Goal: Contribute content: Contribute content

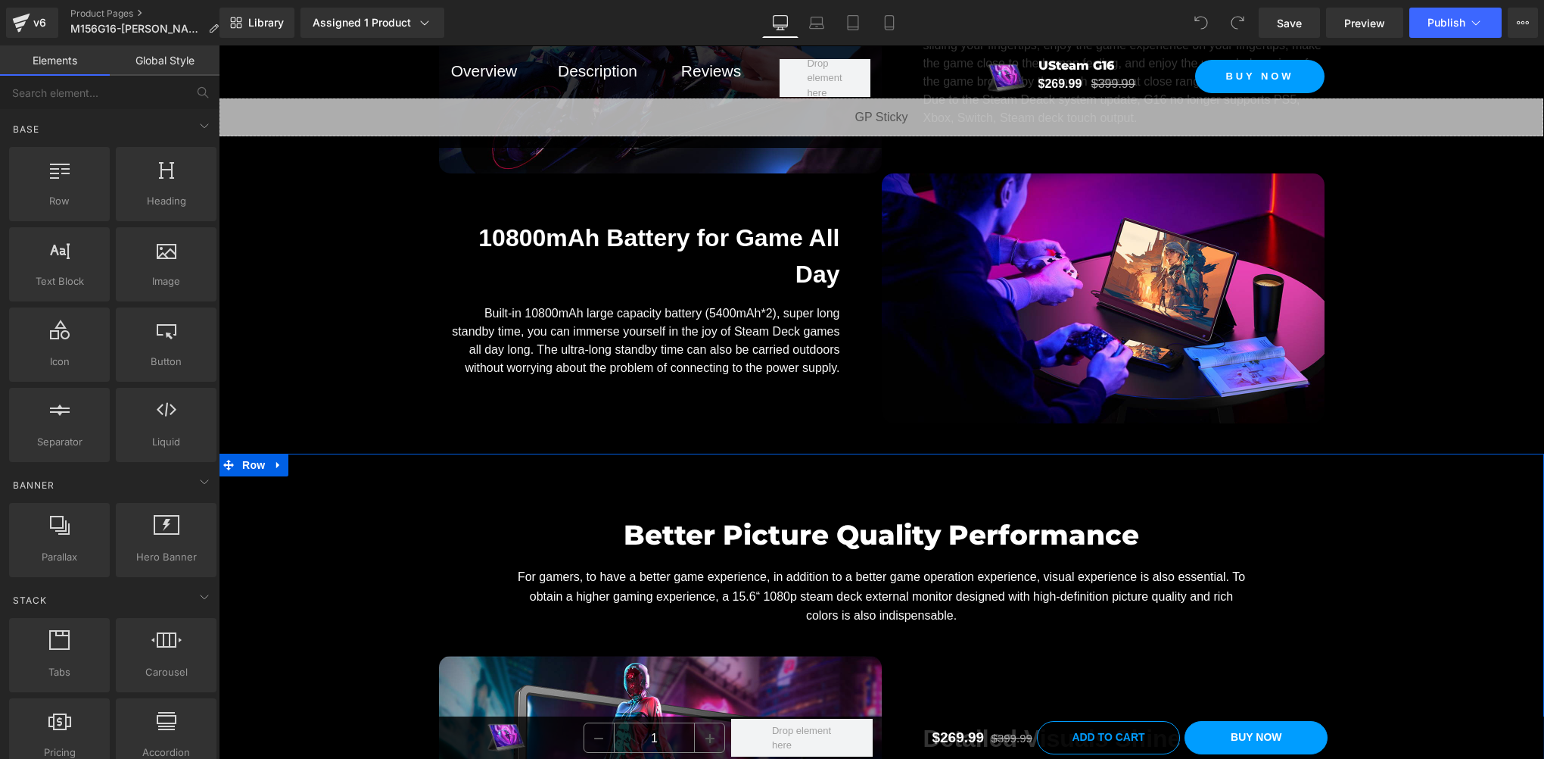
scroll to position [3028, 0]
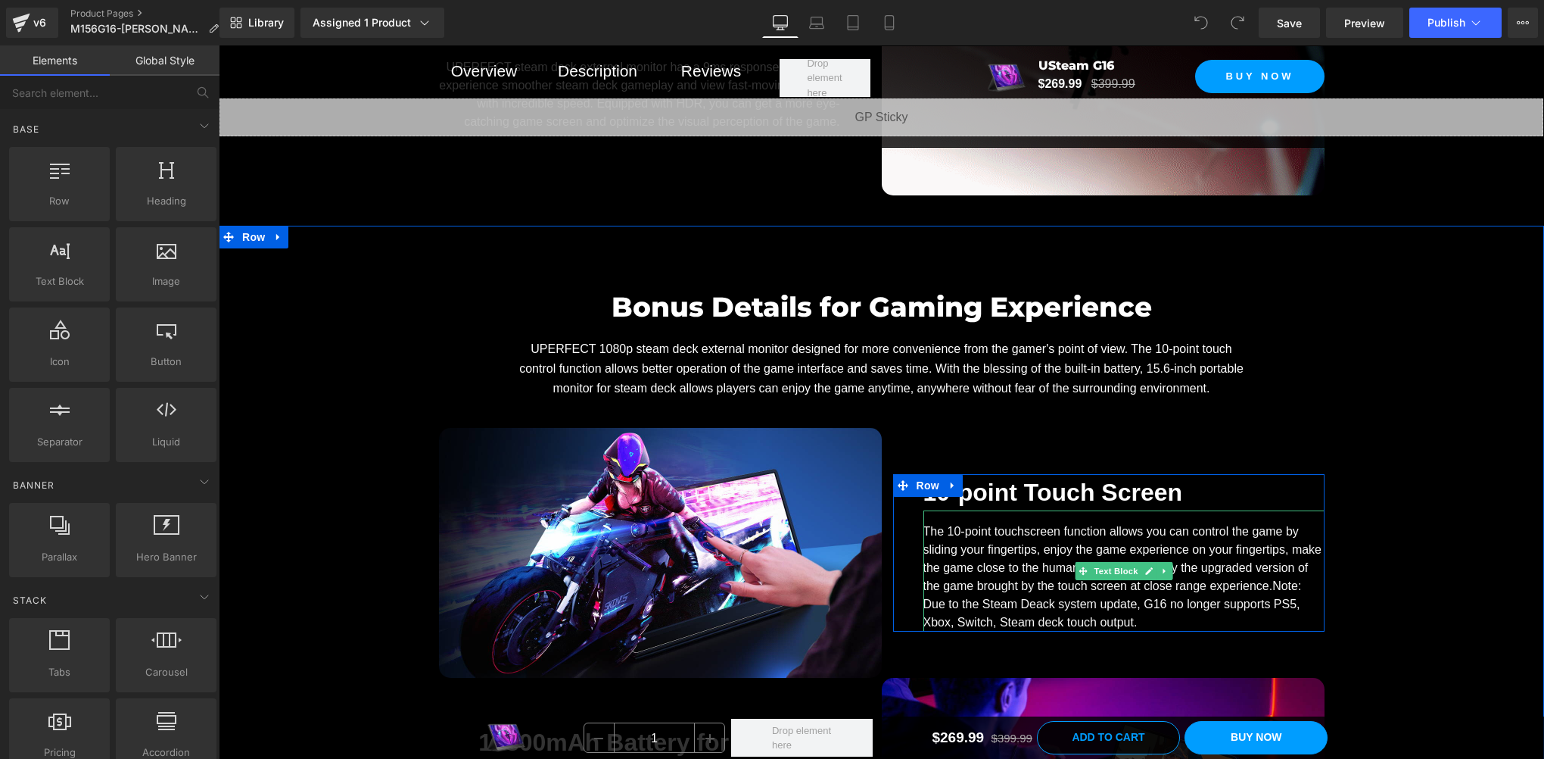
click at [1019, 613] on span "Note: Due to the Steam Deack system update, G16 no longer supports PS5, Xbox, S…" at bounding box center [1113, 603] width 379 height 49
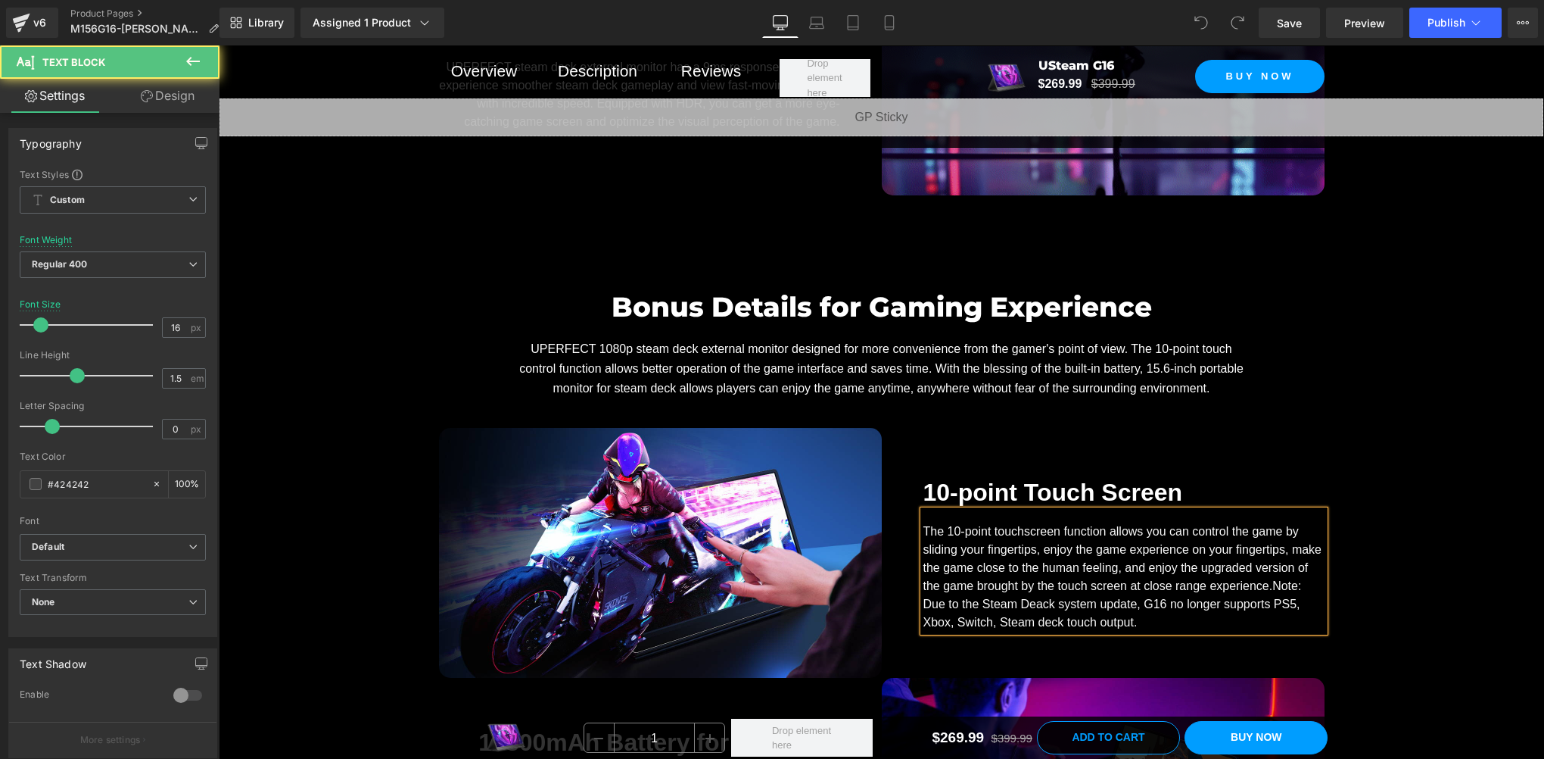
click at [1023, 610] on span "Note: Due to the Steam Deack system update, G16 no longer supports PS5, Xbox, S…" at bounding box center [1113, 603] width 379 height 49
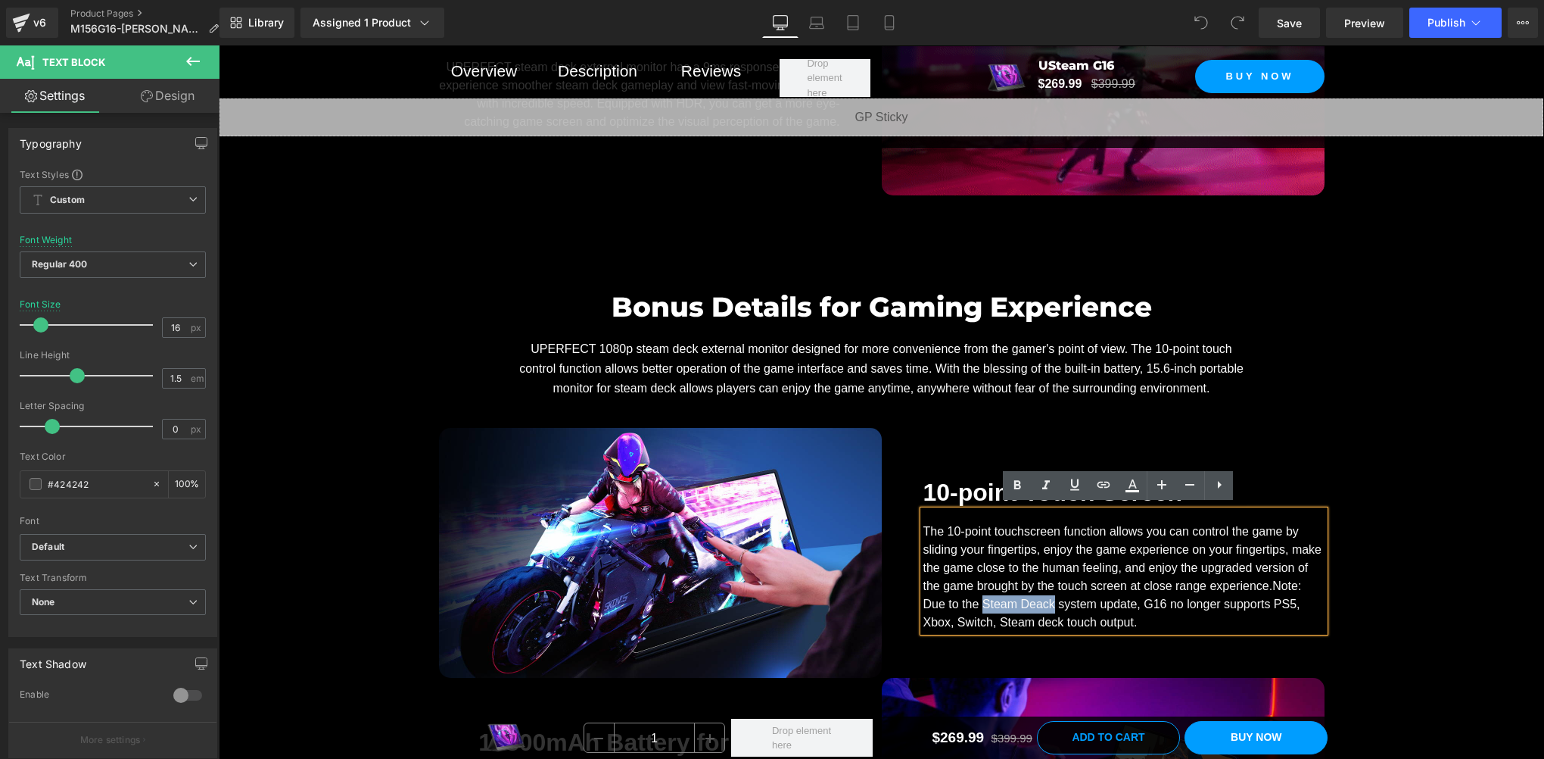
drag, startPoint x: 980, startPoint y: 601, endPoint x: 1044, endPoint y: 602, distance: 63.6
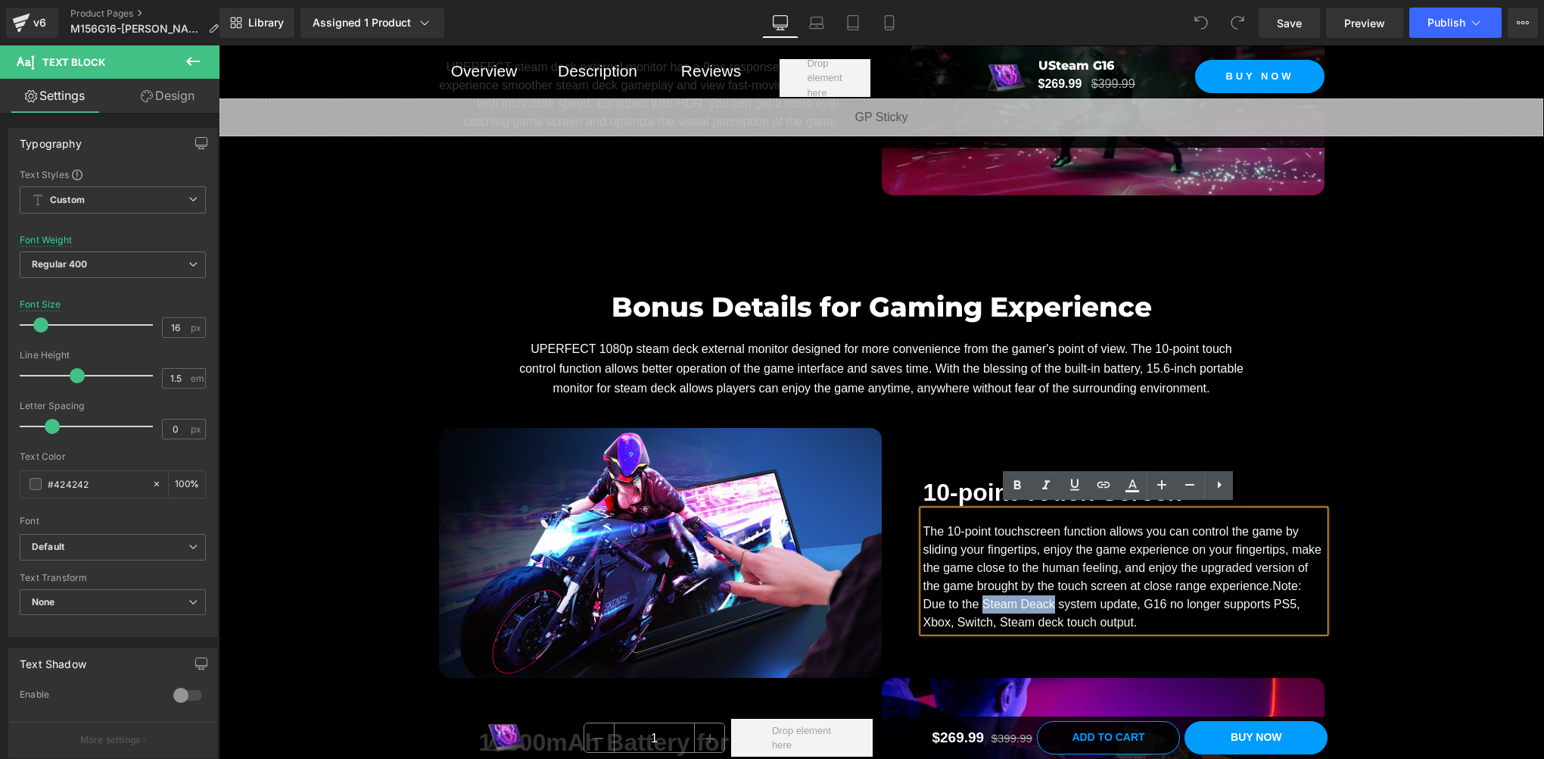
click at [1044, 602] on span "Note: Due to the Steam Deack system update, G16 no longer supports PS5, Xbox, S…" at bounding box center [1113, 603] width 379 height 49
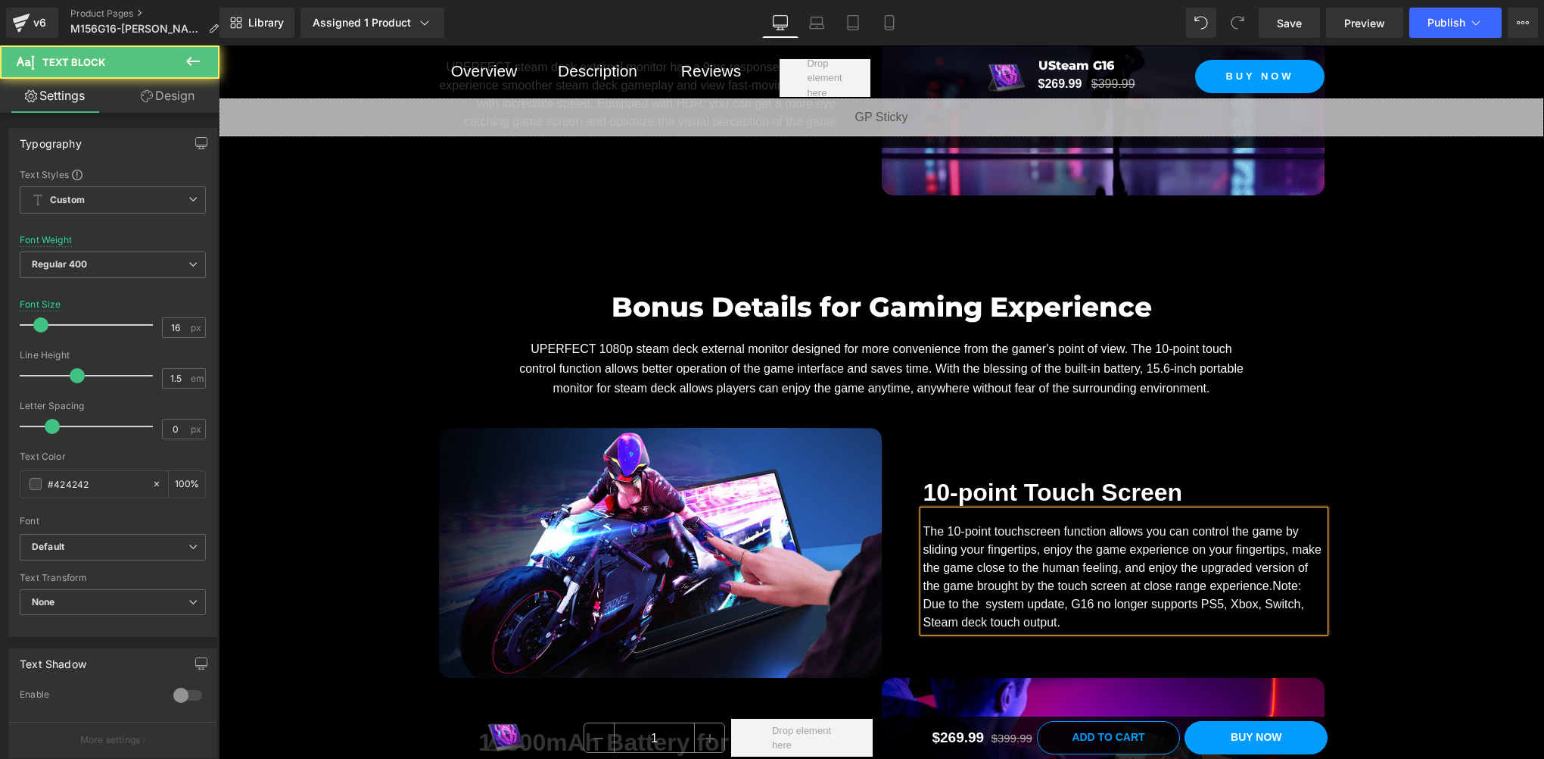
click at [981, 603] on span "Note: Due to the system update, G16 no longer supports PS5, Xbox, Switch, Steam…" at bounding box center [1114, 603] width 381 height 49
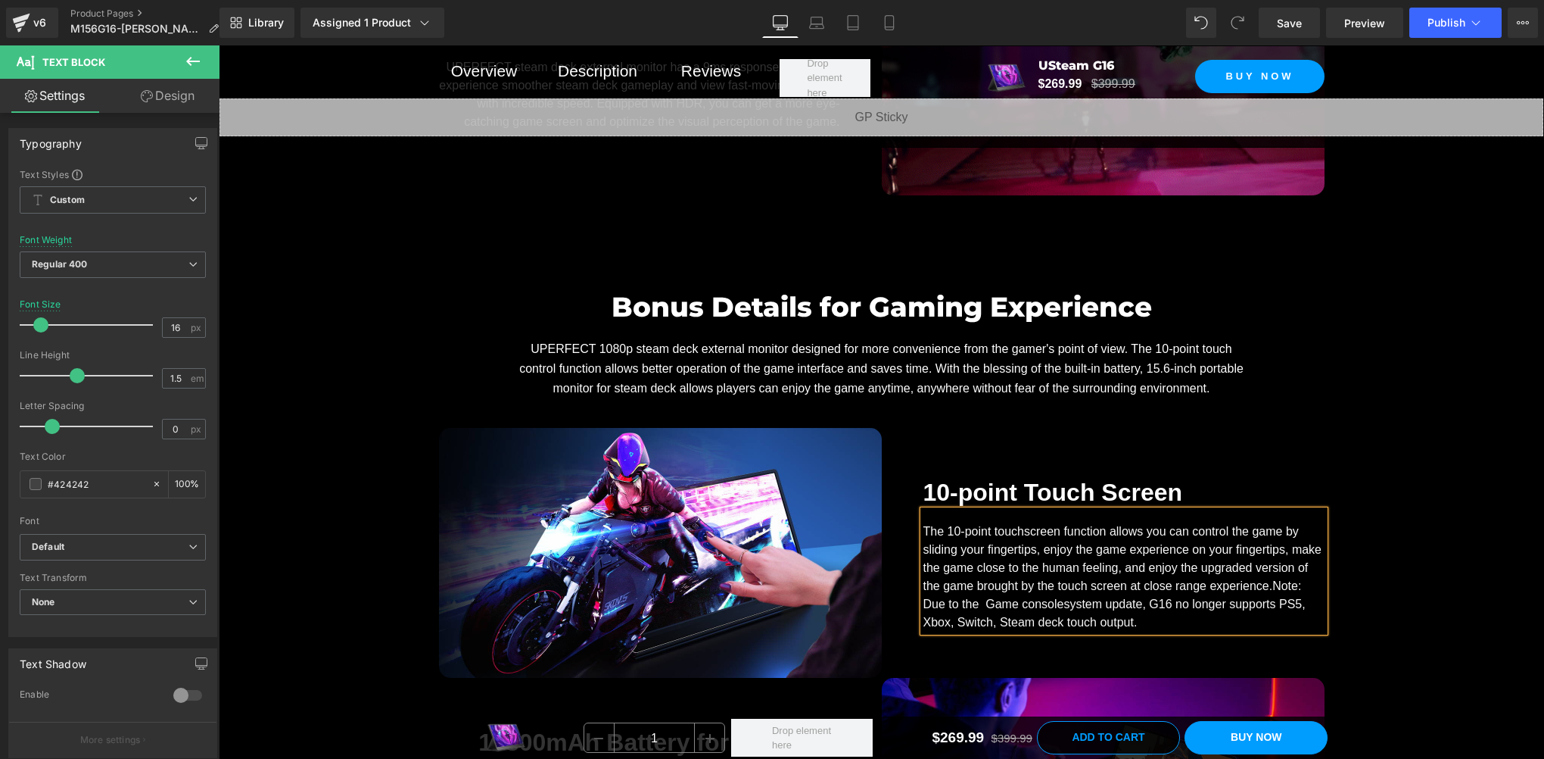
click at [985, 603] on span "Note: Due to the Game consolesystem update, G16 no longer supports PS5, Xbox, S…" at bounding box center [1115, 603] width 382 height 49
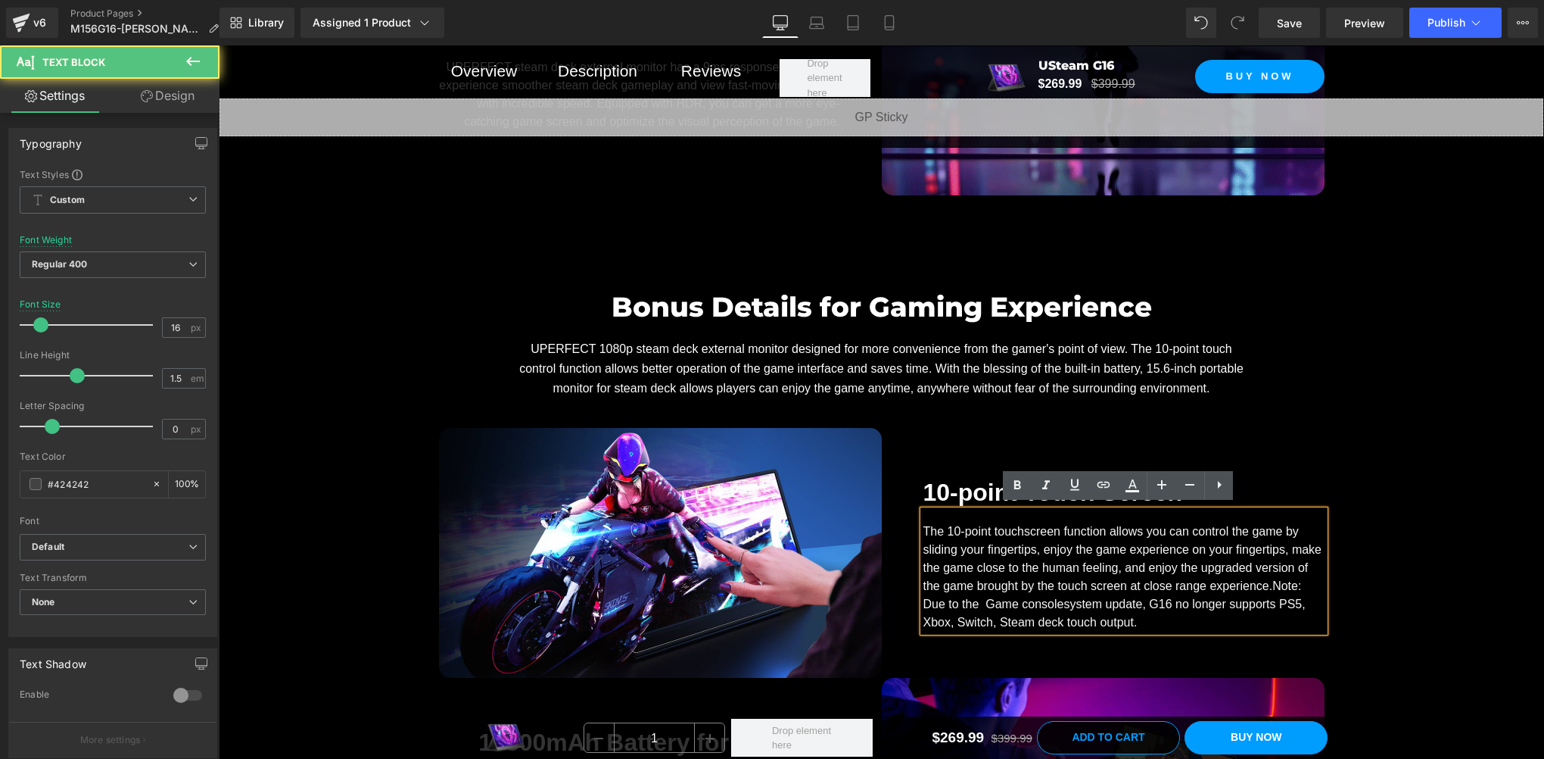
click at [979, 603] on span "Note: Due to the Game consolesystem update, G16 no longer supports PS5, Xbox, S…" at bounding box center [1115, 603] width 382 height 49
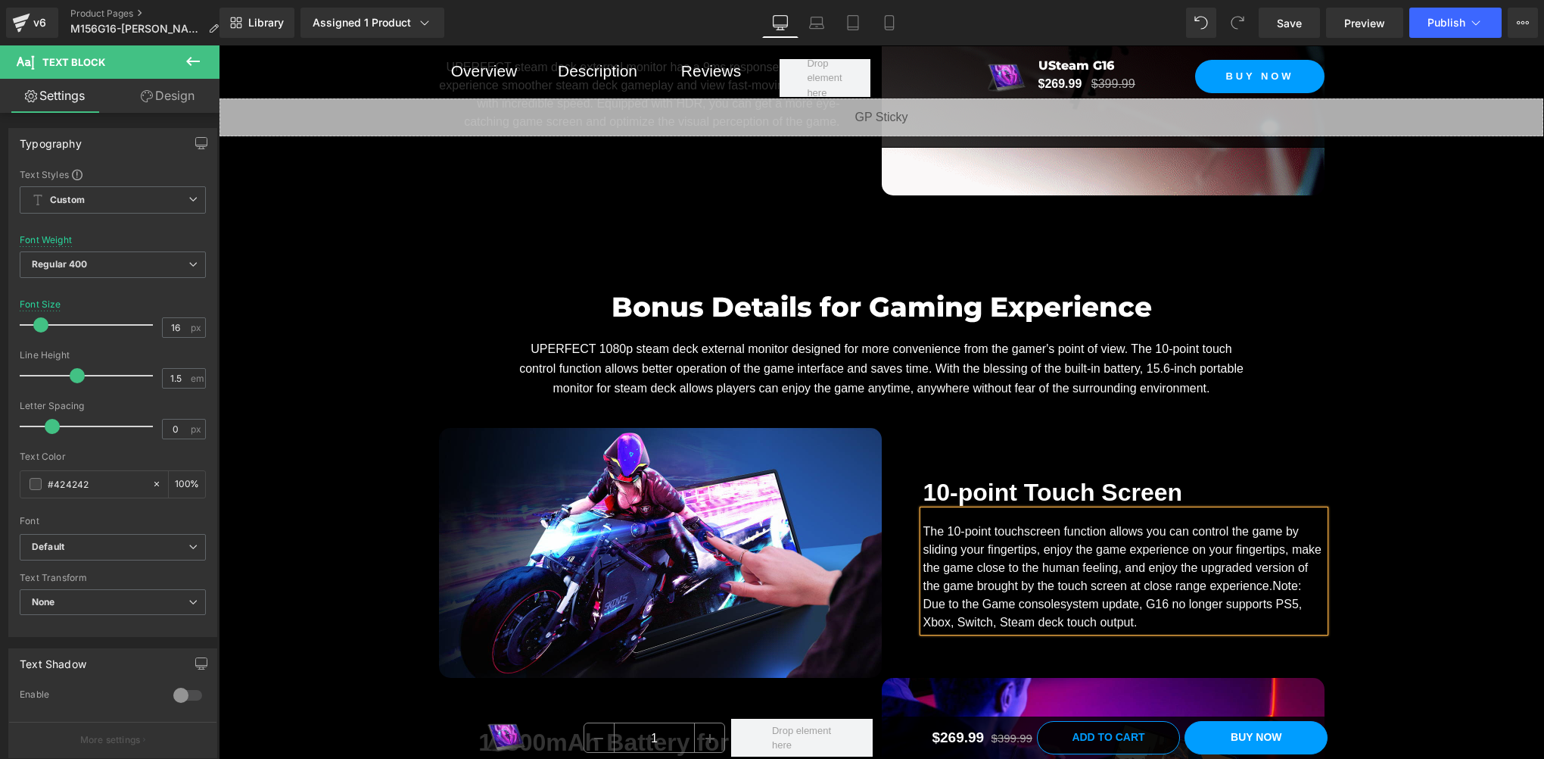
click at [983, 597] on span "Note: Due to the Game consolesystem update, G16 no longer supports PS5, Xbox, S…" at bounding box center [1113, 603] width 379 height 49
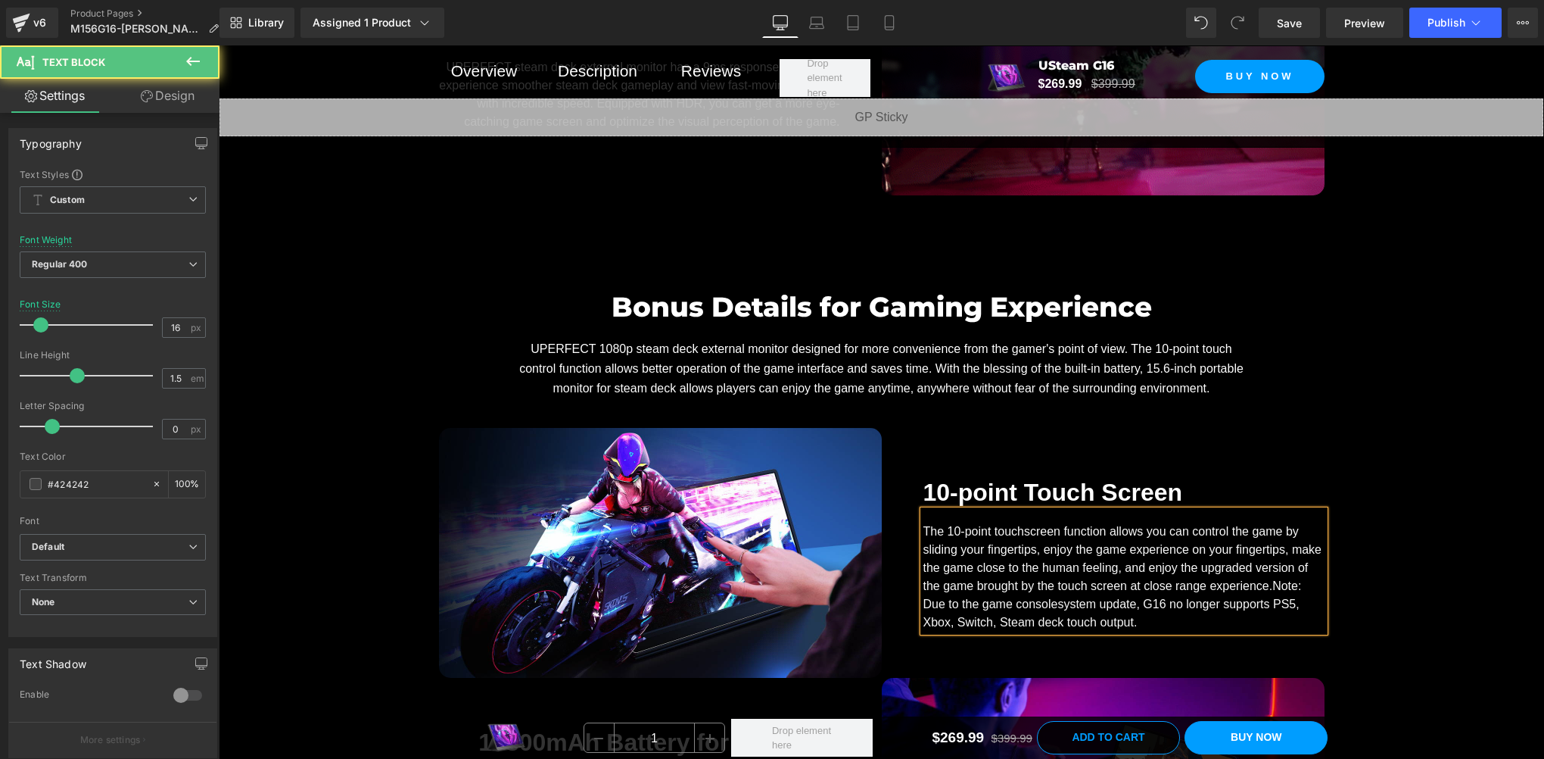
click at [1157, 611] on div "The 10-point touchscreen function allows you can control the game by sliding yo…" at bounding box center [1124, 576] width 401 height 109
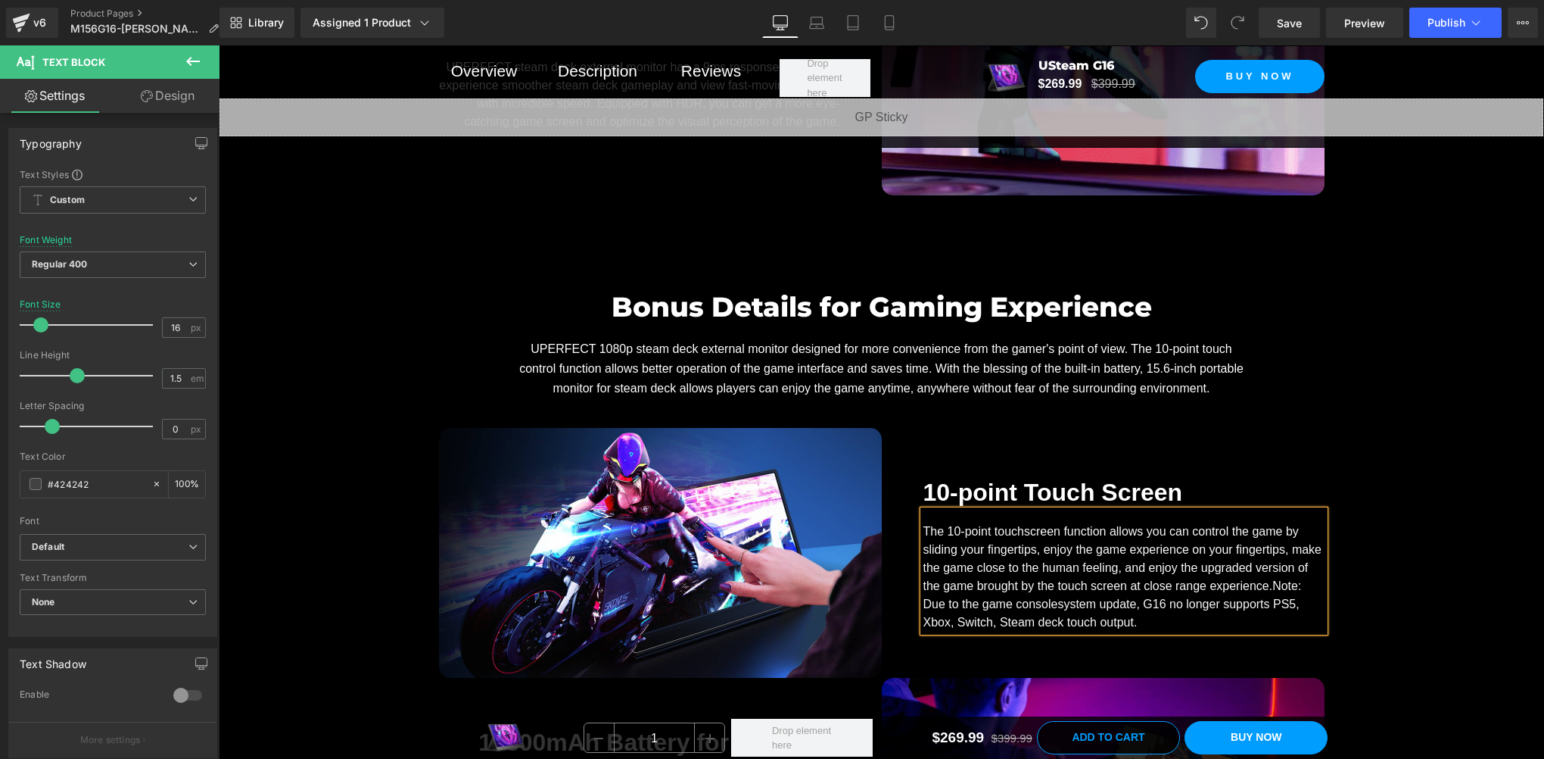
click at [1052, 604] on span "Note: Due to the game consolesystem update, G16 no longer supports PS5, Xbox, S…" at bounding box center [1113, 603] width 379 height 49
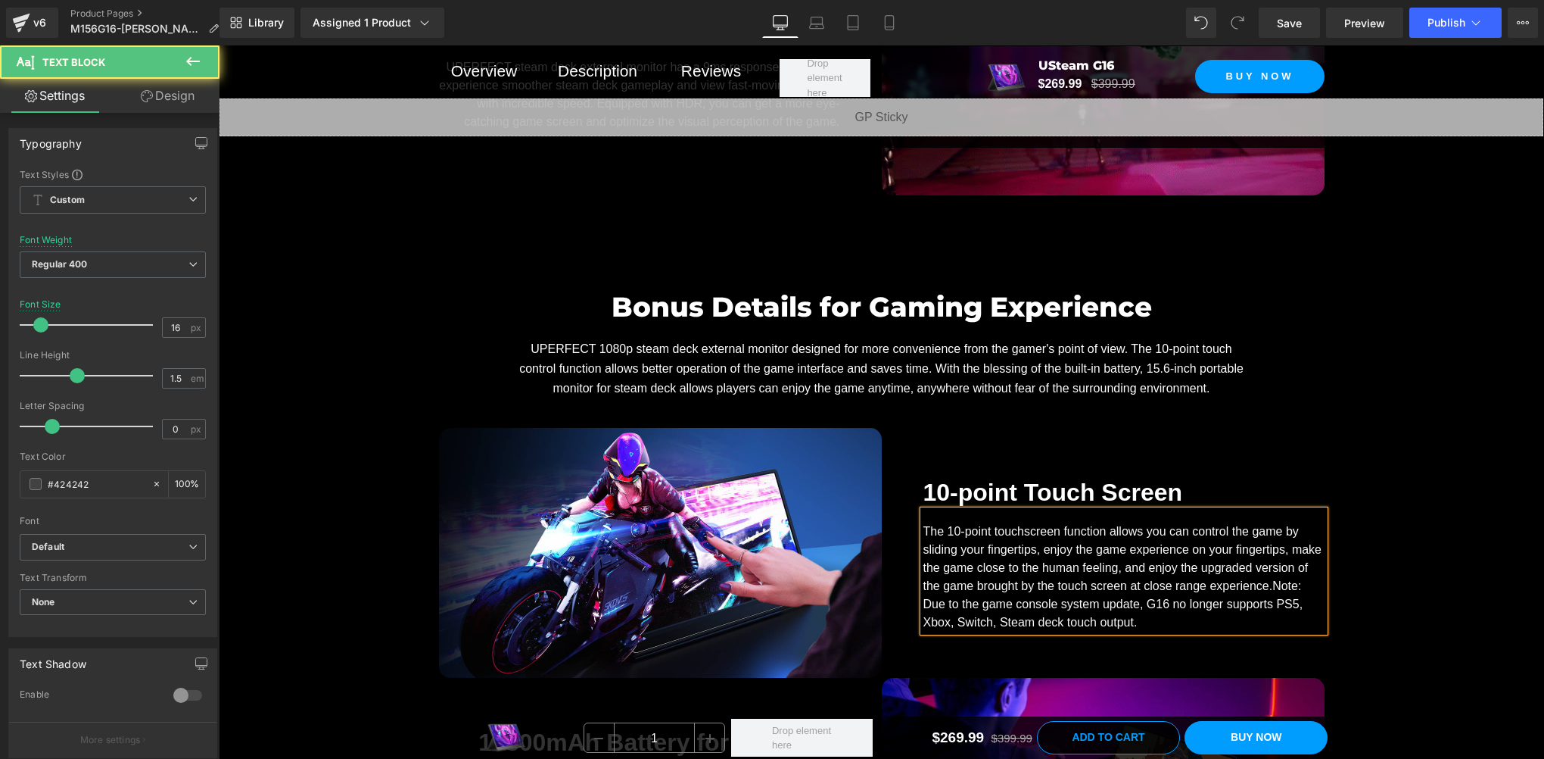
click at [1131, 623] on div "The 10-point touchscreen function allows you can control the game by sliding yo…" at bounding box center [1124, 576] width 401 height 109
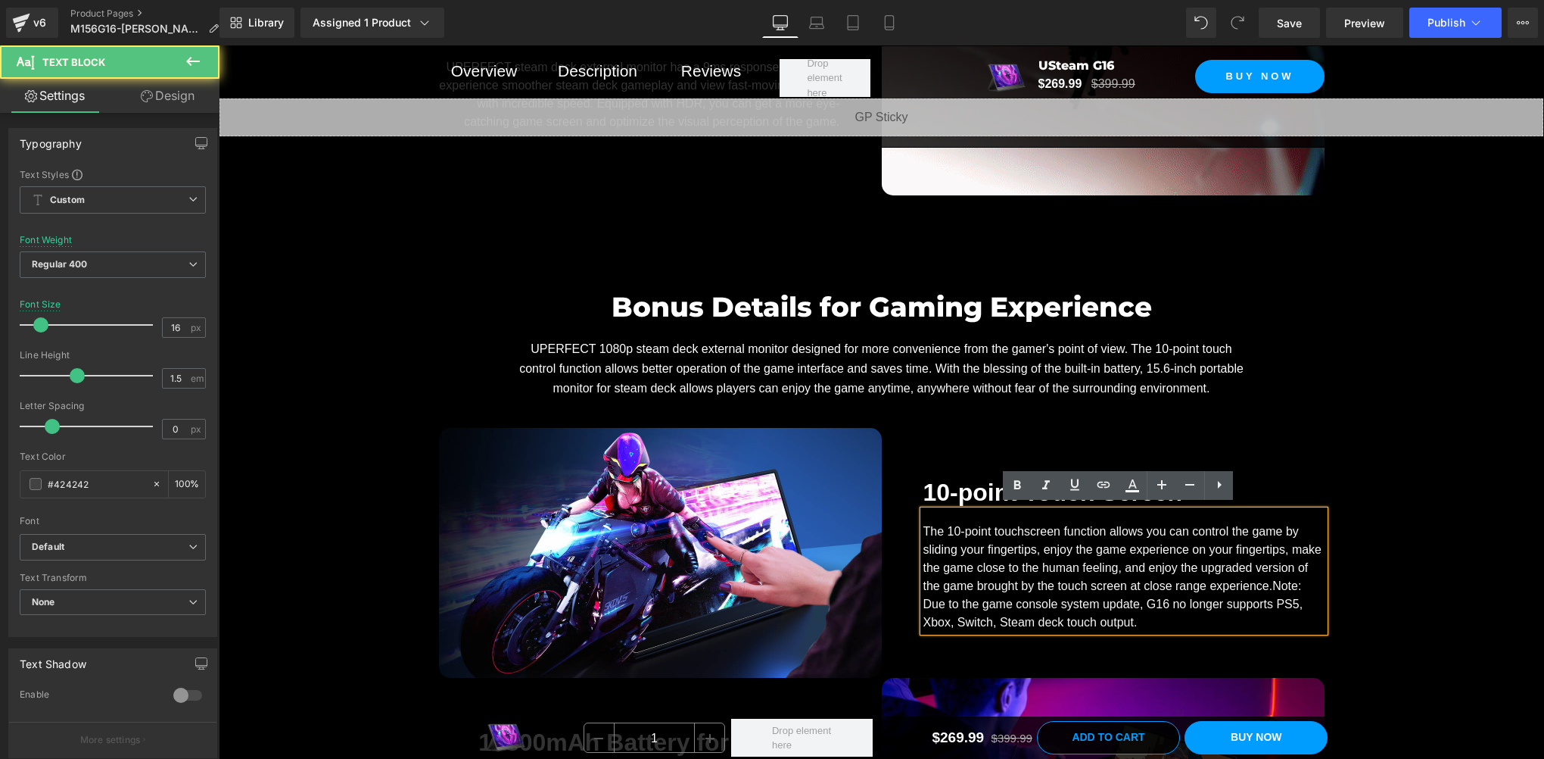
click at [974, 604] on span "Note: Due to the game console system update, G16 no longer supports PS5, Xbox, …" at bounding box center [1114, 603] width 380 height 49
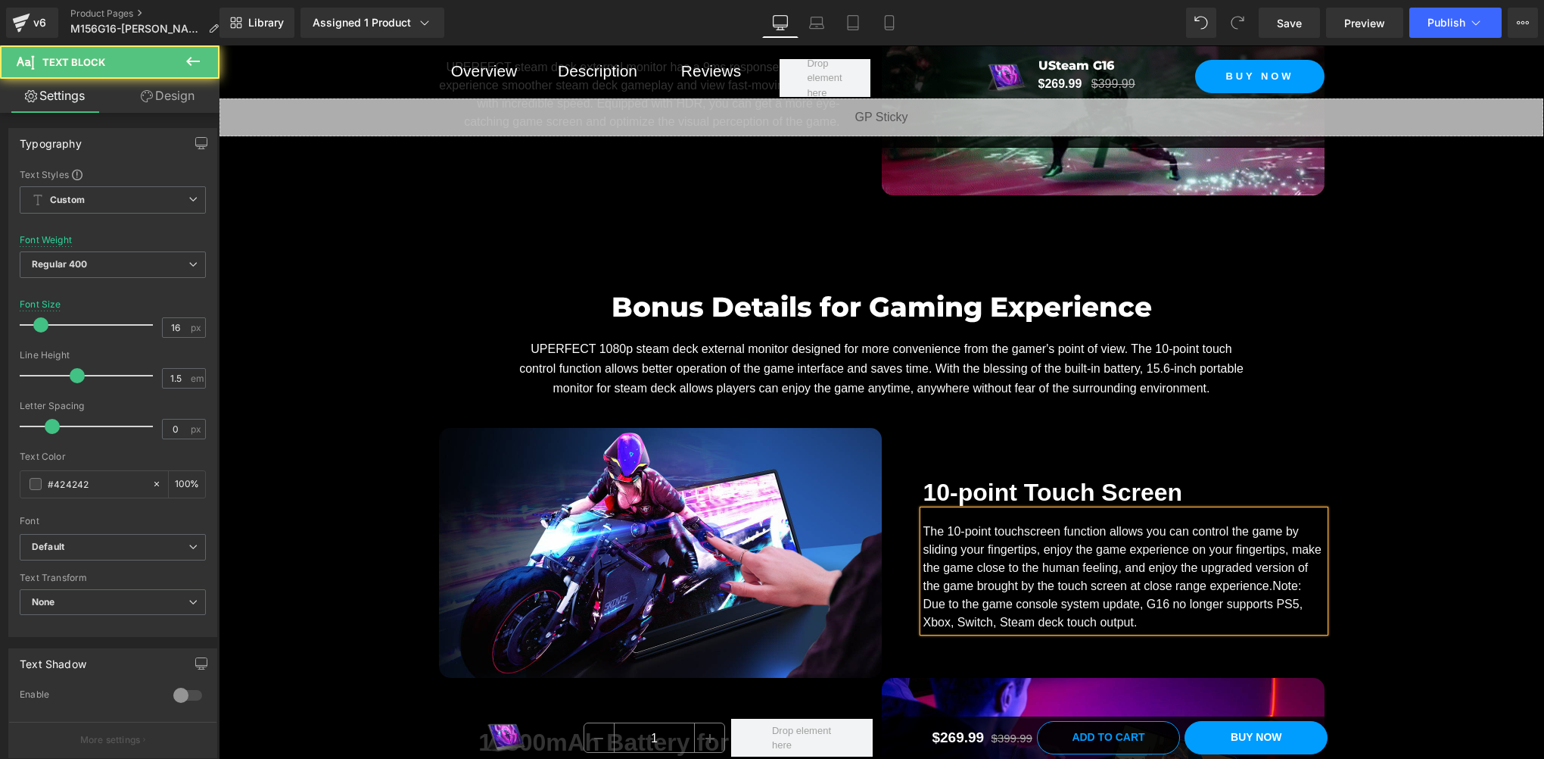
click at [1153, 621] on div "The 10-point touchscreen function allows you can control the game by sliding yo…" at bounding box center [1124, 576] width 401 height 109
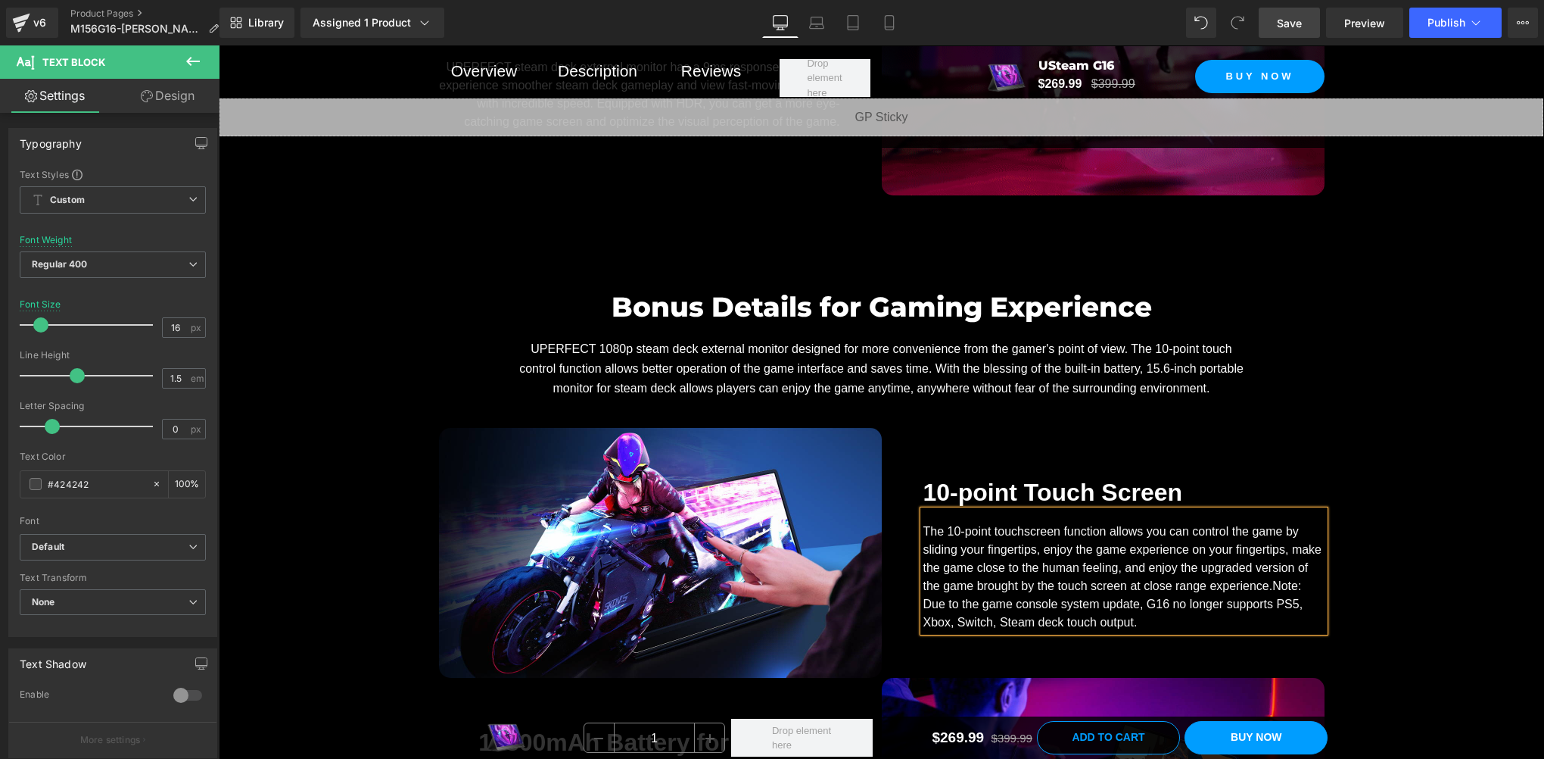
click at [1293, 21] on span "Save" at bounding box center [1289, 23] width 25 height 16
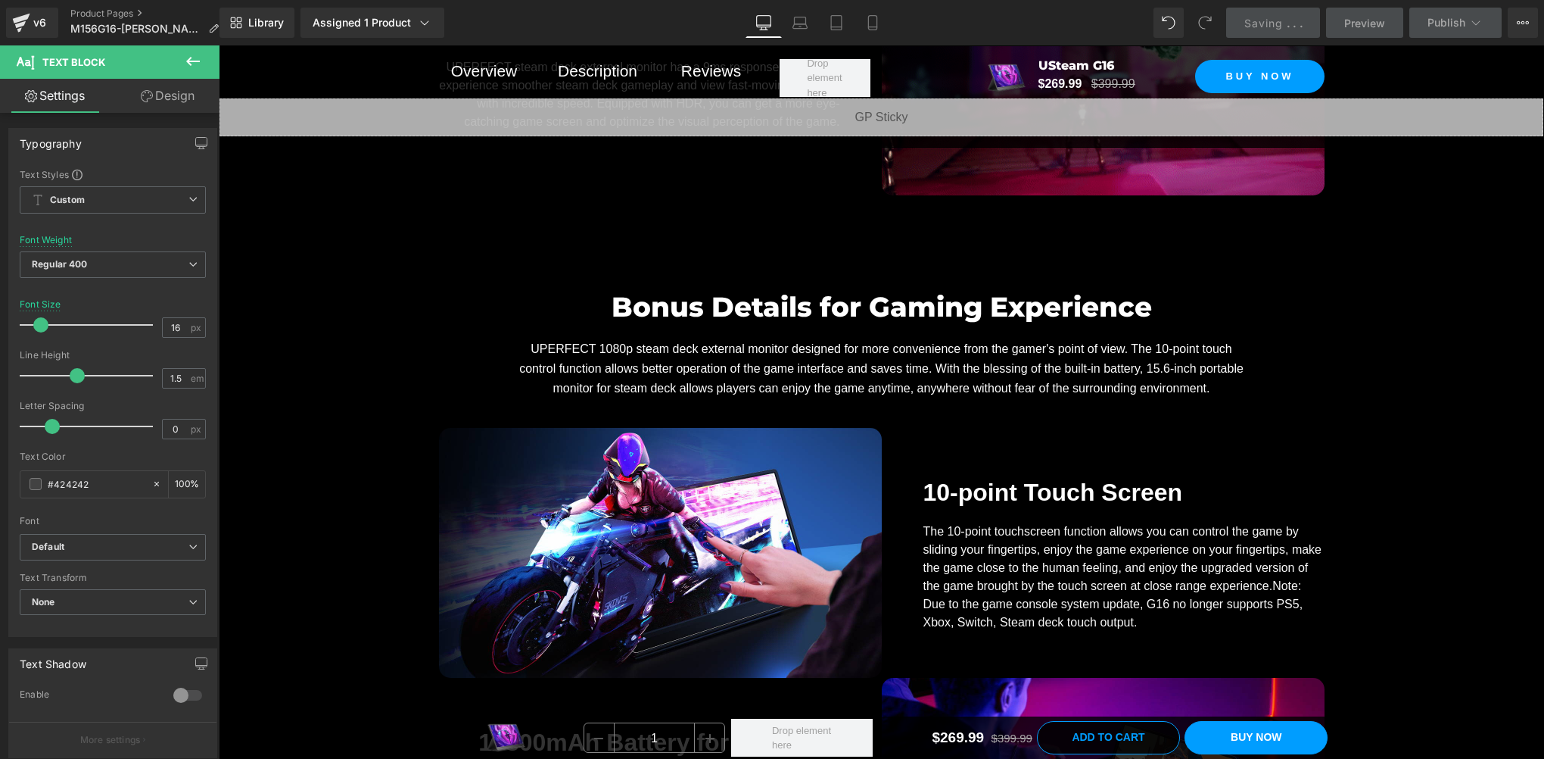
scroll to position [3281, 0]
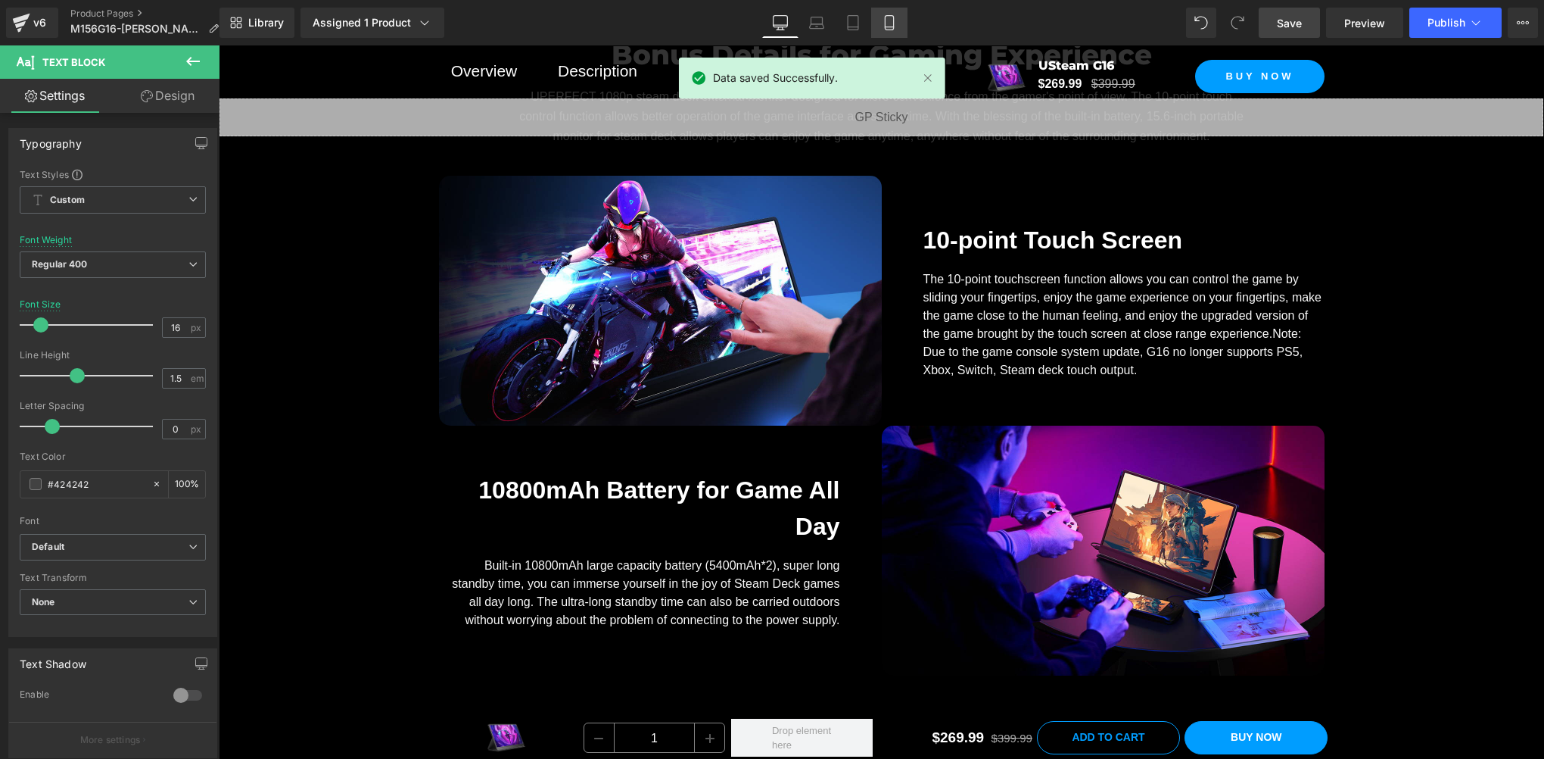
click at [902, 20] on link "Mobile" at bounding box center [889, 23] width 36 height 30
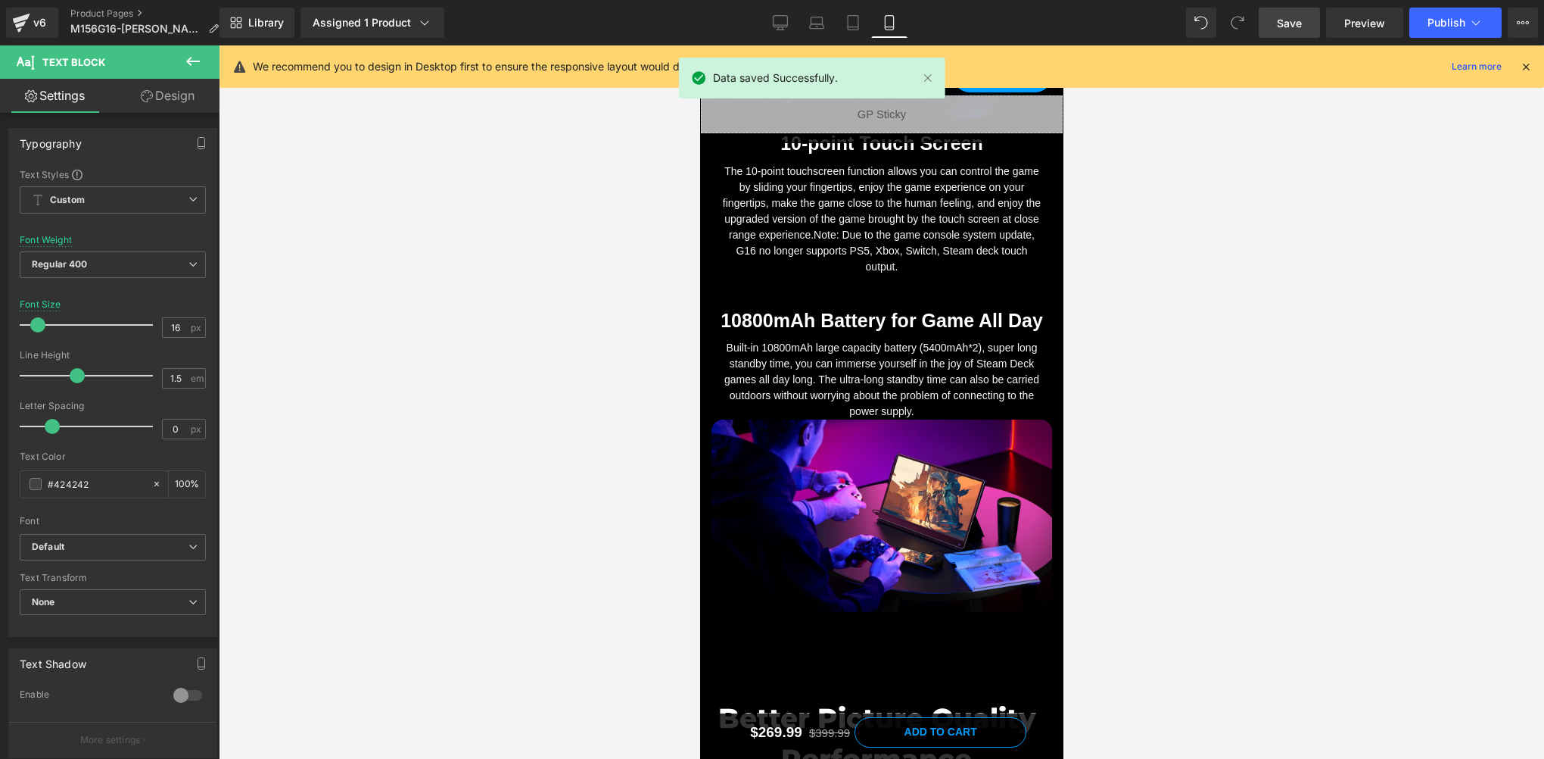
scroll to position [4466, 0]
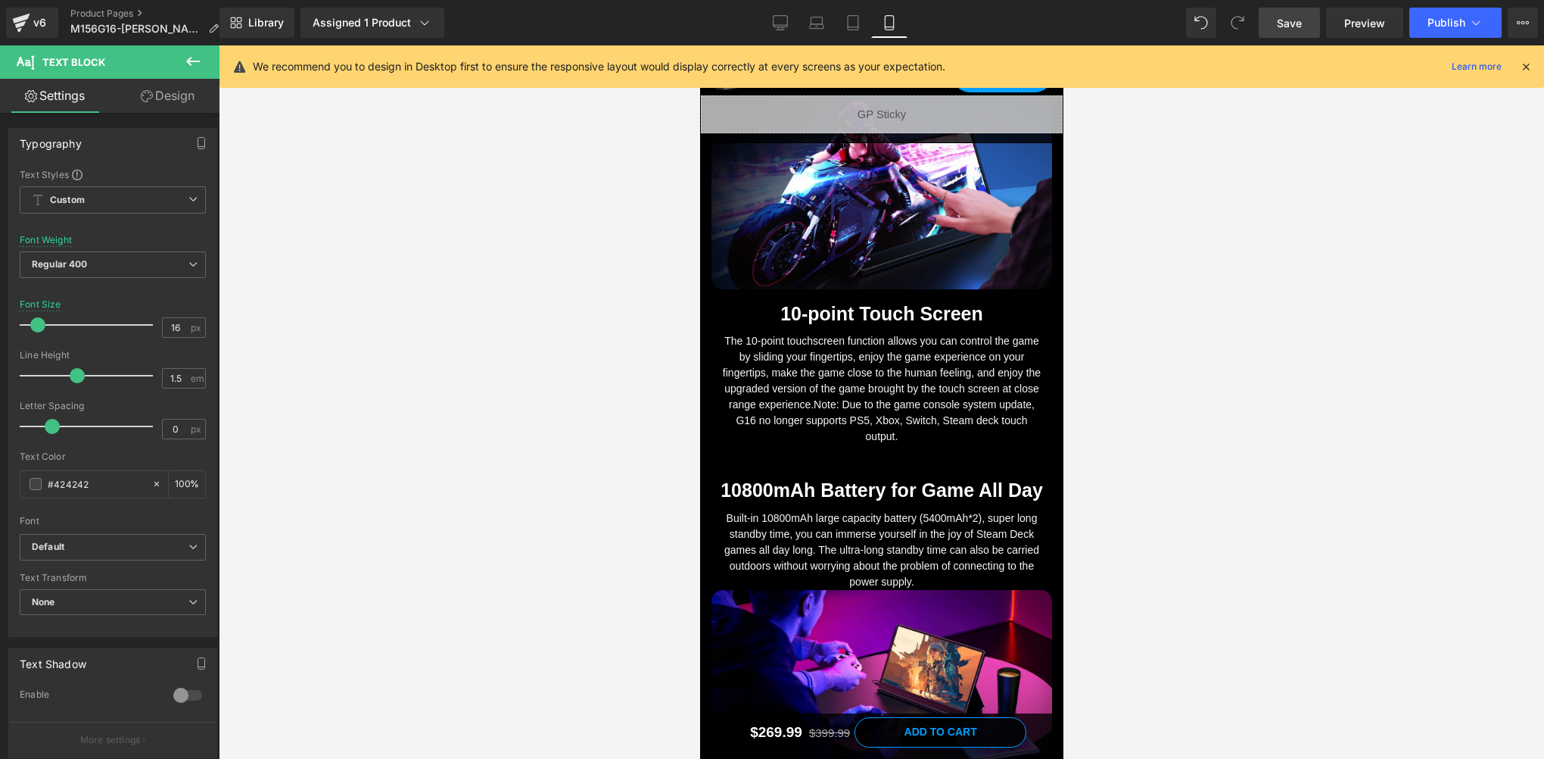
click at [1286, 36] on link "Save" at bounding box center [1289, 23] width 61 height 30
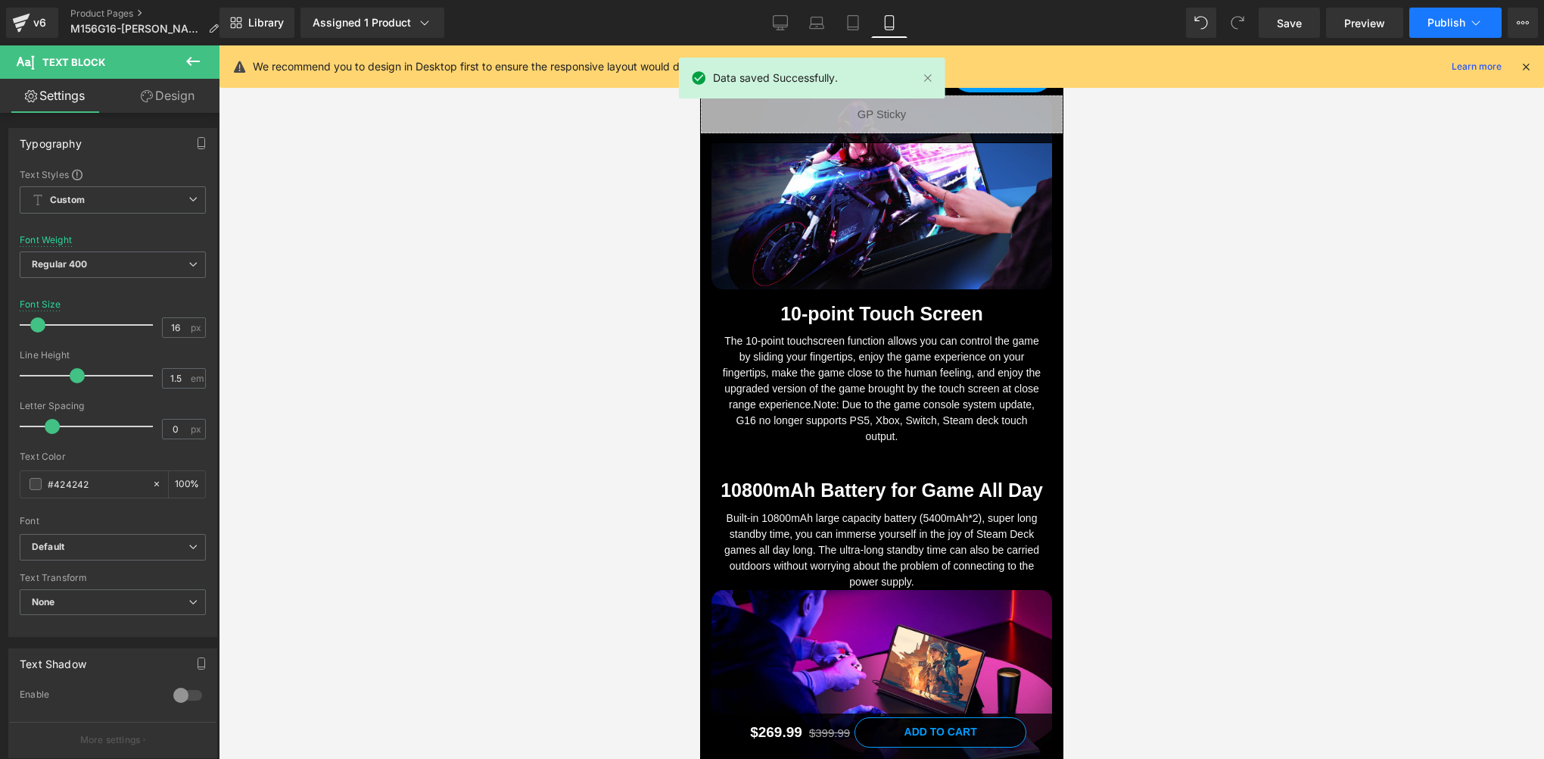
click at [1426, 24] on button "Publish" at bounding box center [1456, 23] width 92 height 30
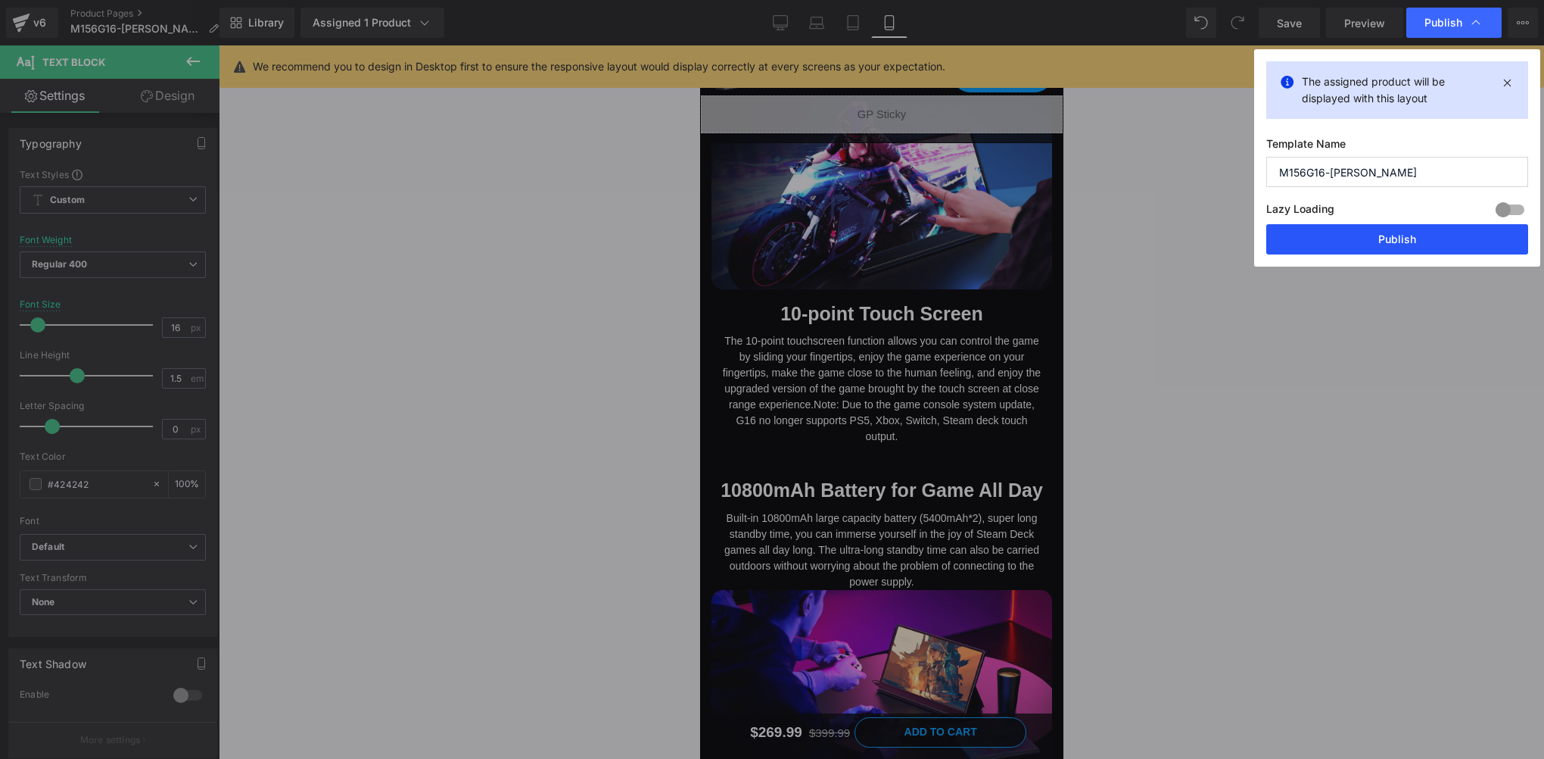
click at [1361, 242] on button "Publish" at bounding box center [1398, 239] width 262 height 30
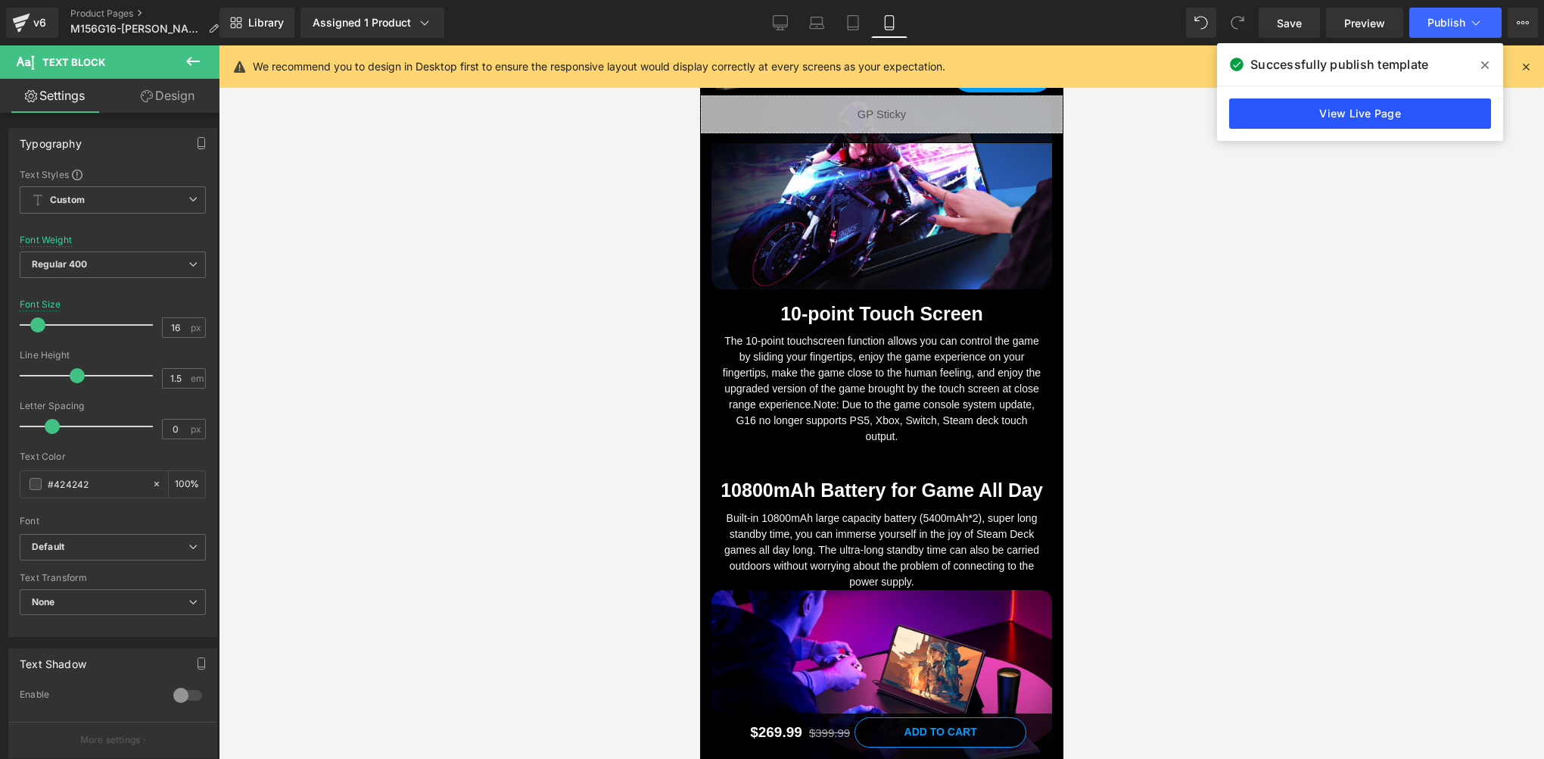
click at [1413, 118] on link "View Live Page" at bounding box center [1361, 113] width 262 height 30
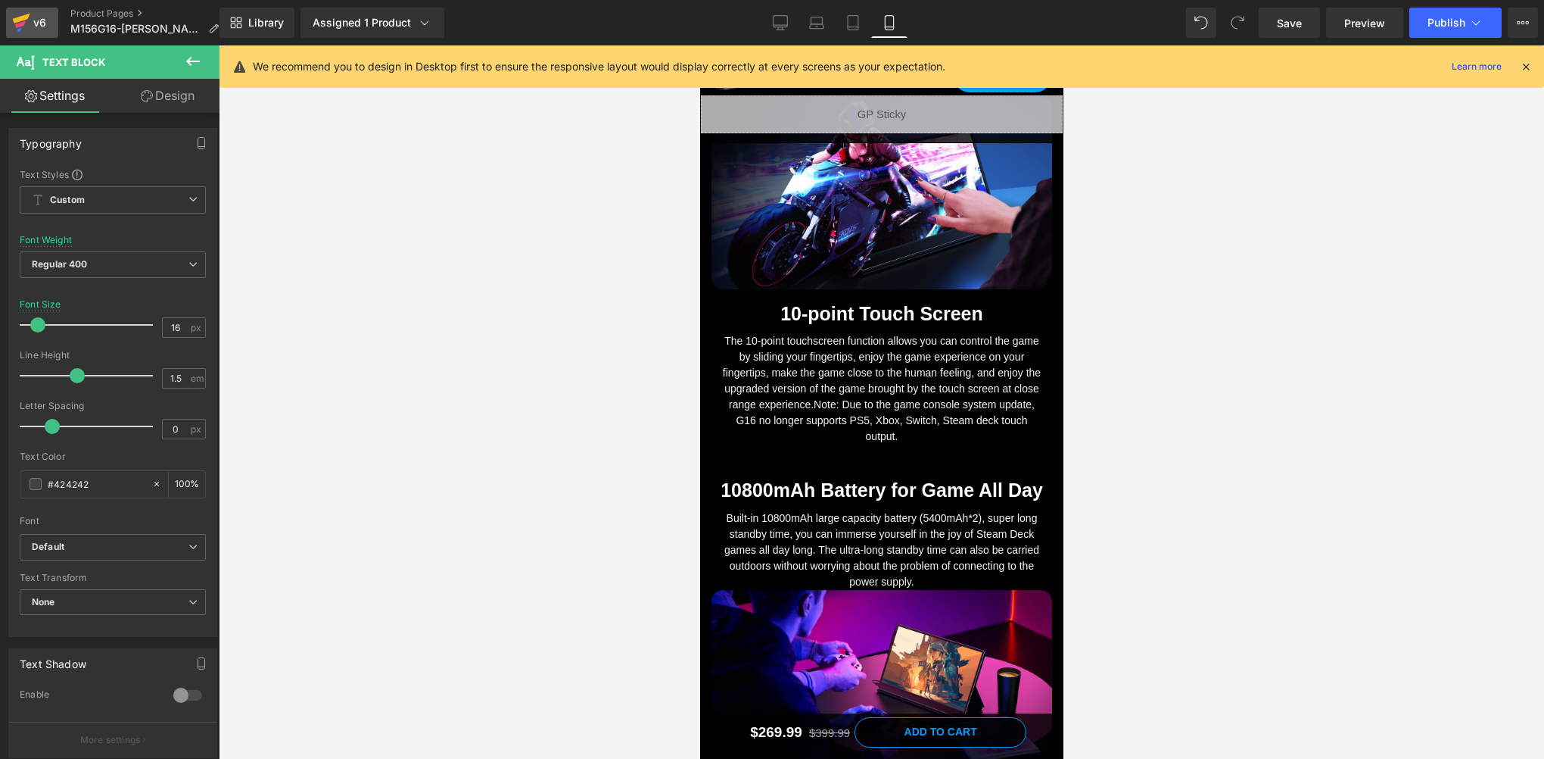
click at [36, 26] on div "v6" at bounding box center [39, 23] width 19 height 20
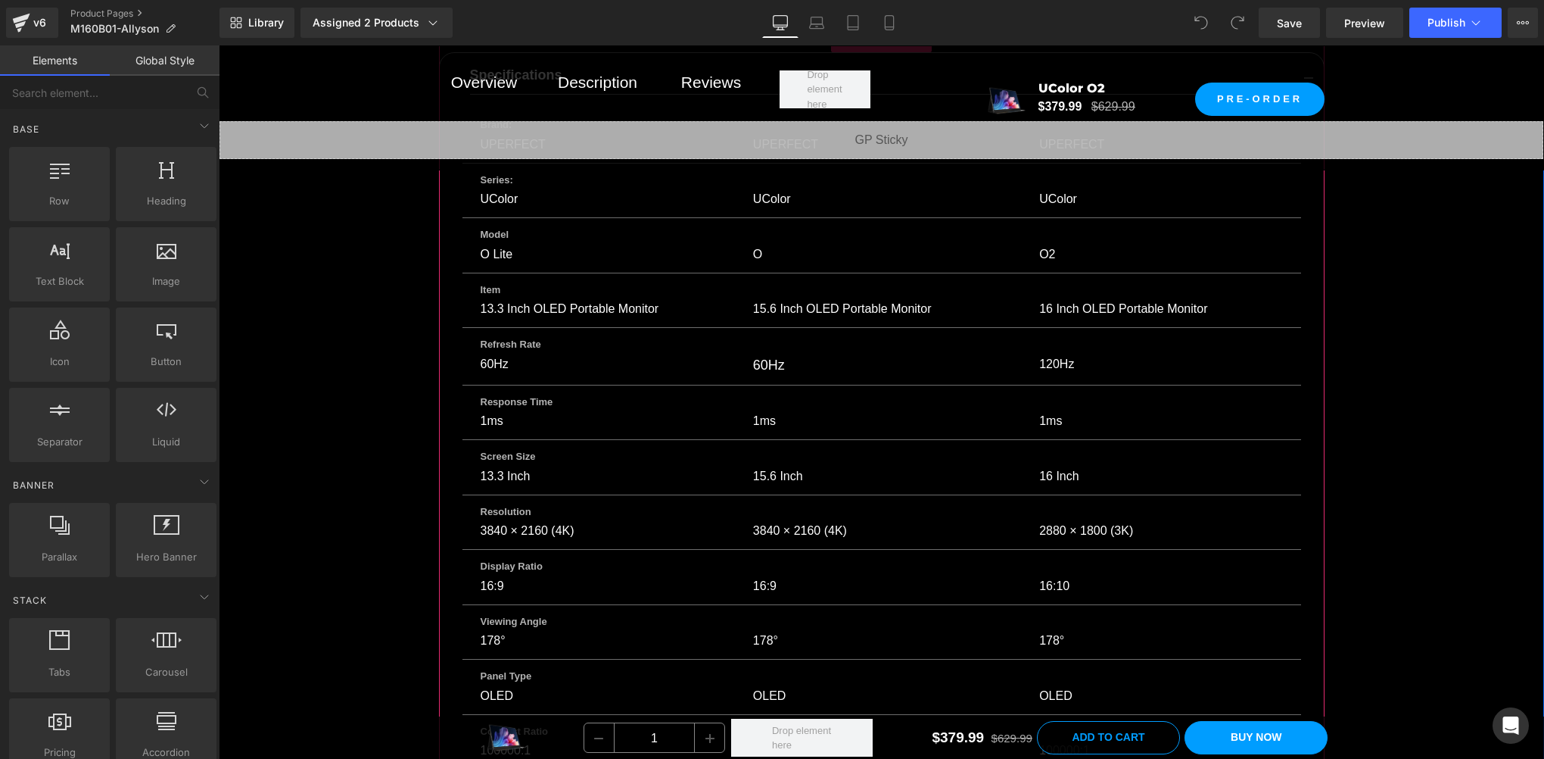
scroll to position [15455, 0]
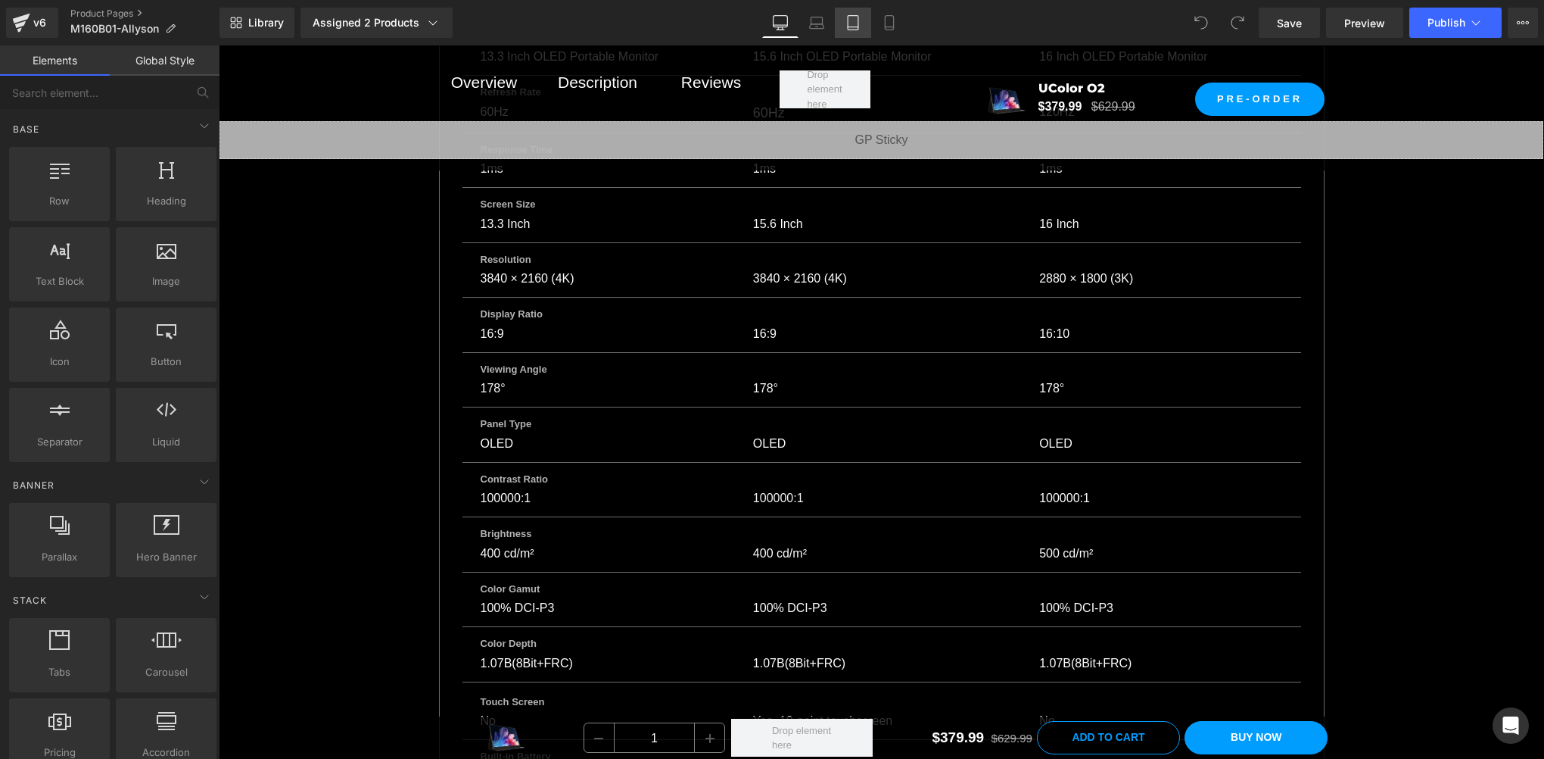
drag, startPoint x: 824, startPoint y: 26, endPoint x: 837, endPoint y: 28, distance: 12.2
click at [824, 26] on icon at bounding box center [817, 26] width 14 height 5
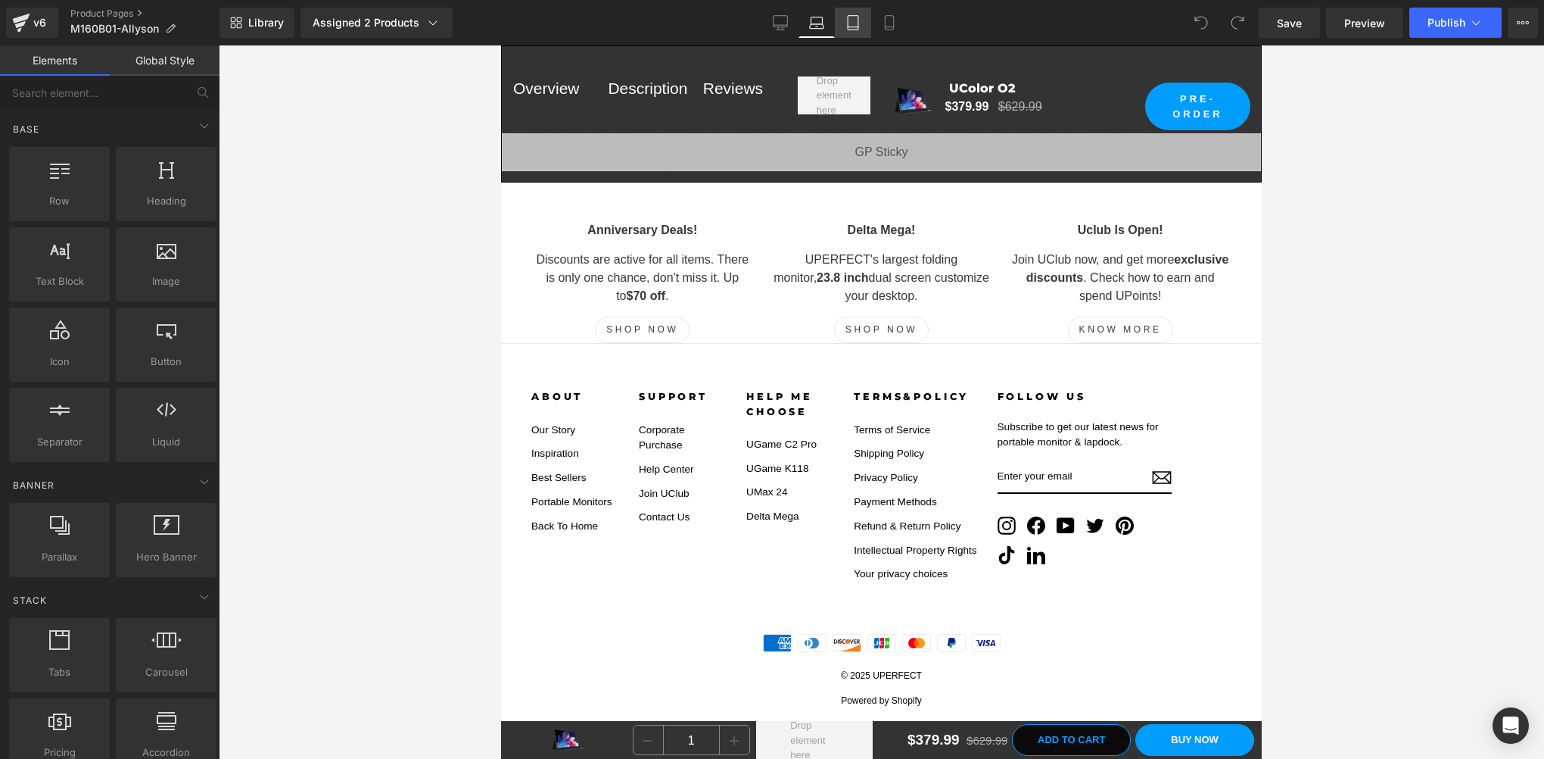
scroll to position [15344, 0]
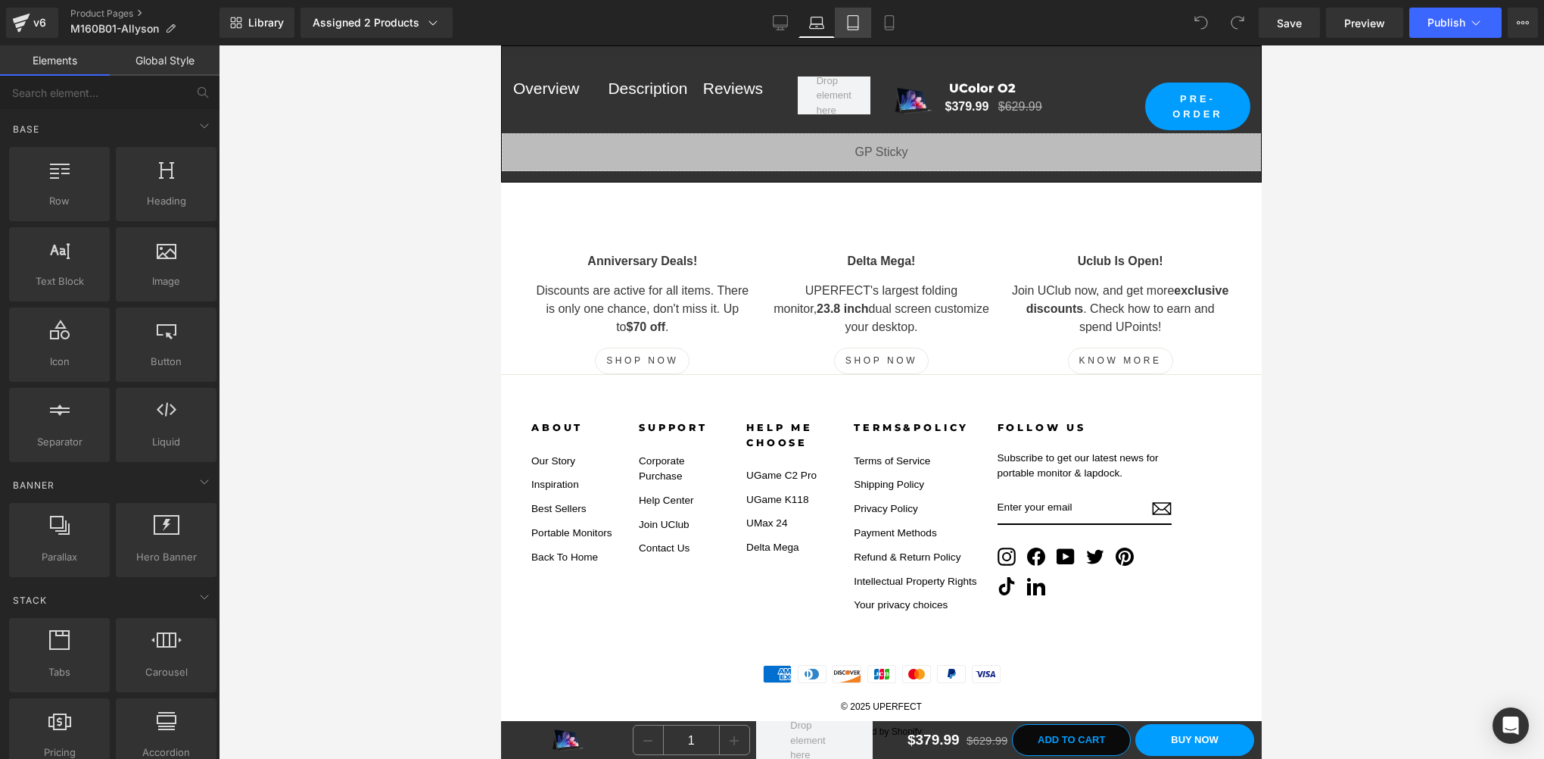
click at [851, 29] on icon at bounding box center [853, 22] width 15 height 15
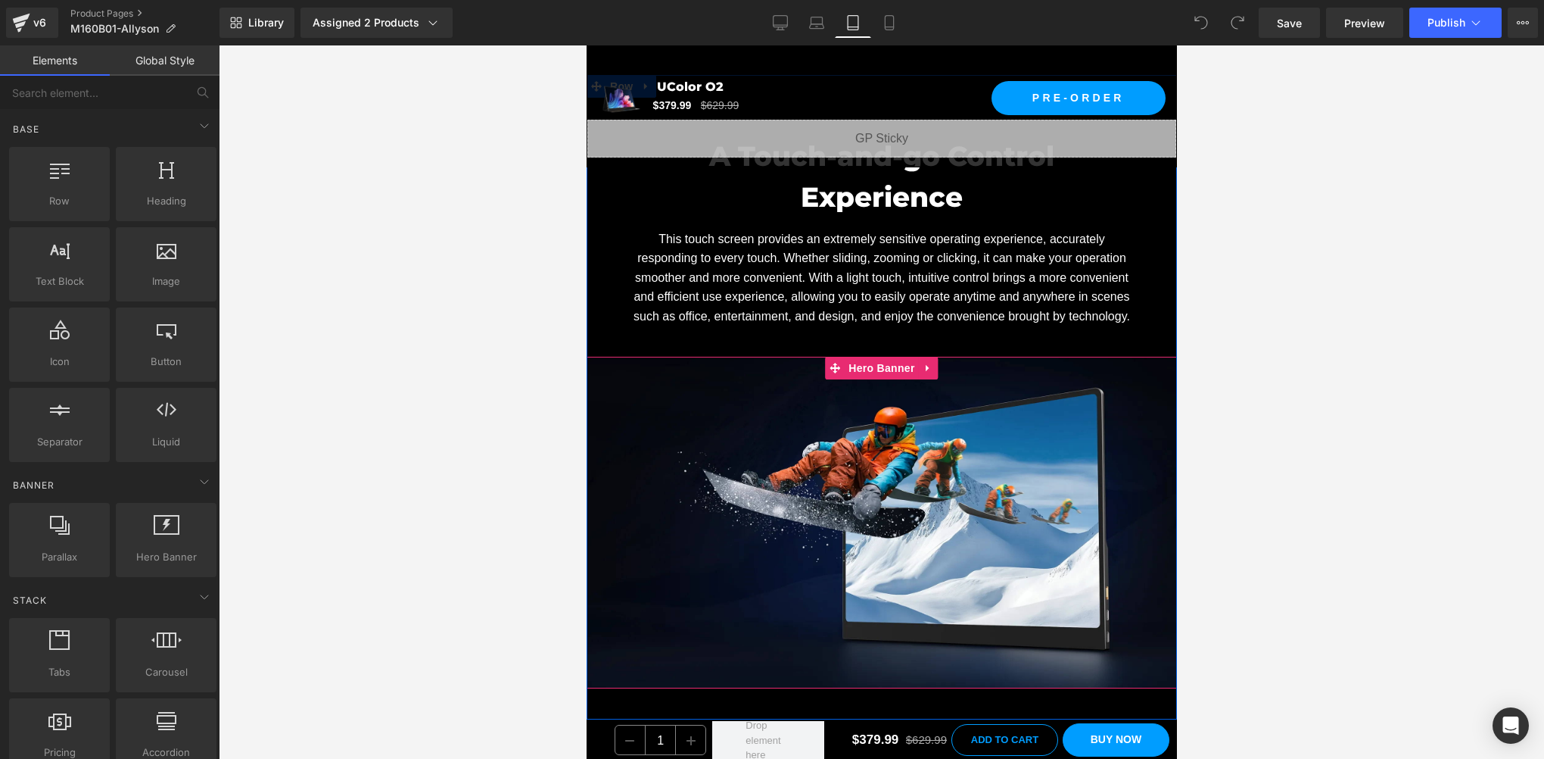
scroll to position [8413, 0]
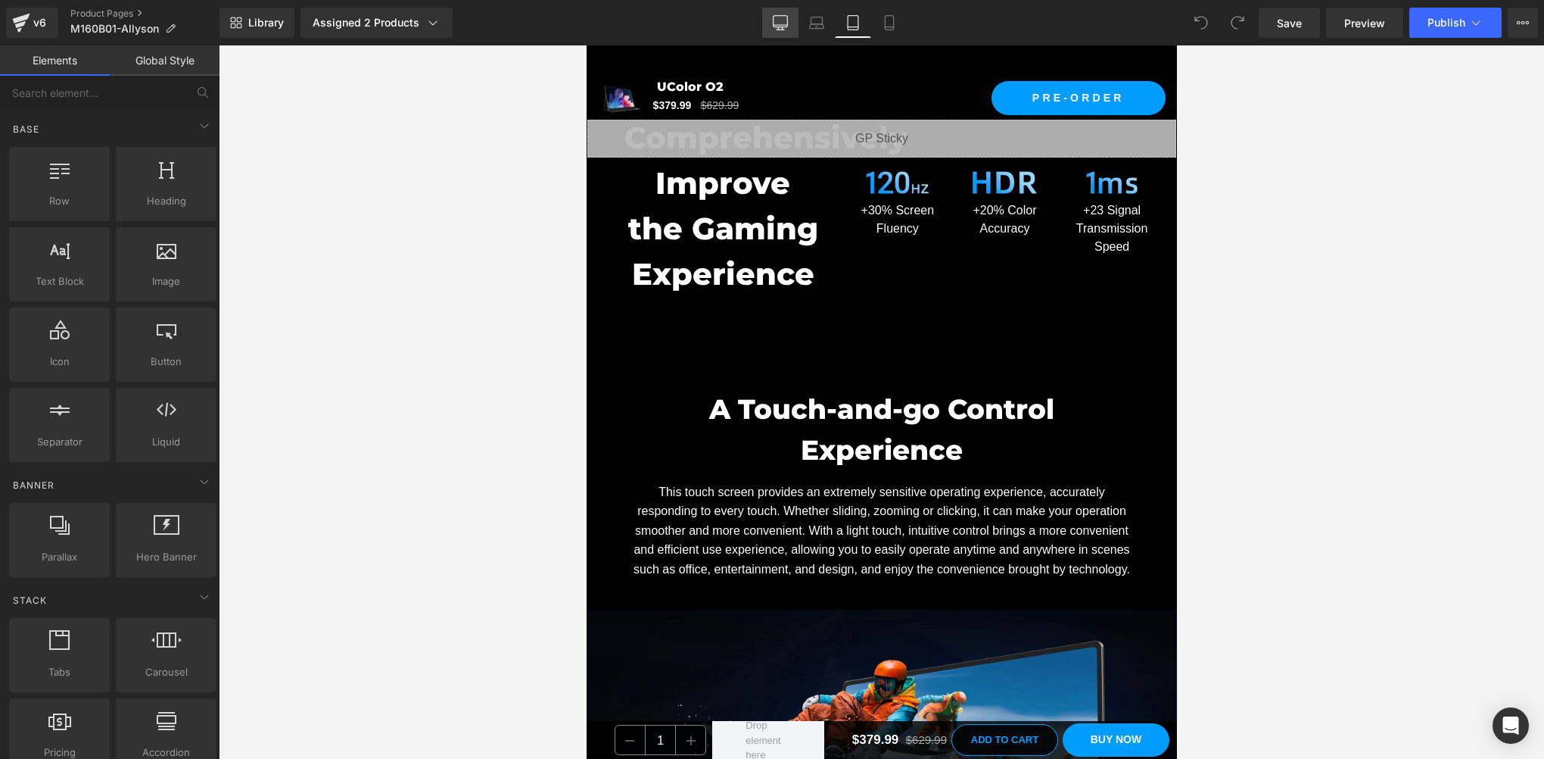
click at [779, 16] on icon at bounding box center [781, 21] width 14 height 11
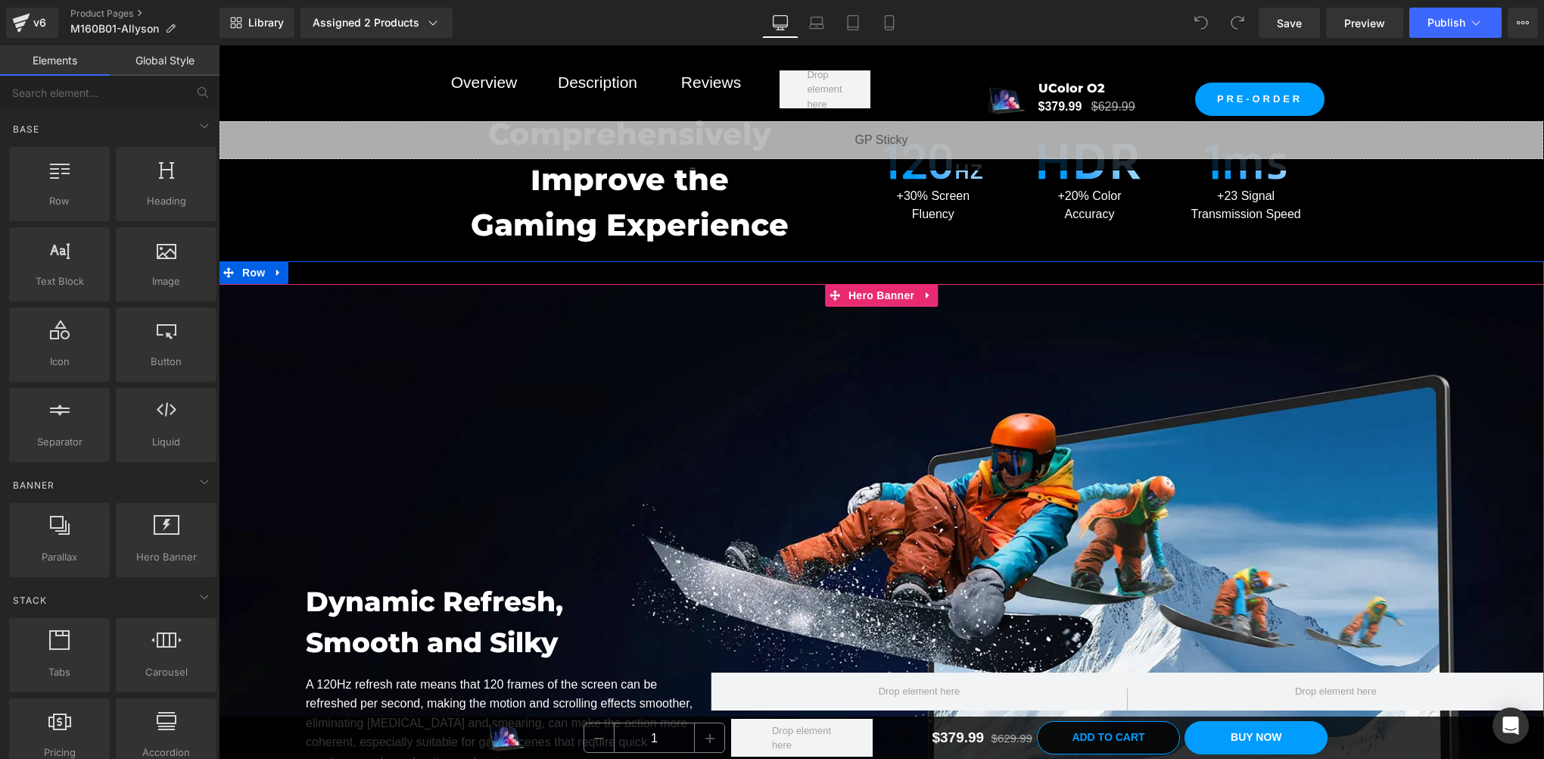
scroll to position [9591, 0]
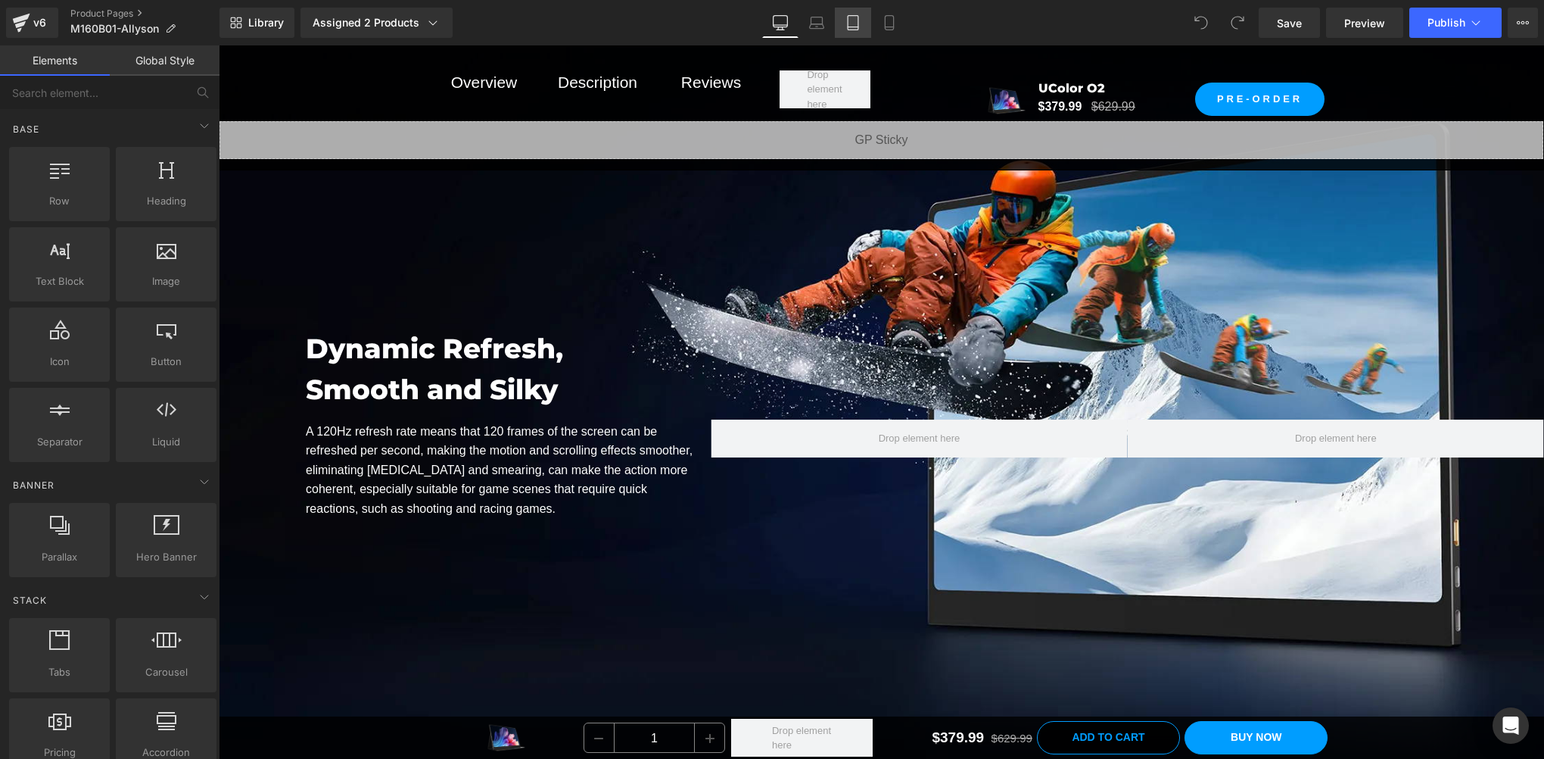
click at [852, 20] on icon at bounding box center [853, 22] width 15 height 15
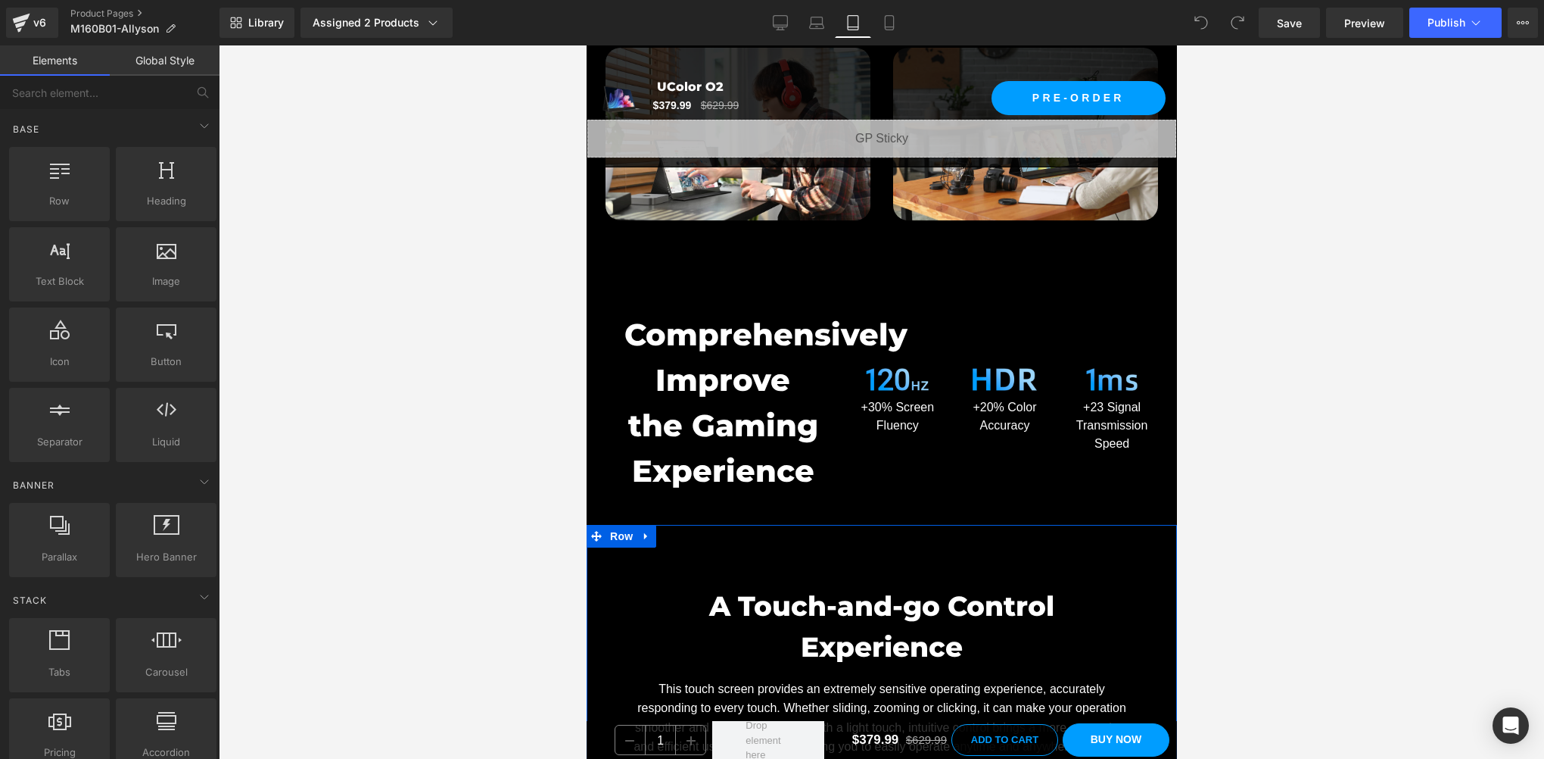
scroll to position [8468, 0]
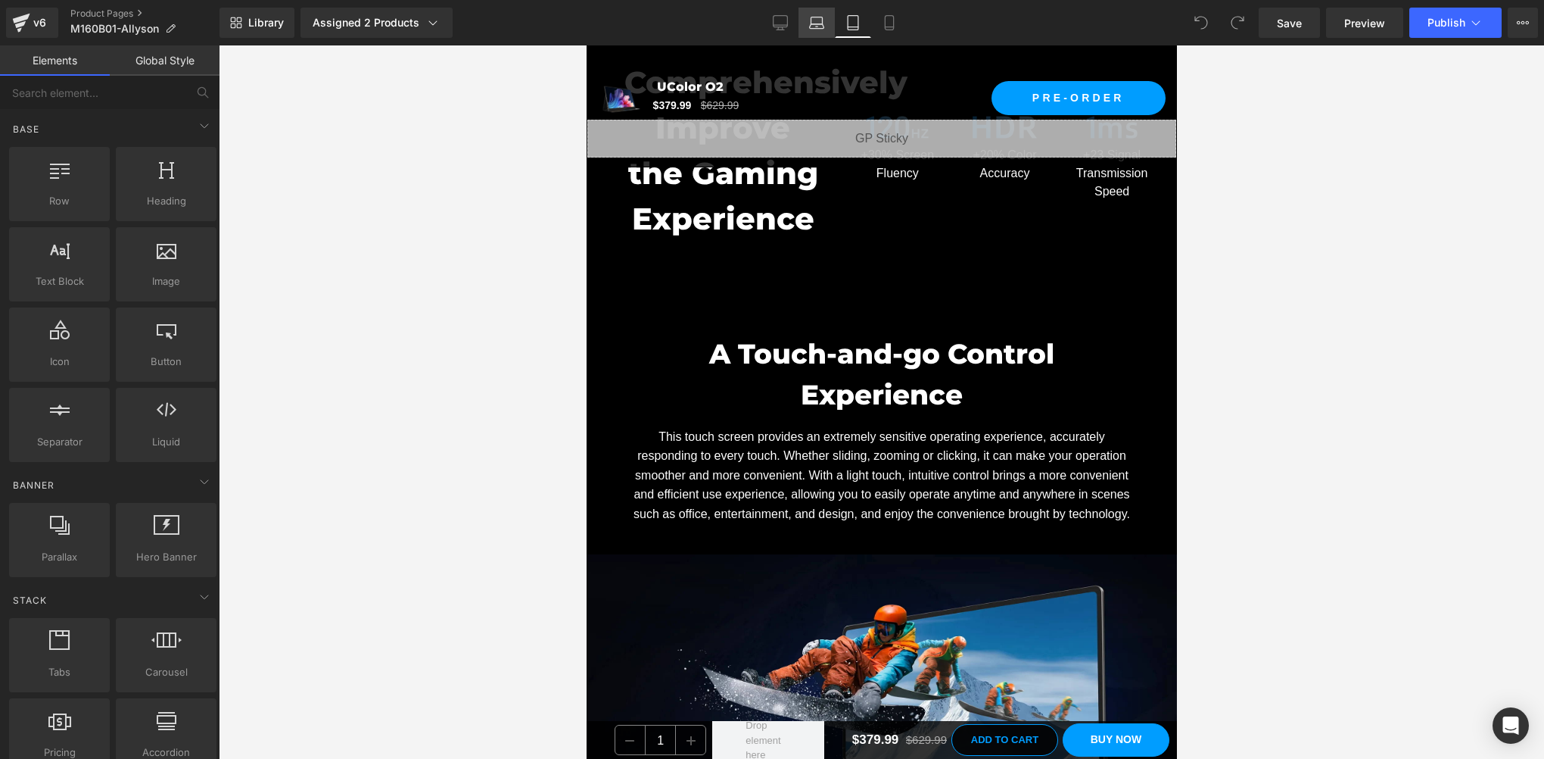
click at [809, 25] on icon at bounding box center [816, 22] width 15 height 15
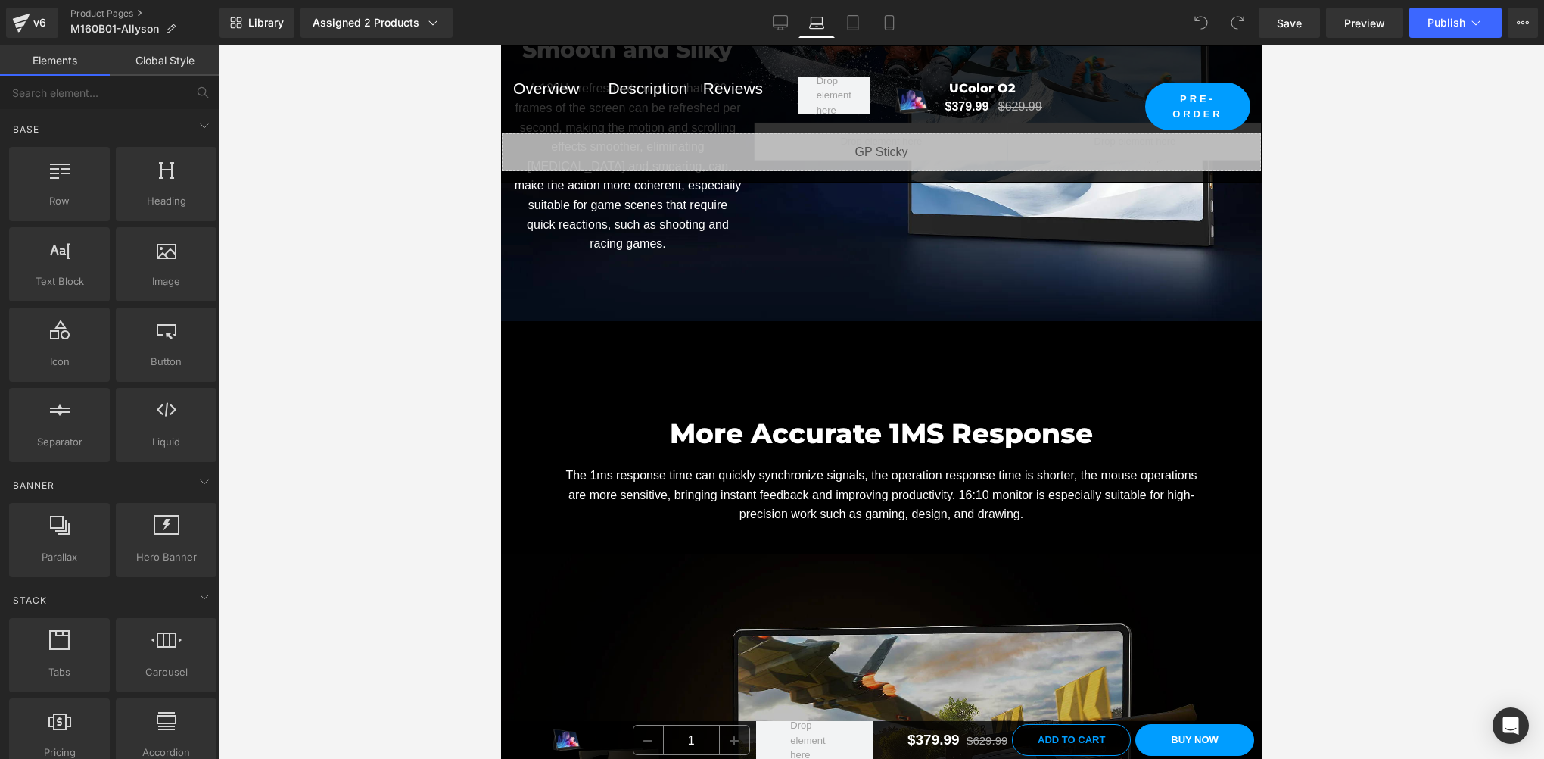
scroll to position [7274, 0]
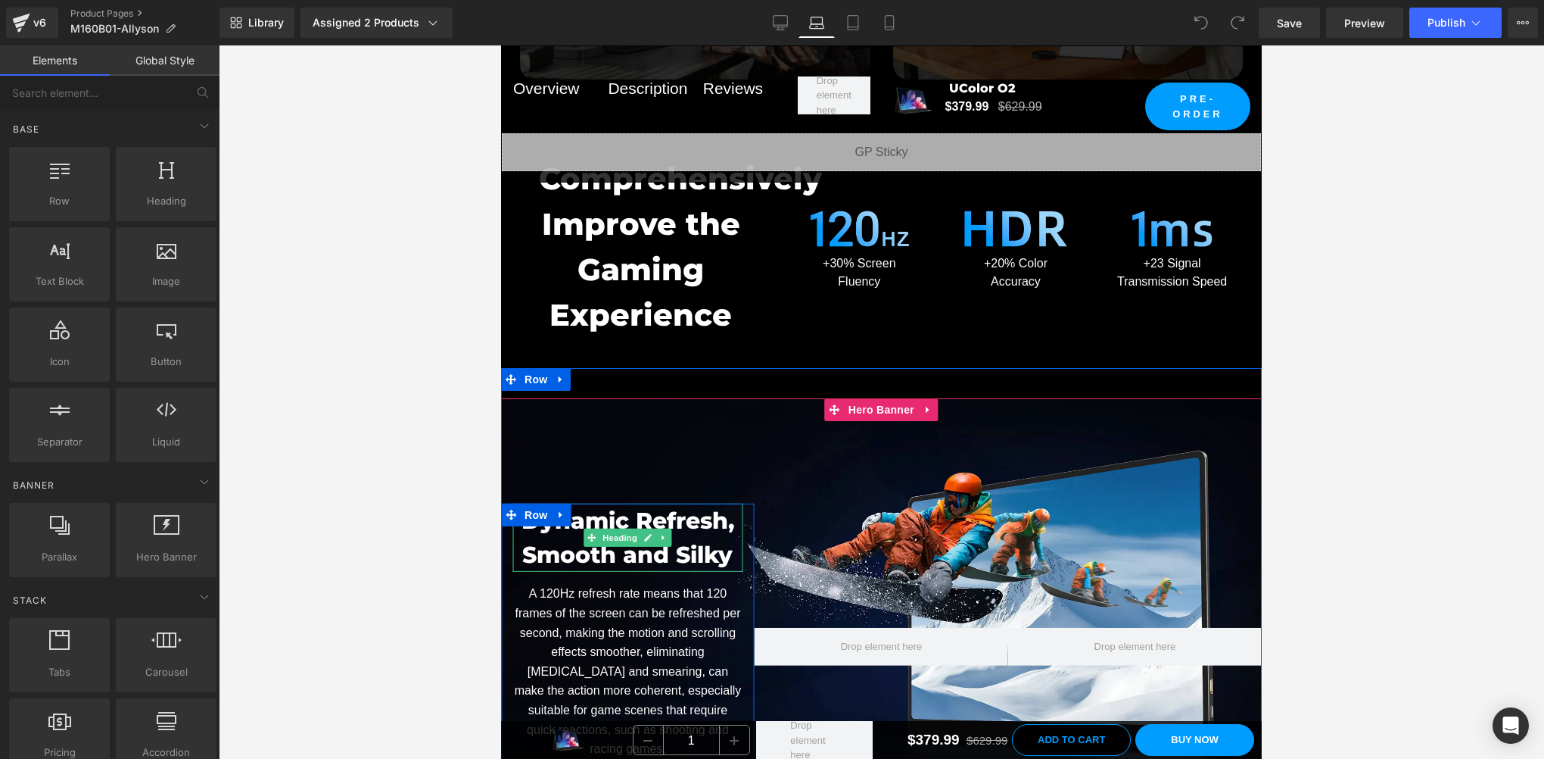
click at [590, 541] on font "Smooth and Silky" at bounding box center [627, 555] width 210 height 28
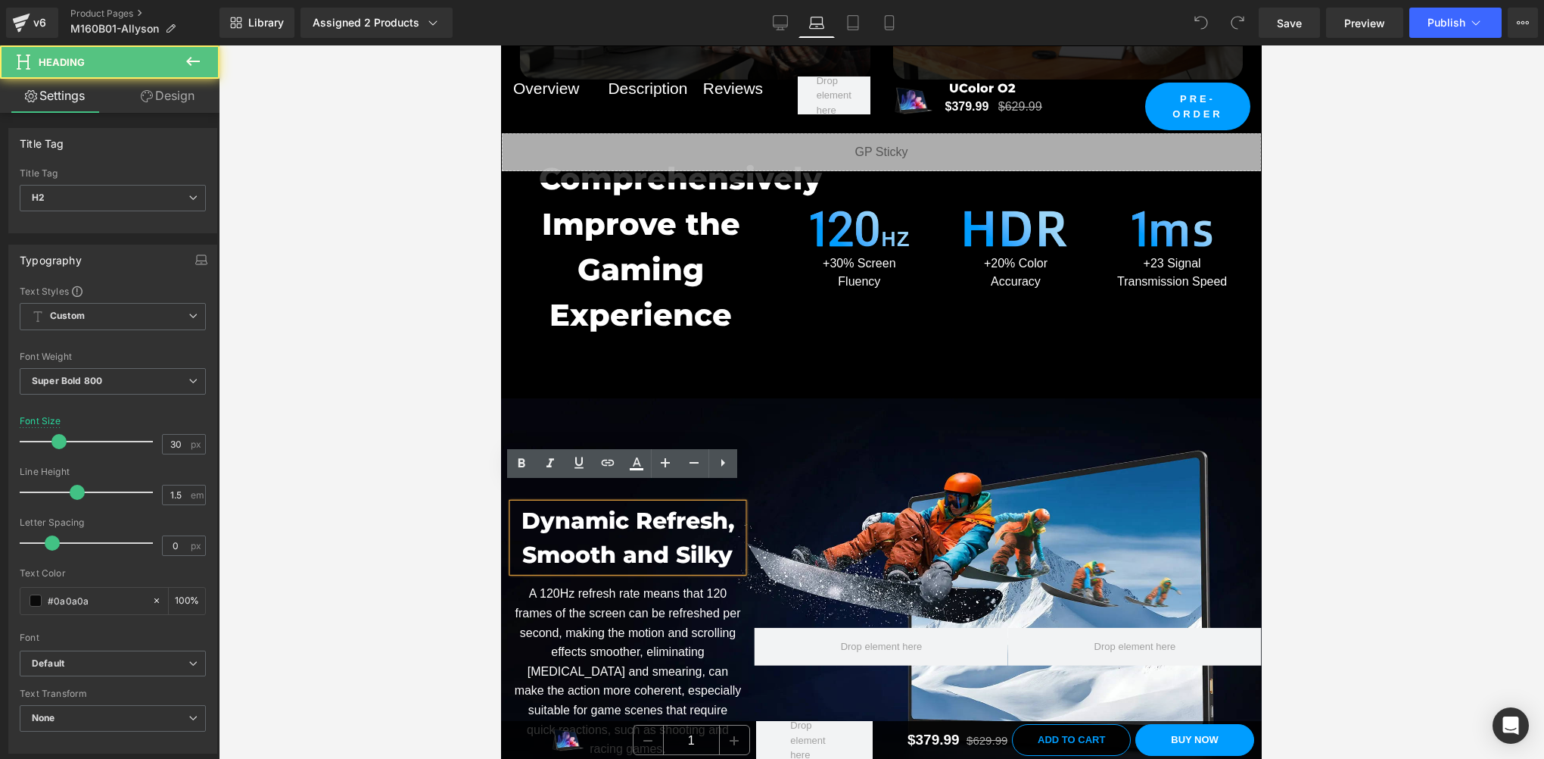
click at [624, 541] on font "Smooth and Silky" at bounding box center [627, 555] width 210 height 28
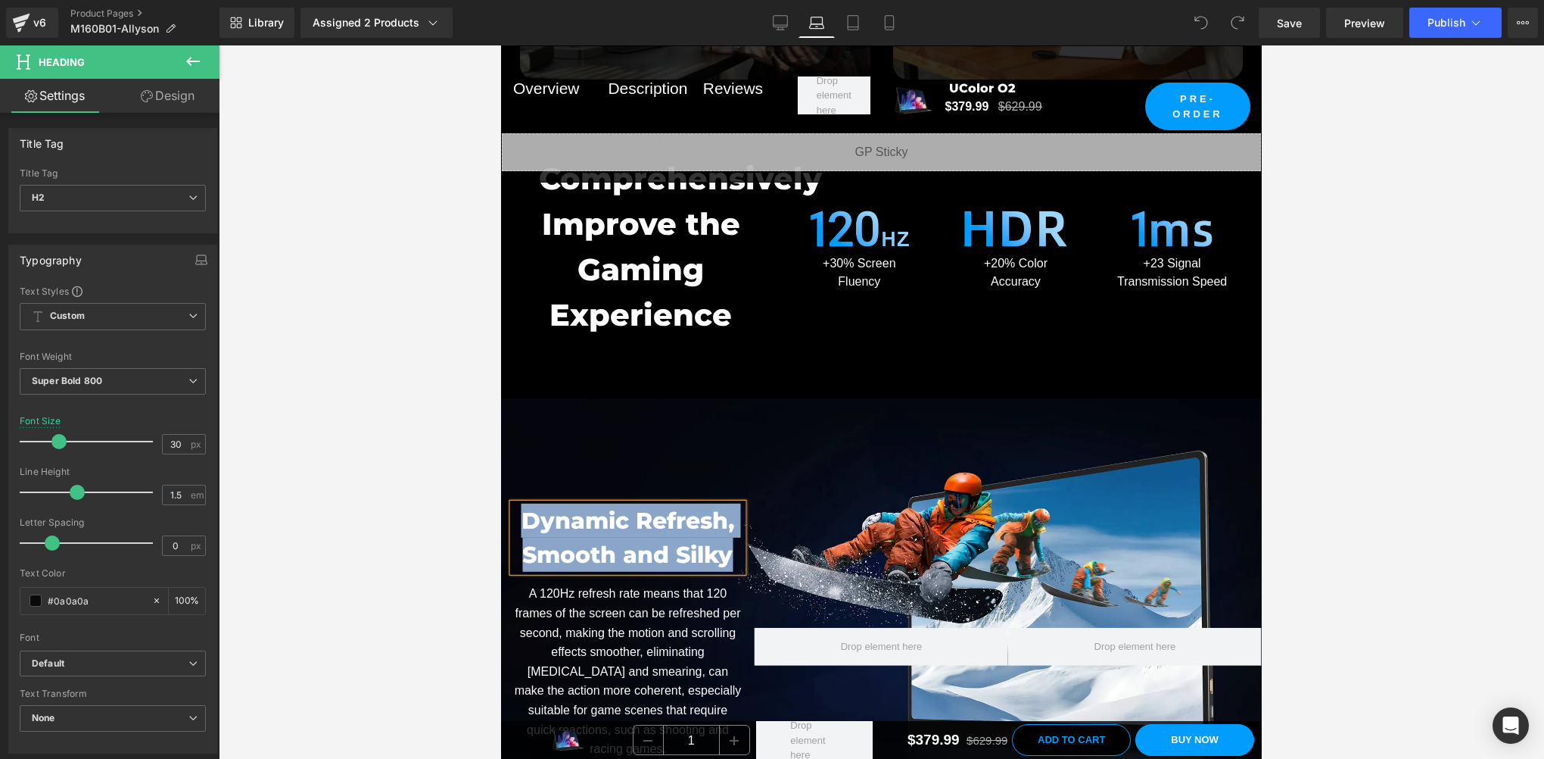
copy div "Dynamic Refresh, Smooth and Silky"
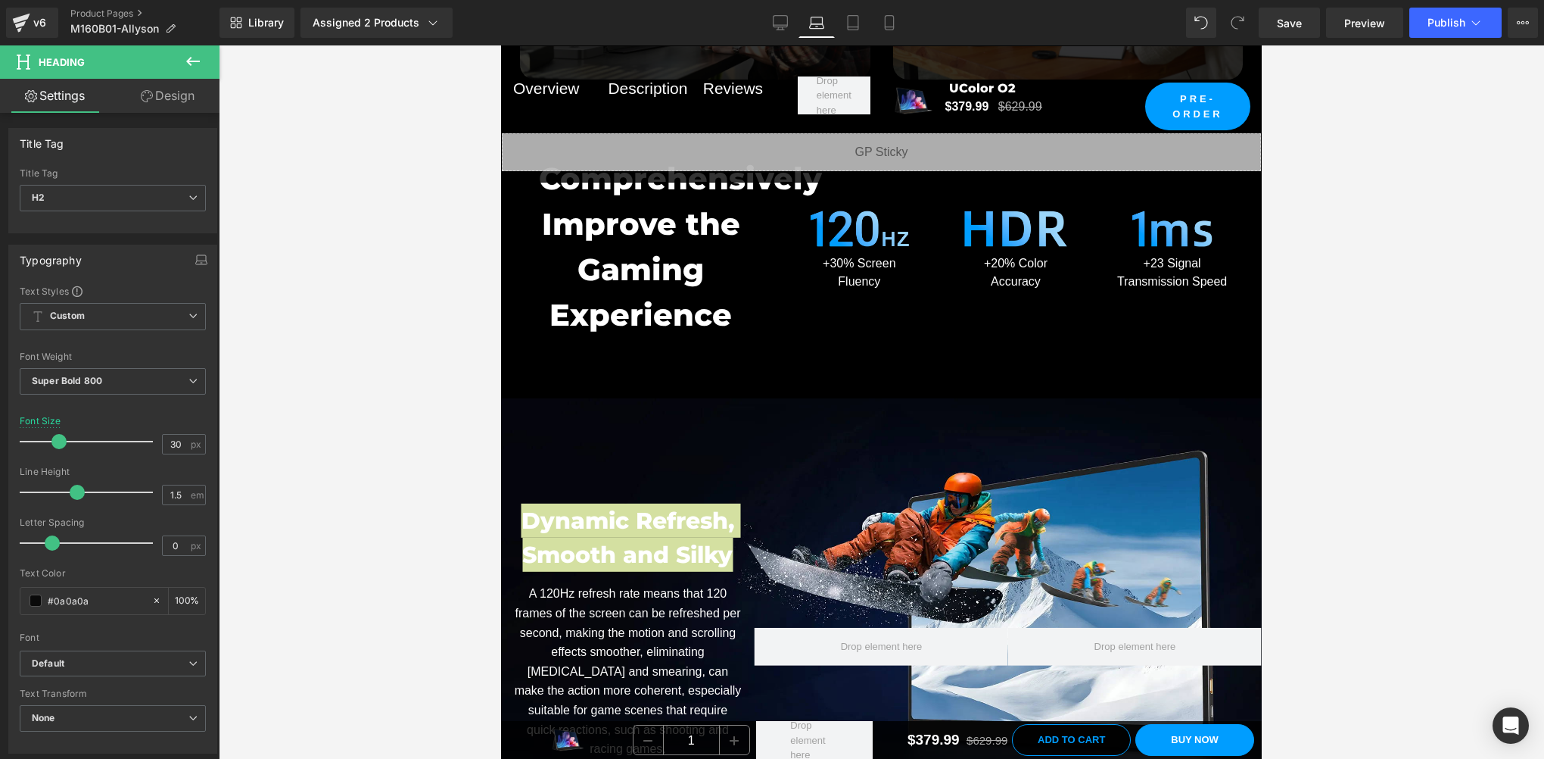
click at [852, 5] on div "Library Assigned 2 Products Product Preview UColor O2 - 16:10 Monitor 16 Inch P…" at bounding box center [882, 22] width 1325 height 45
click at [852, 16] on icon at bounding box center [853, 23] width 11 height 14
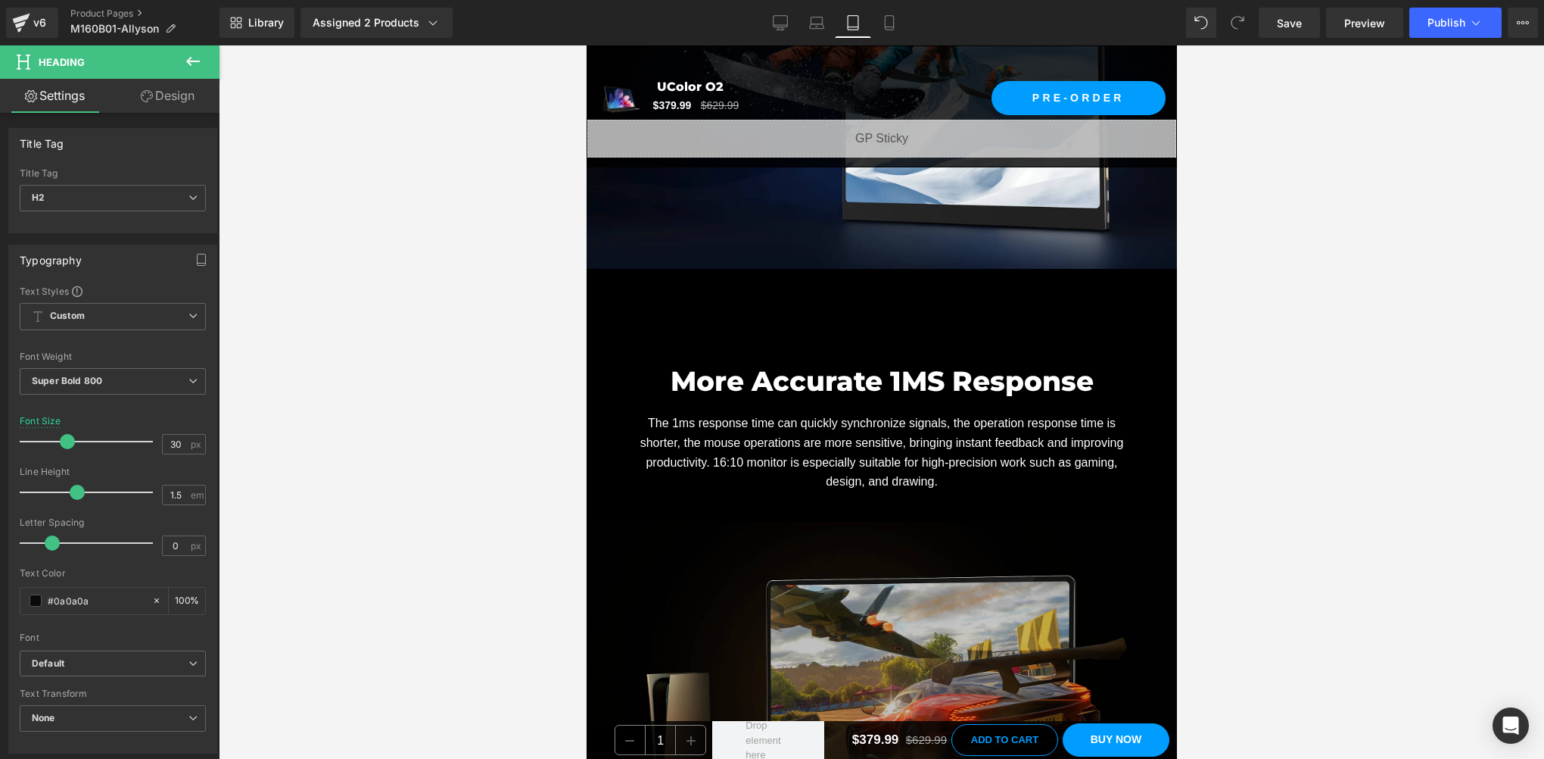
scroll to position [8579, 0]
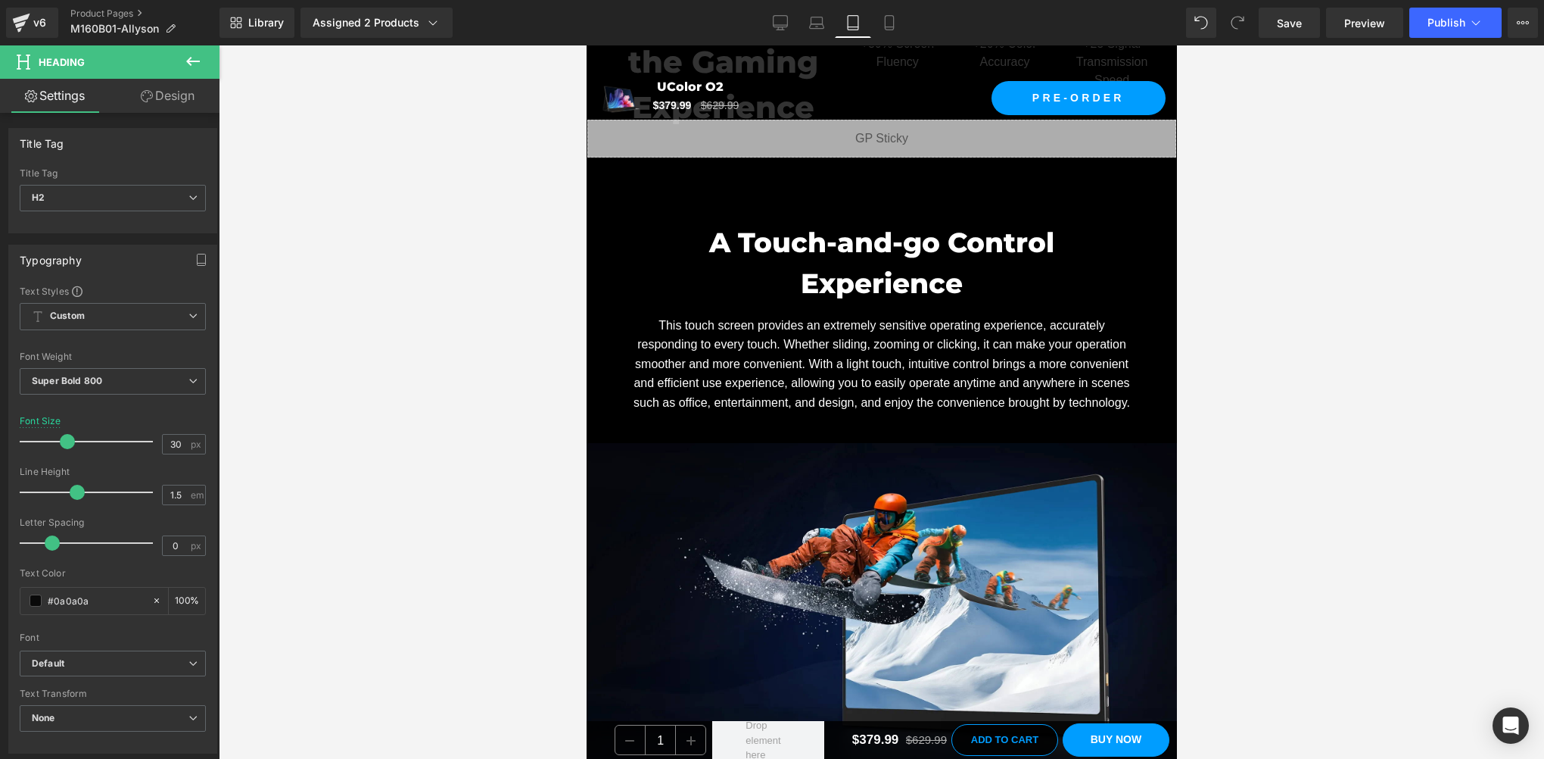
click at [774, 226] on font "A Touch-and-go Control Experience" at bounding box center [881, 263] width 345 height 74
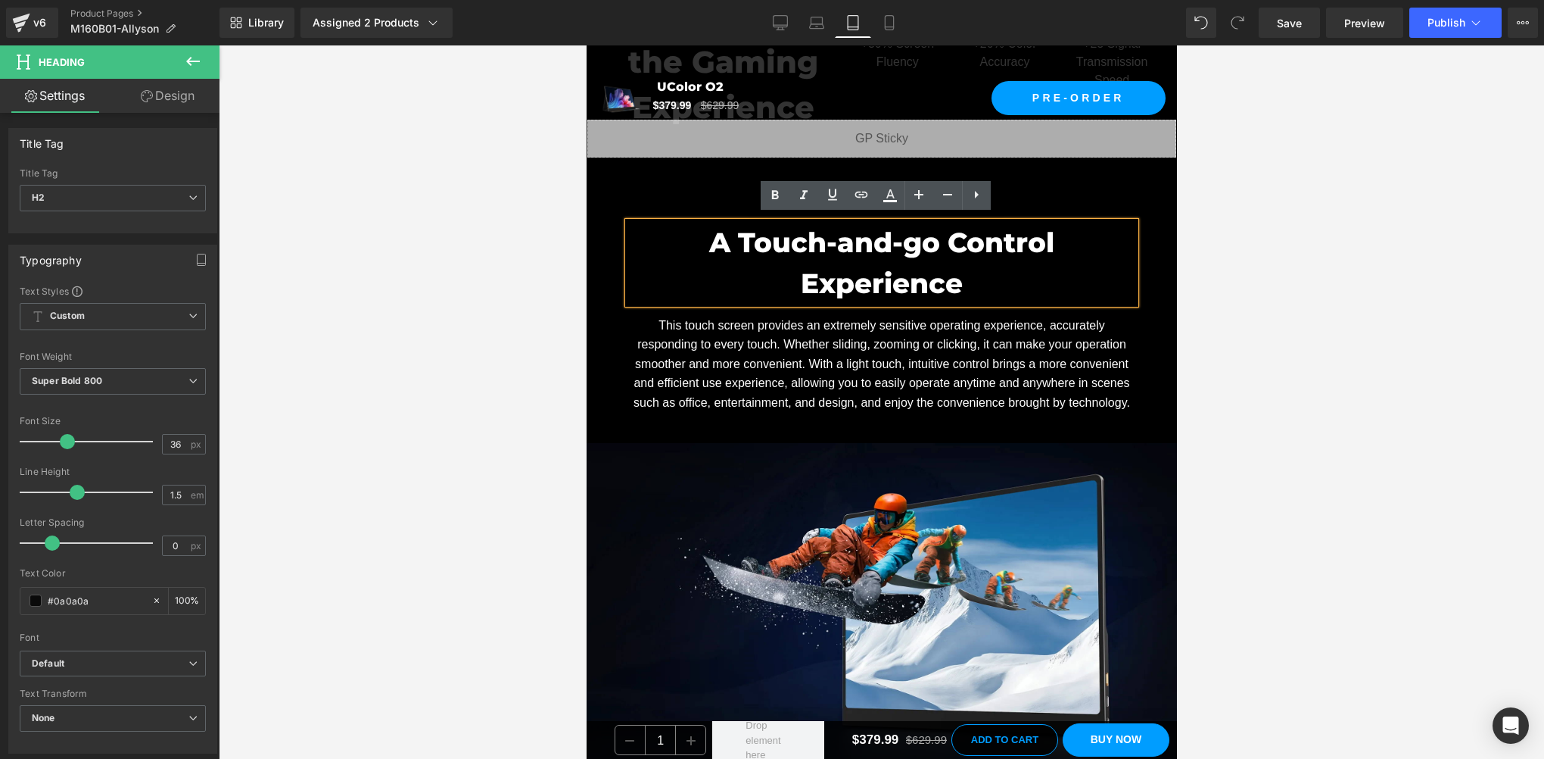
click at [818, 248] on font "A Touch-and-go Control Experience" at bounding box center [881, 263] width 345 height 74
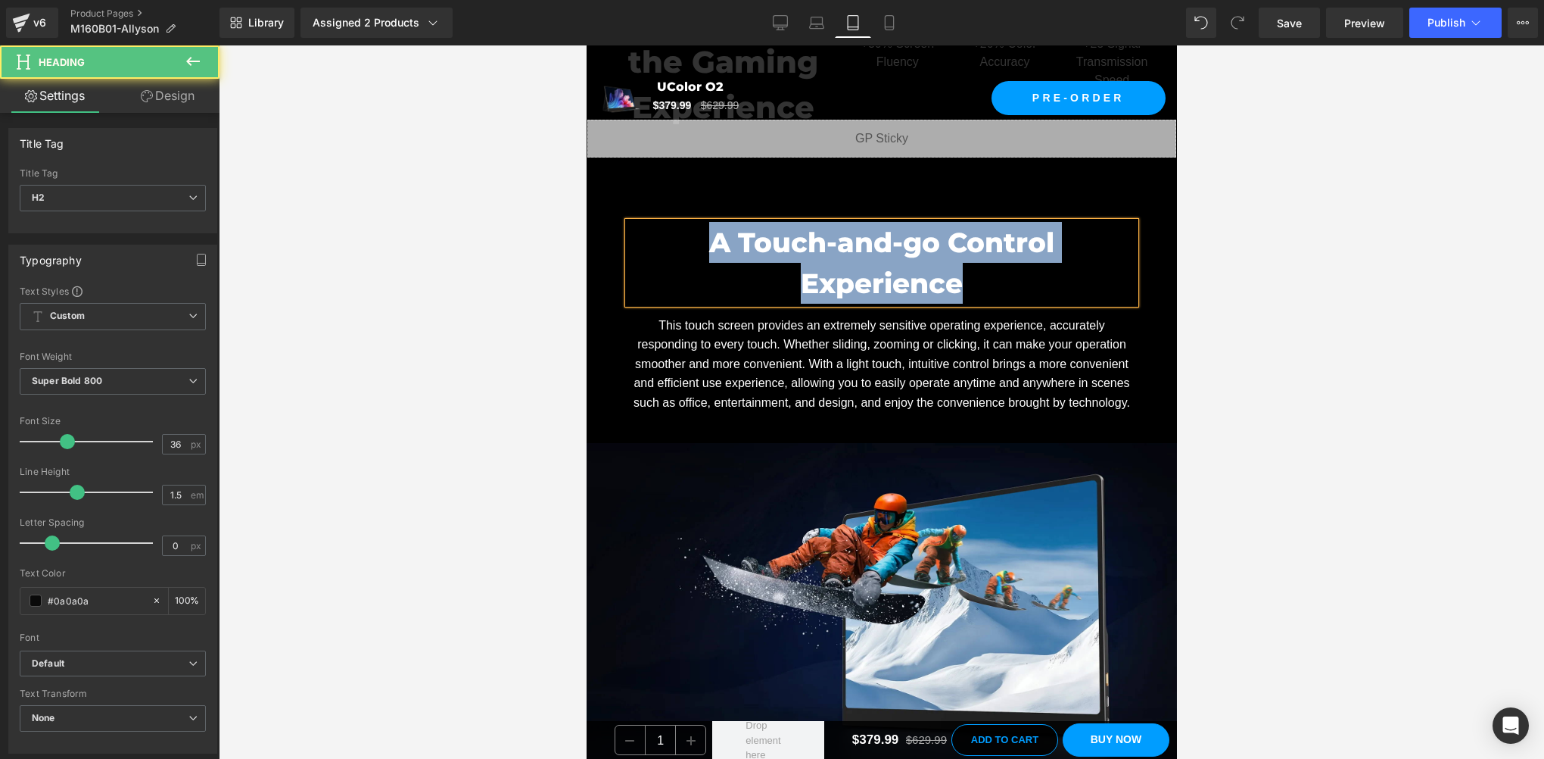
paste div
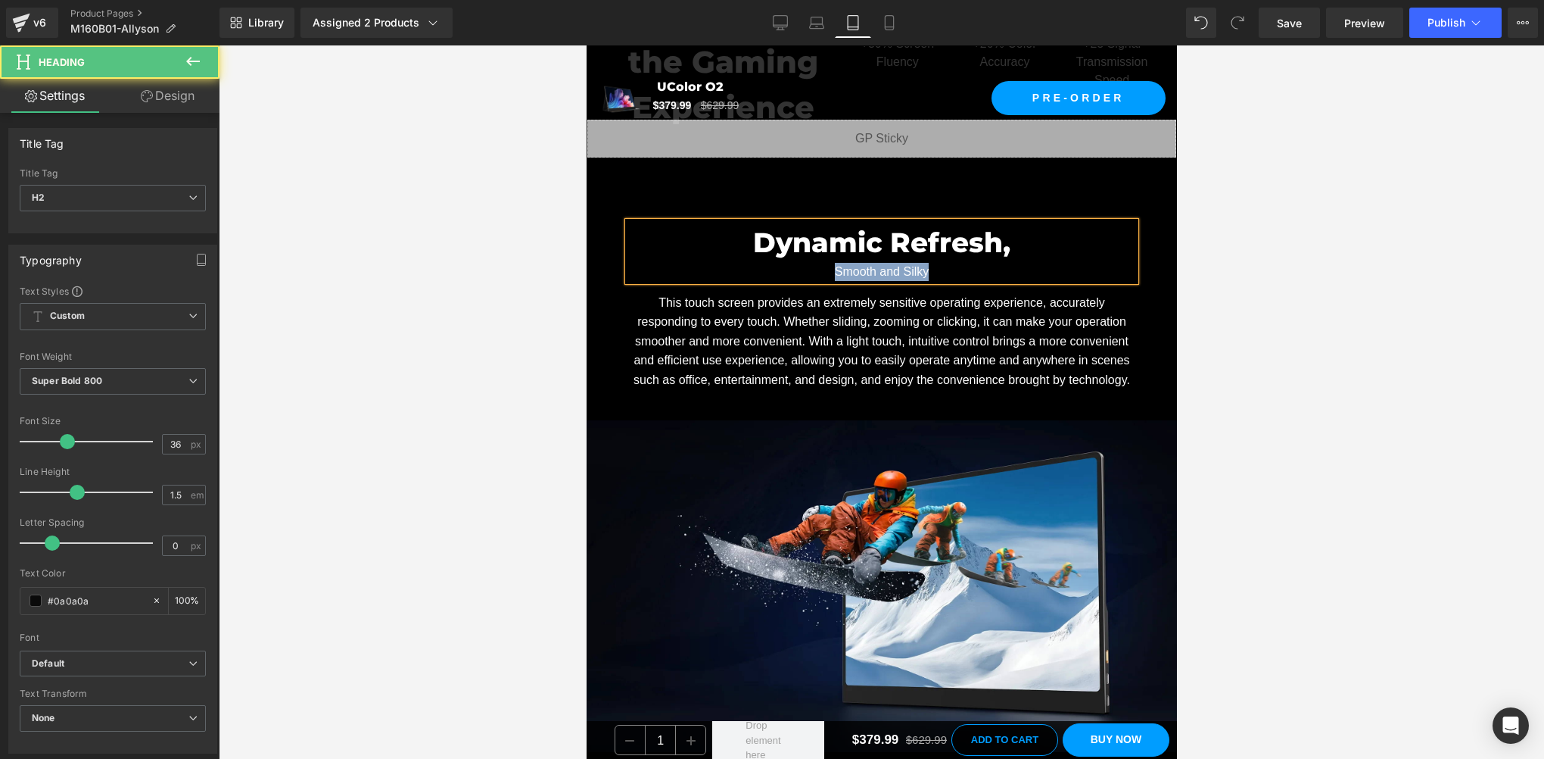
drag, startPoint x: 818, startPoint y: 267, endPoint x: 942, endPoint y: 268, distance: 123.4
click at [942, 268] on div "Smooth and Silky" at bounding box center [881, 272] width 507 height 18
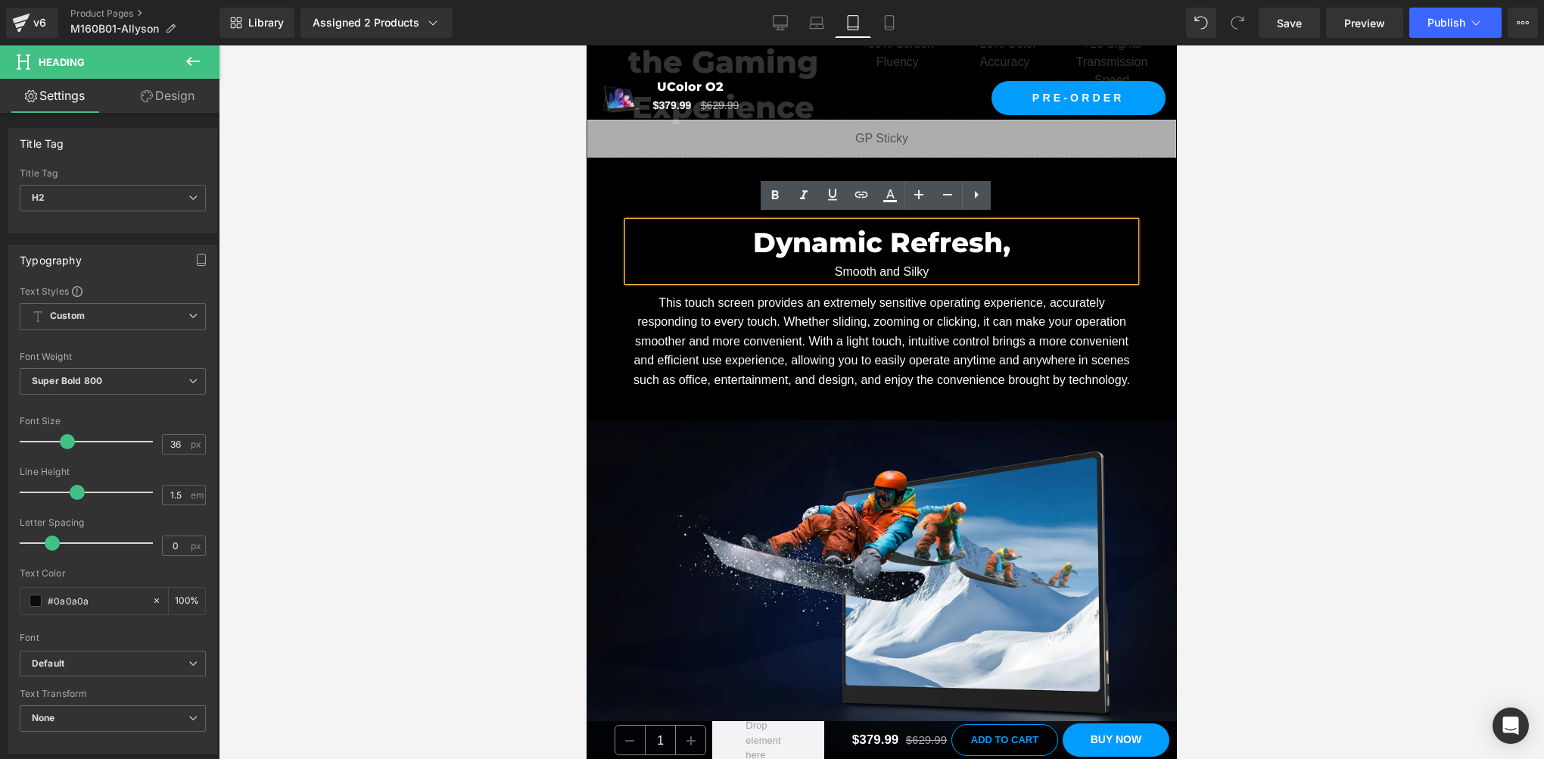
click at [788, 253] on font "Dynamic Refresh," at bounding box center [881, 242] width 257 height 33
click at [991, 245] on font "Dynamic Refresh," at bounding box center [881, 242] width 257 height 33
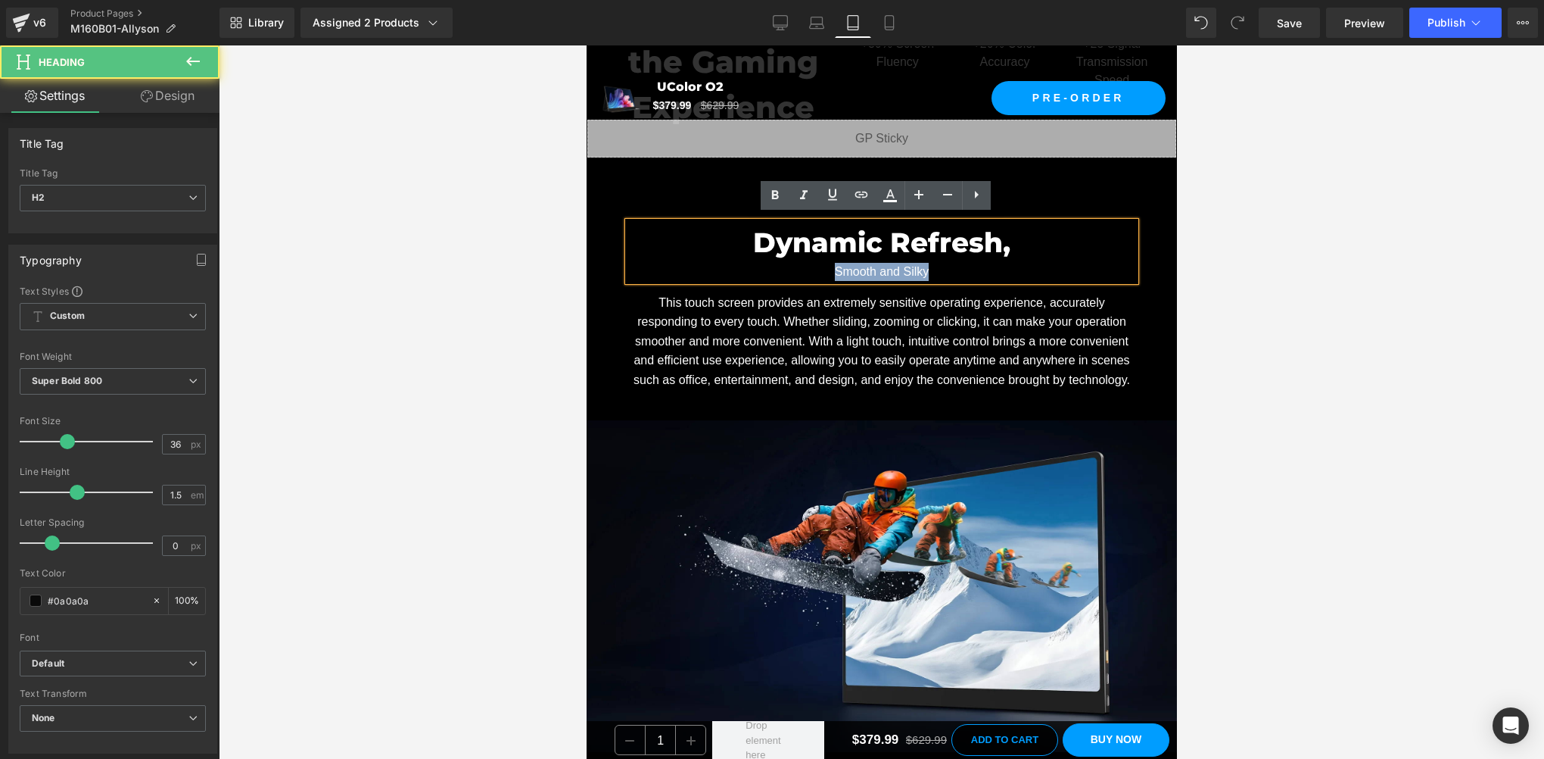
drag, startPoint x: 828, startPoint y: 270, endPoint x: 922, endPoint y: 271, distance: 94.6
click at [922, 271] on div "Smooth and Silky" at bounding box center [881, 272] width 507 height 18
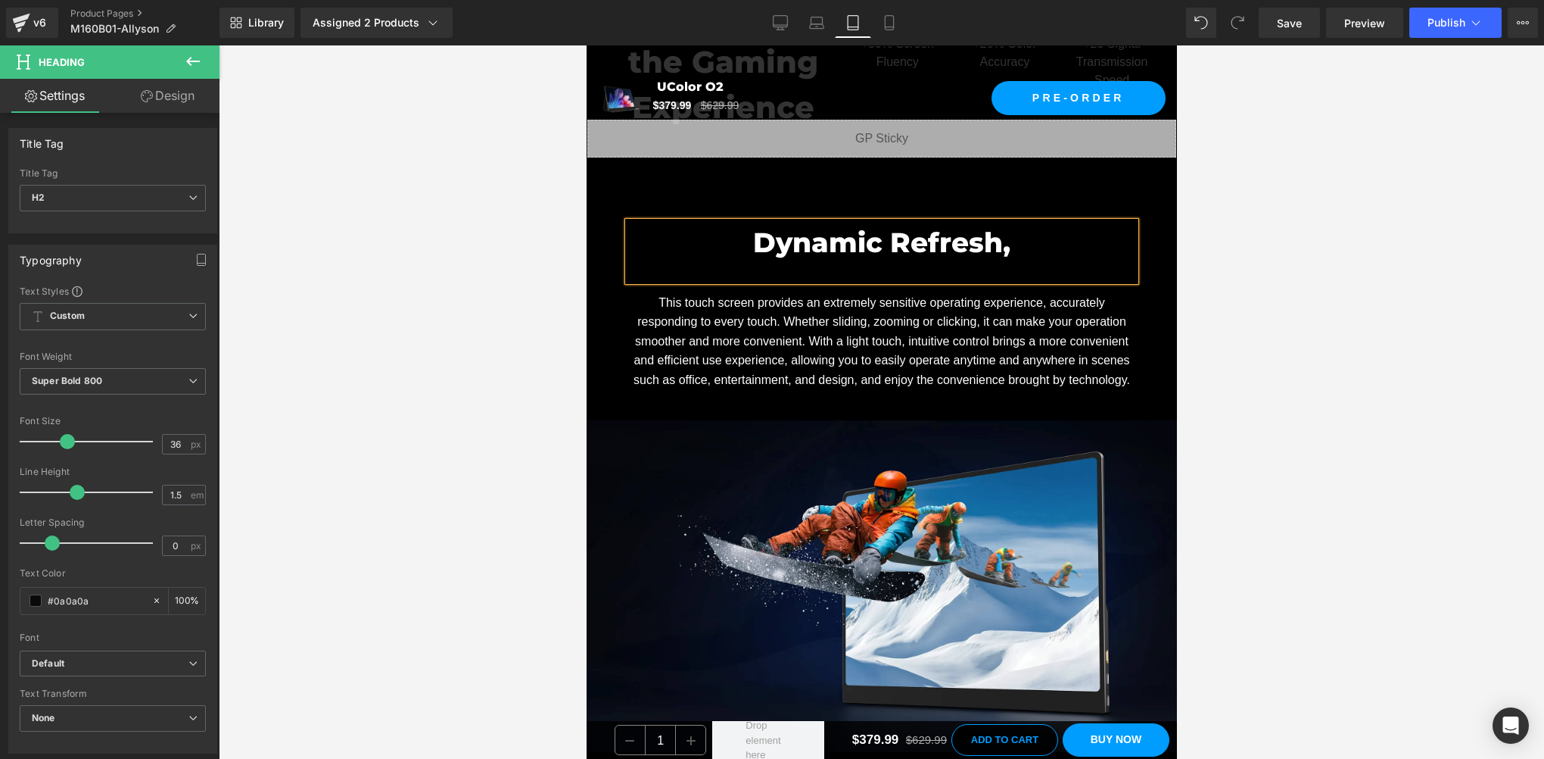
click at [1086, 234] on h2 "Dynamic Refresh," at bounding box center [881, 242] width 507 height 41
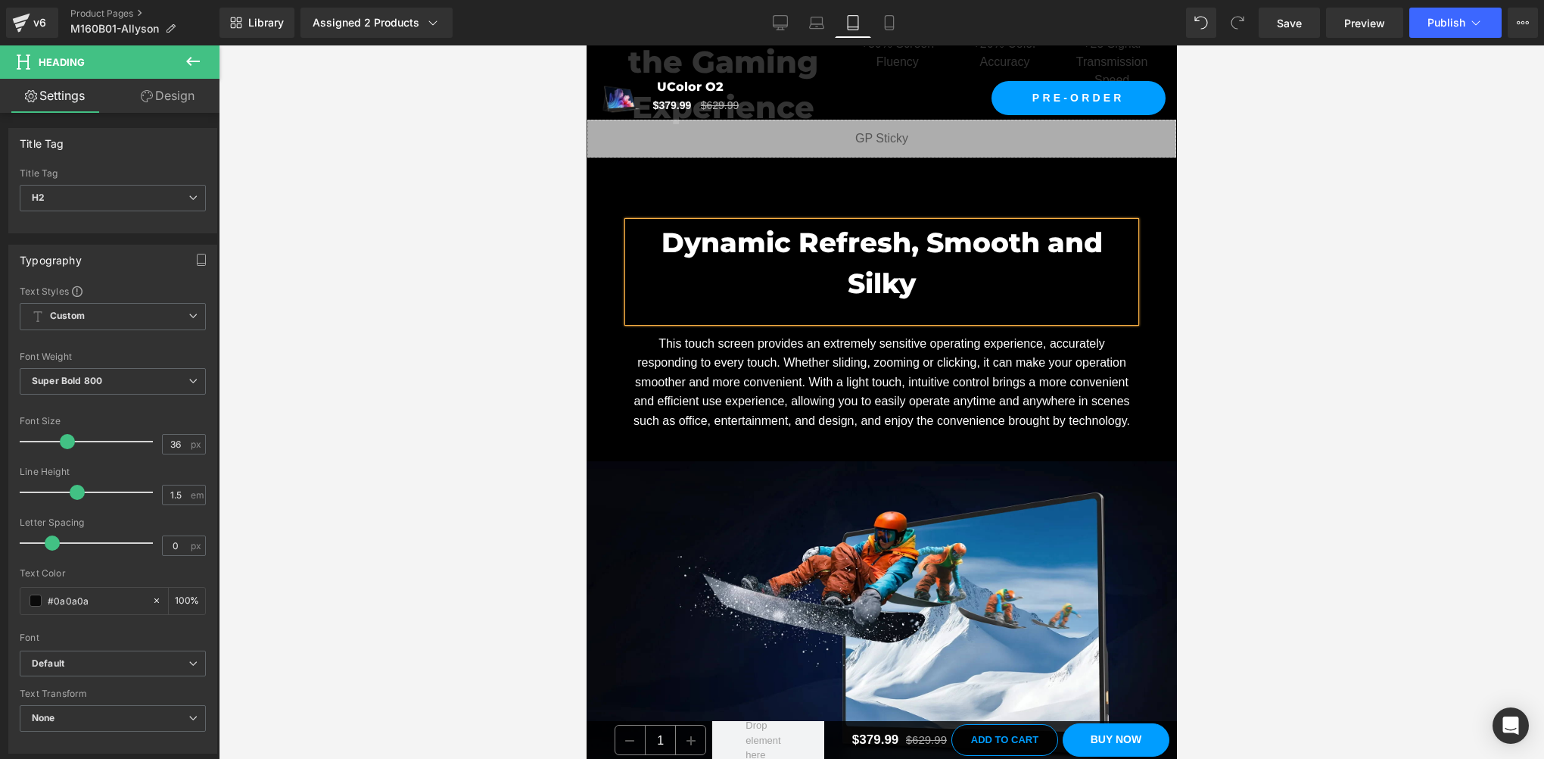
click at [833, 304] on div at bounding box center [881, 313] width 507 height 18
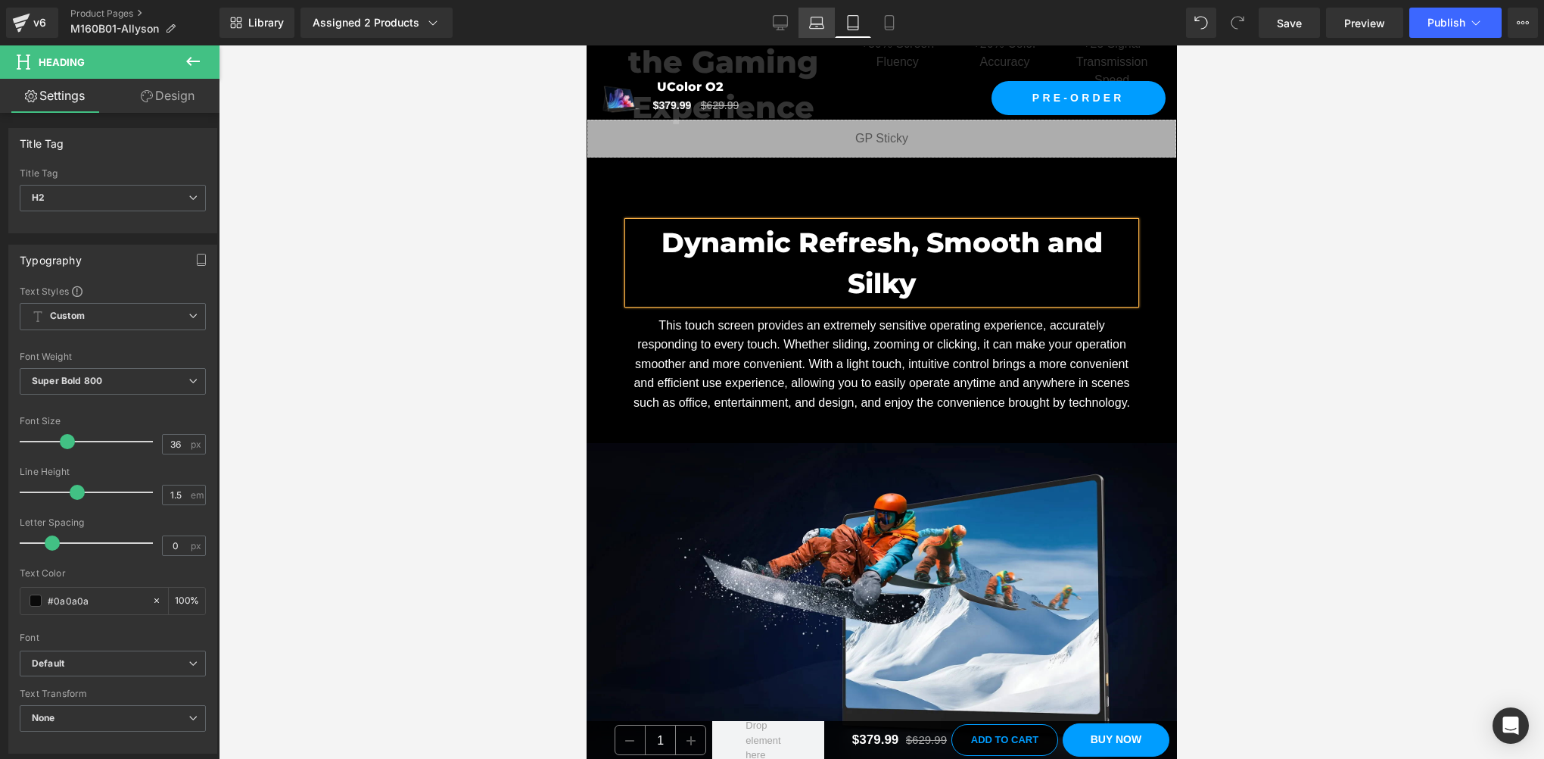
click at [812, 21] on icon at bounding box center [816, 22] width 15 height 15
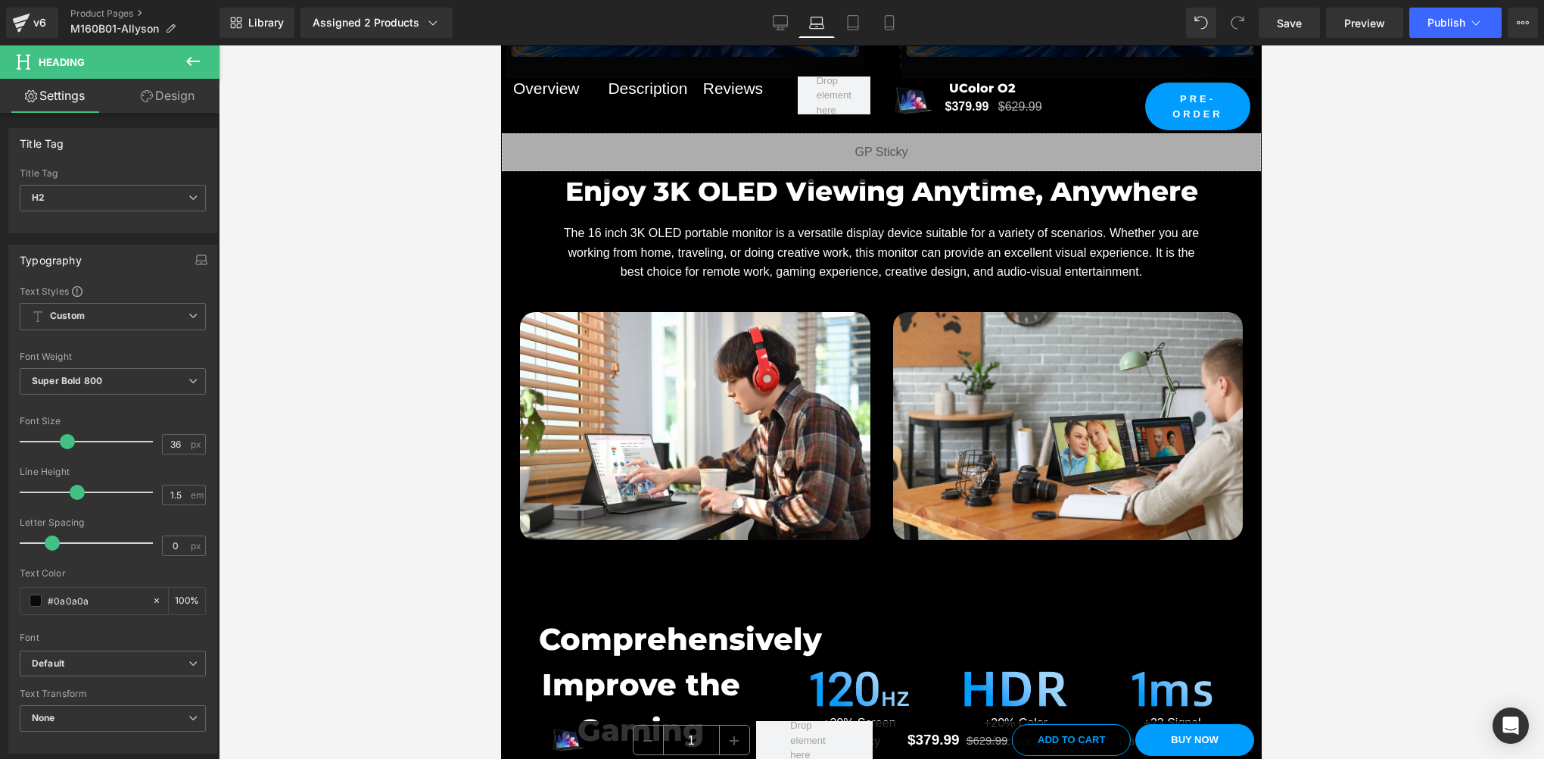
scroll to position [7319, 0]
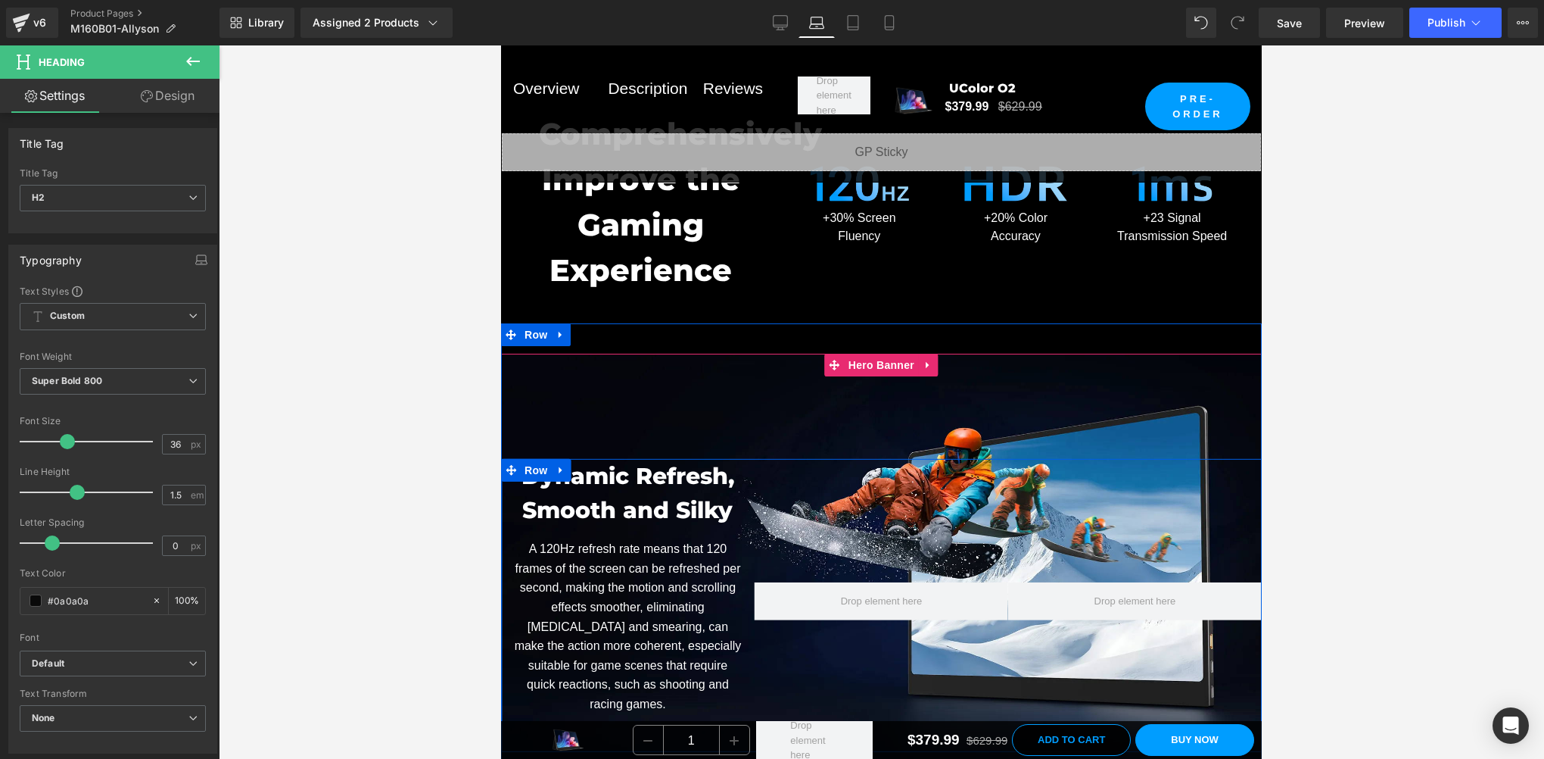
click at [566, 593] on span "A 120Hz refresh rate means that 120 frames of the screen can be refreshed per s…" at bounding box center [628, 626] width 227 height 168
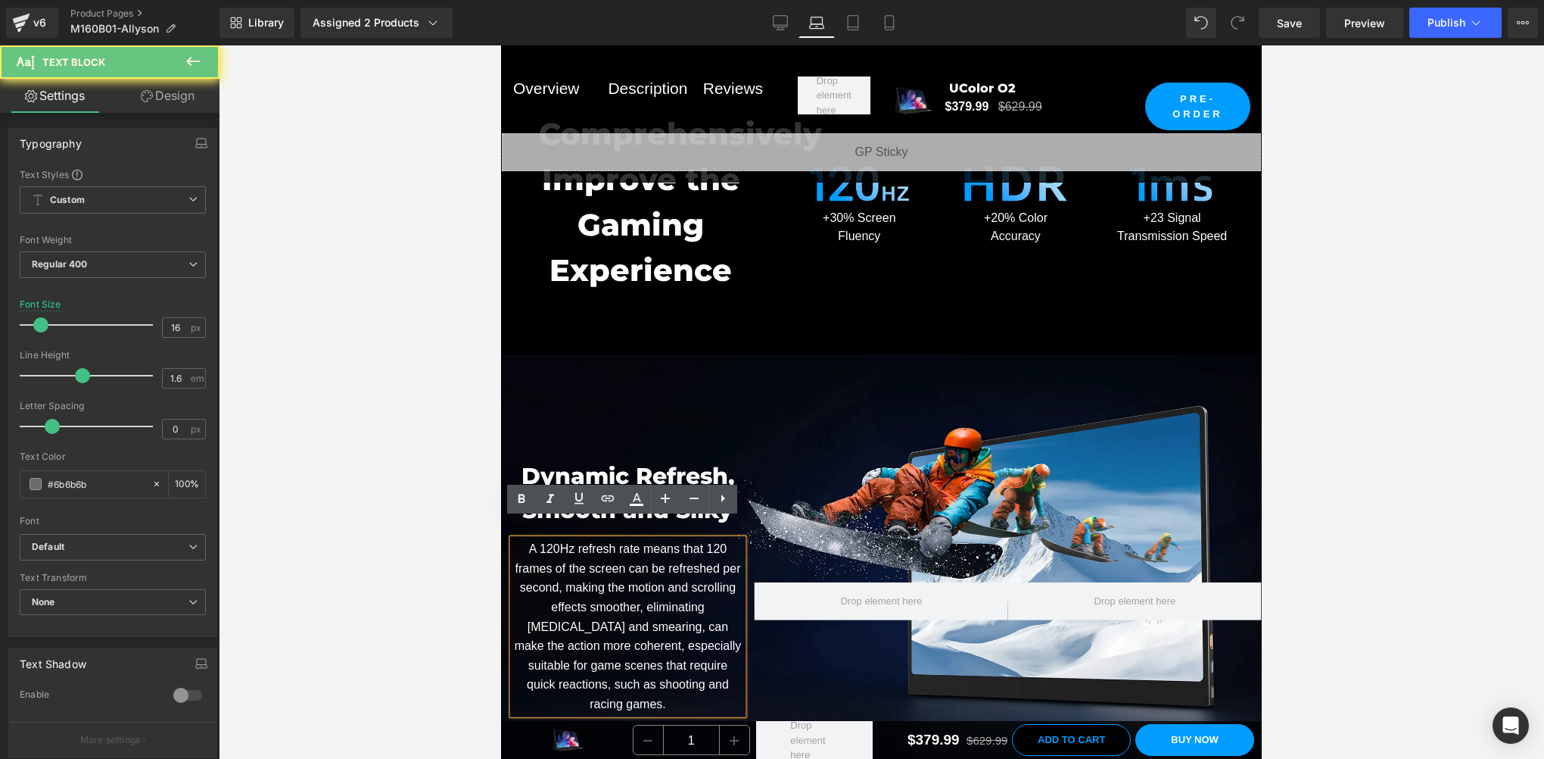
click at [619, 604] on span "A 120Hz refresh rate means that 120 frames of the screen can be refreshed per s…" at bounding box center [628, 626] width 227 height 168
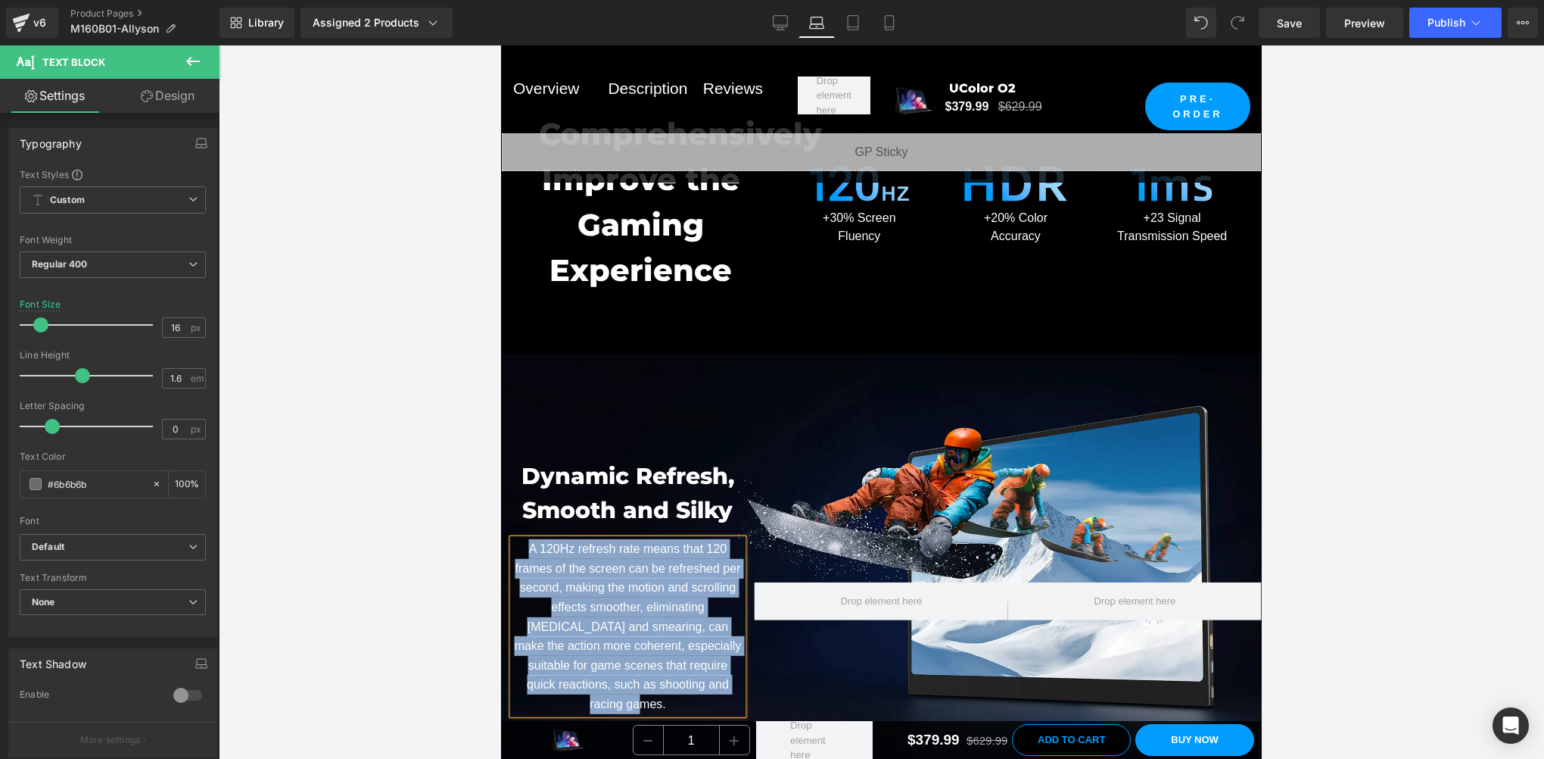
copy span "A 120Hz refresh rate means that 120 frames of the screen can be refreshed per s…"
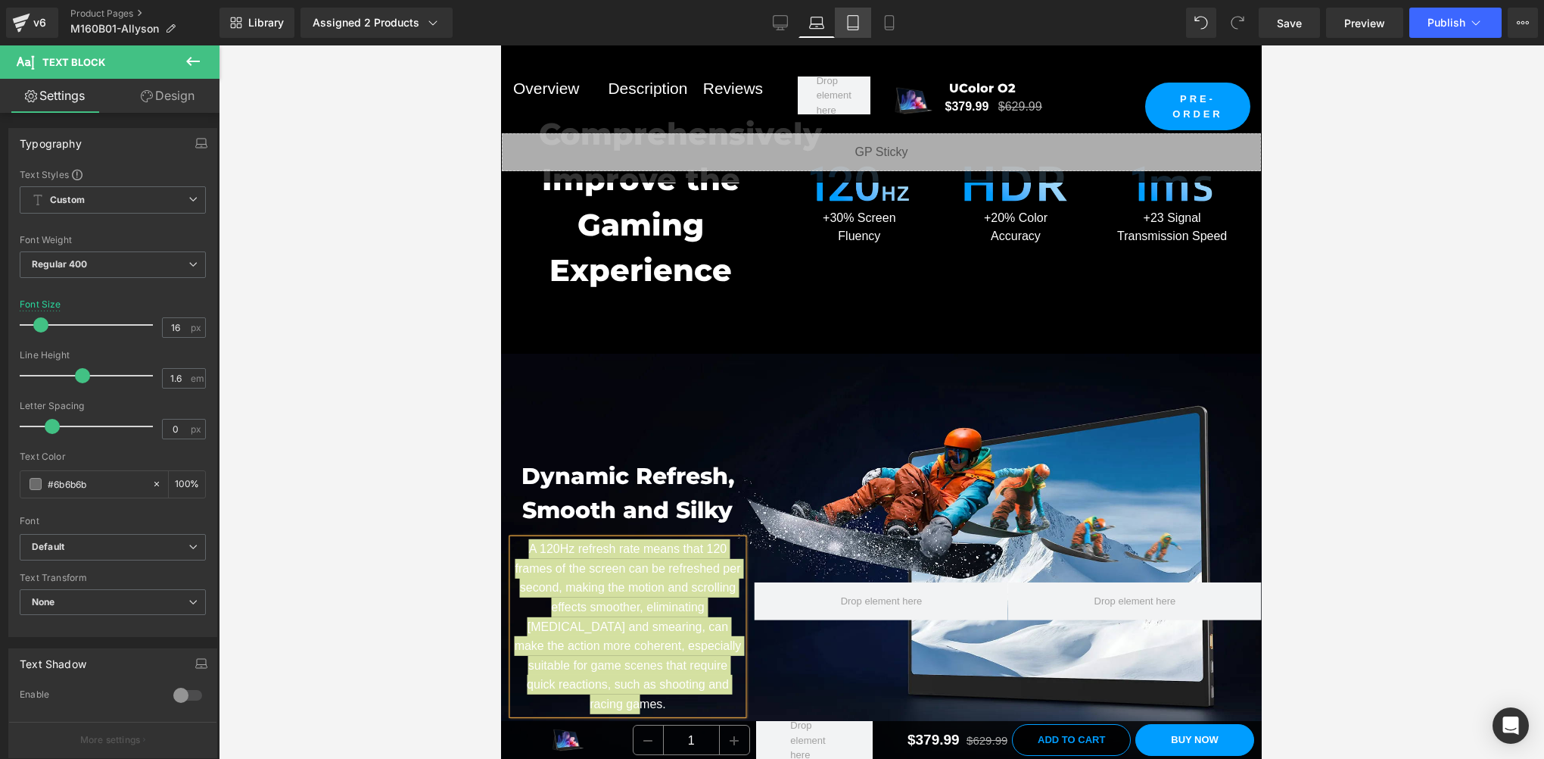
click at [847, 23] on icon at bounding box center [853, 22] width 15 height 15
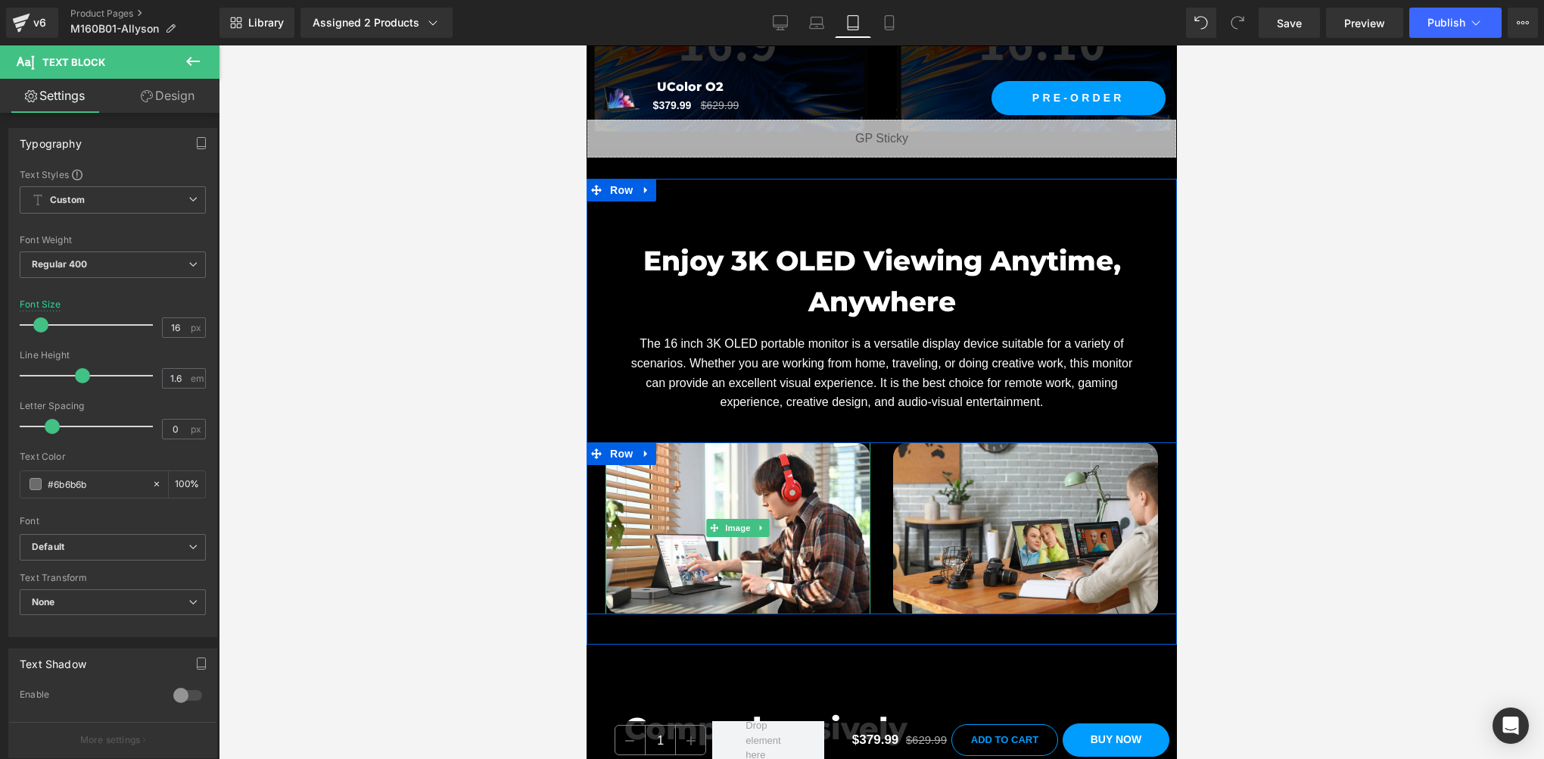
scroll to position [8579, 0]
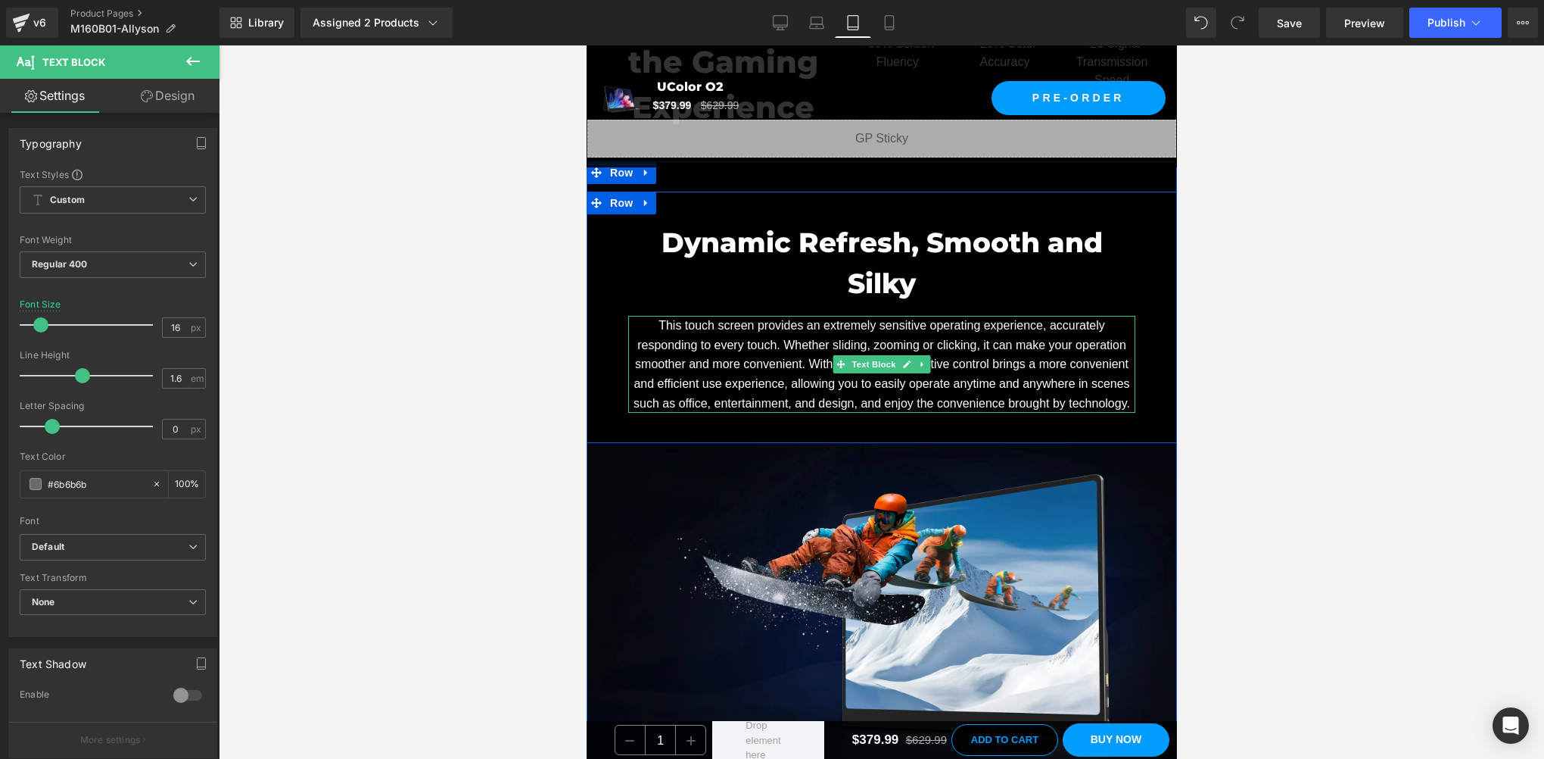
click at [794, 351] on font "This touch screen provides an extremely sensitive operating experience, accurat…" at bounding box center [881, 364] width 497 height 90
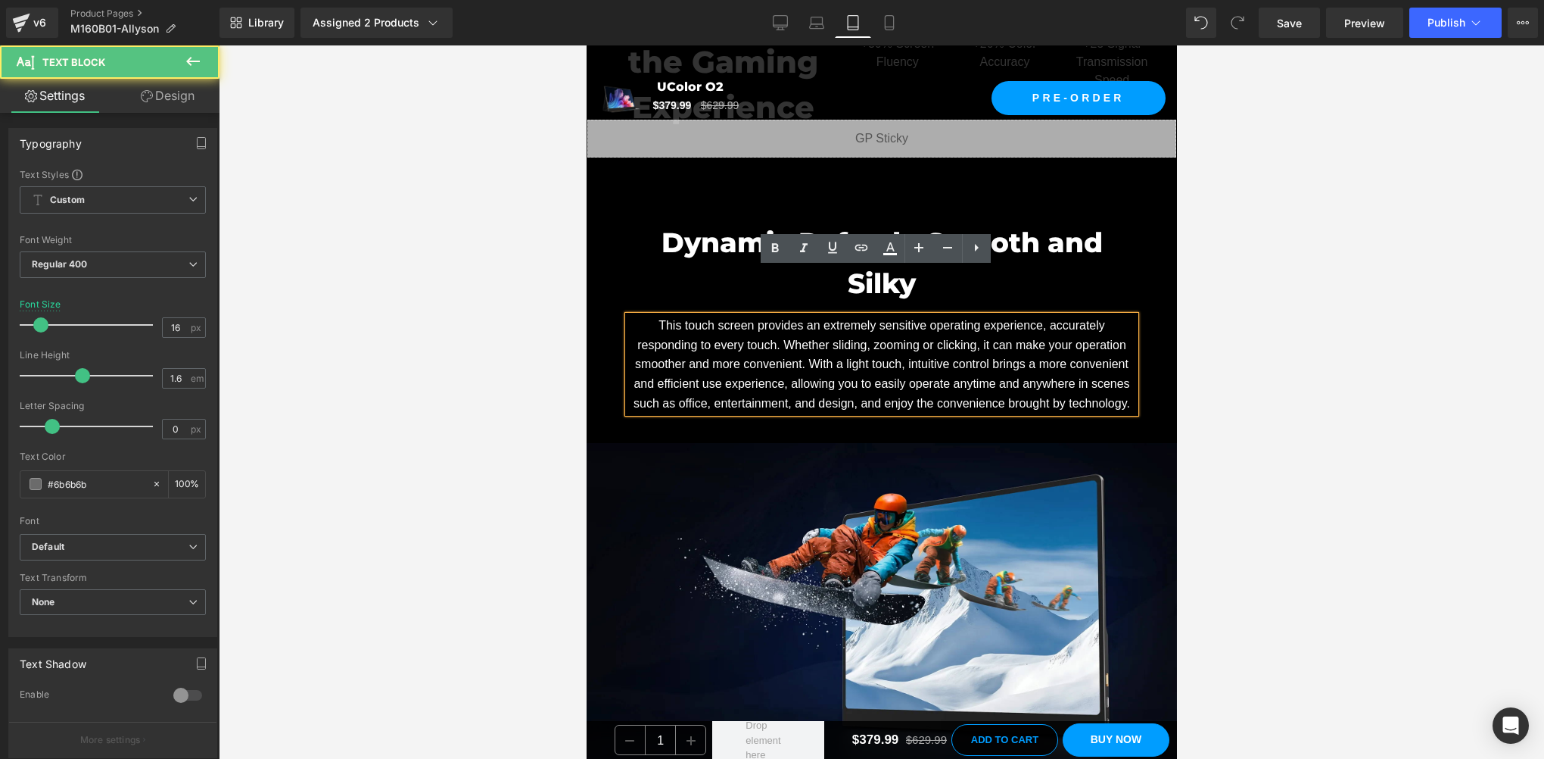
click at [818, 349] on font "This touch screen provides an extremely sensitive operating experience, accurat…" at bounding box center [881, 364] width 497 height 90
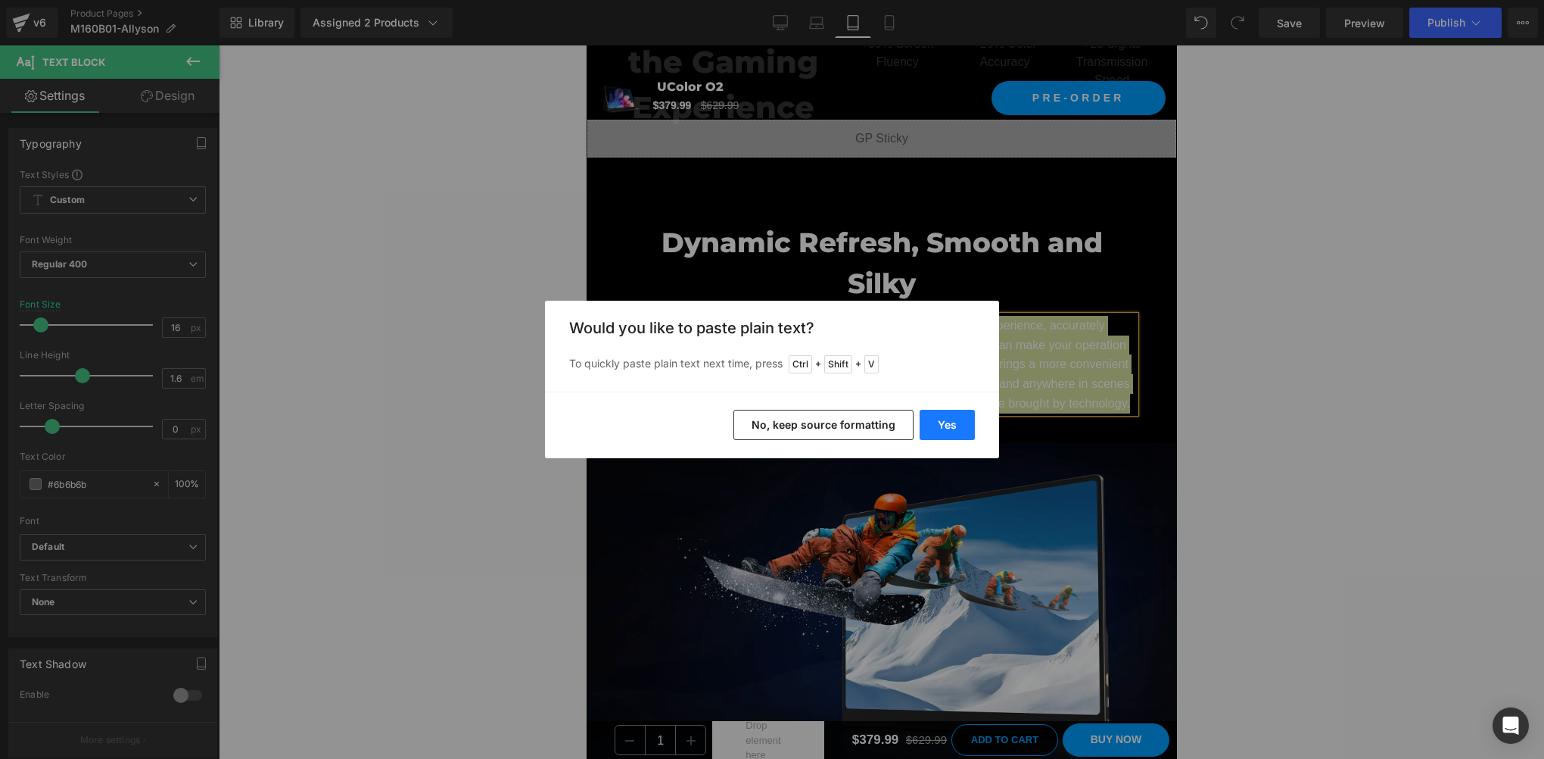
click at [936, 423] on button "Yes" at bounding box center [947, 425] width 55 height 30
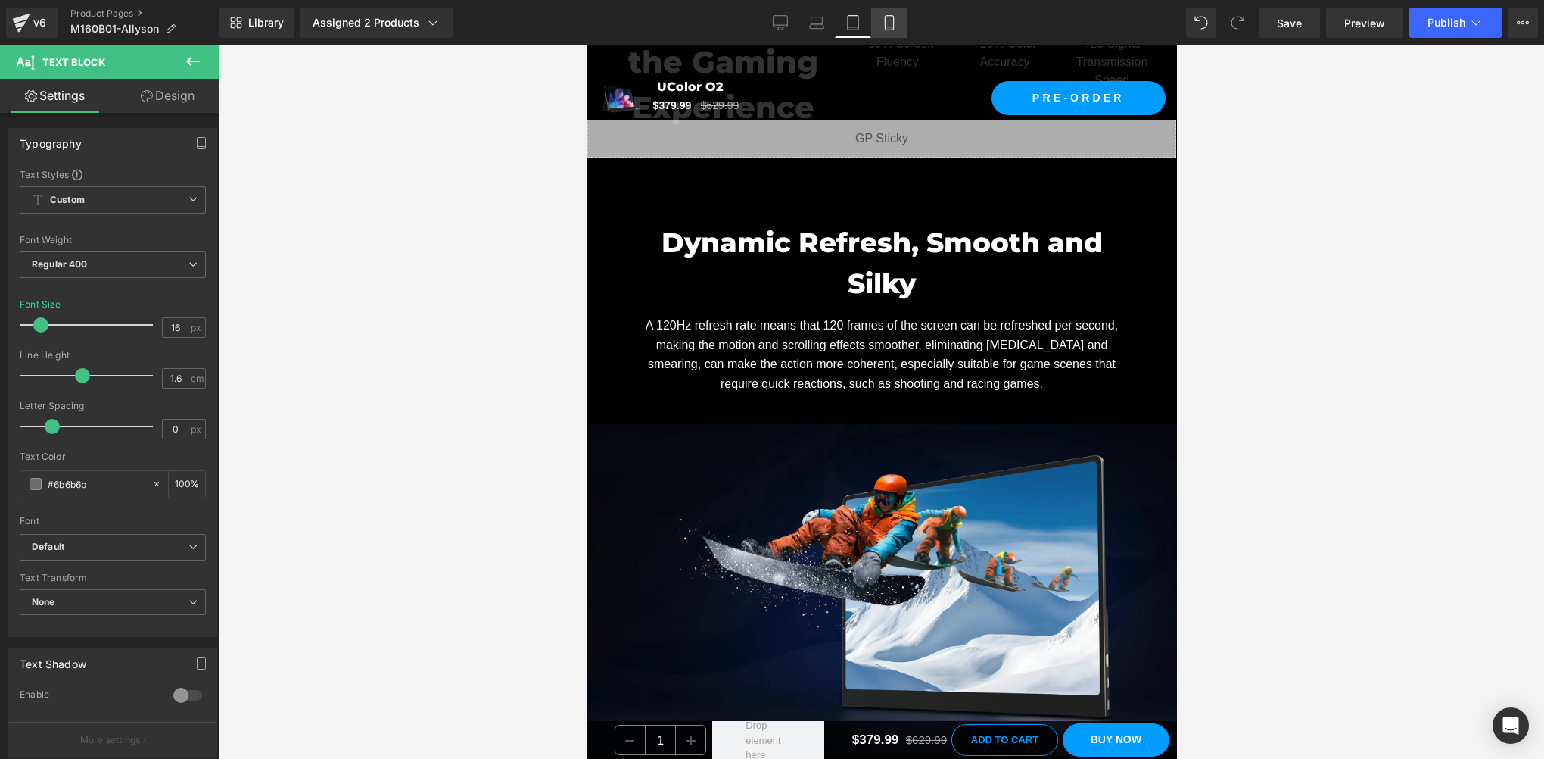
click at [885, 21] on icon at bounding box center [889, 23] width 8 height 14
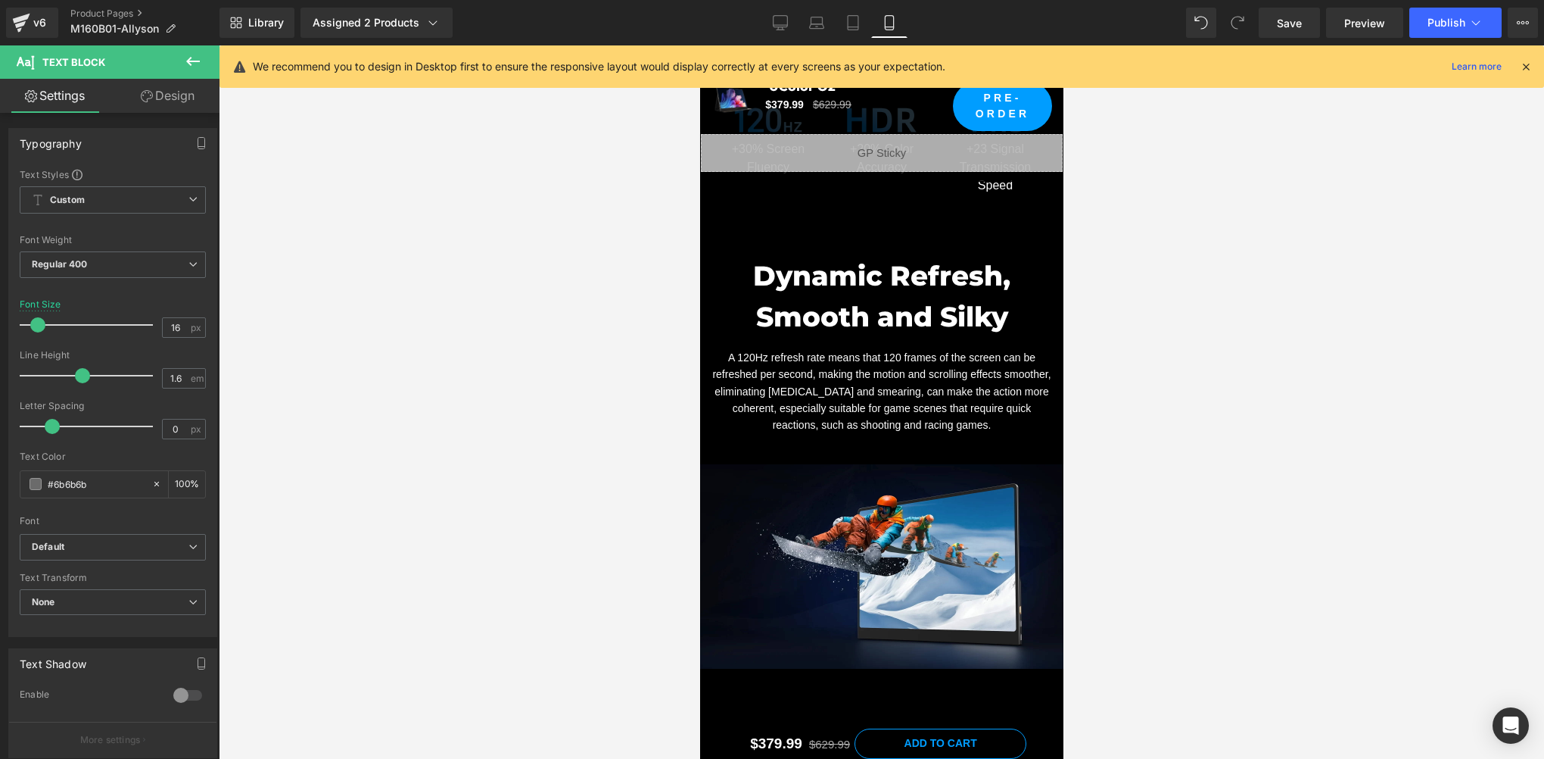
scroll to position [8170, 0]
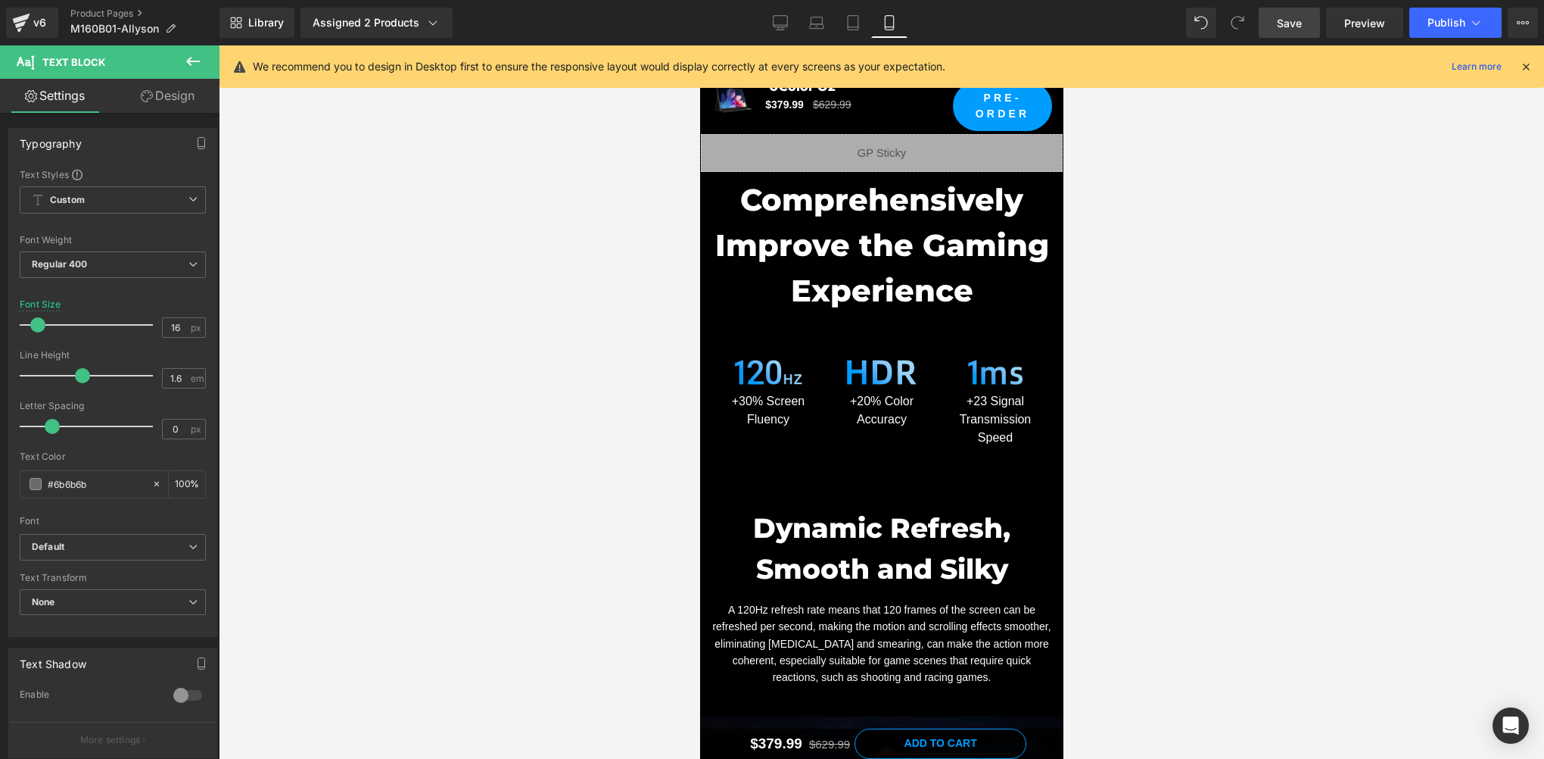
click at [1290, 23] on span "Save" at bounding box center [1289, 23] width 25 height 16
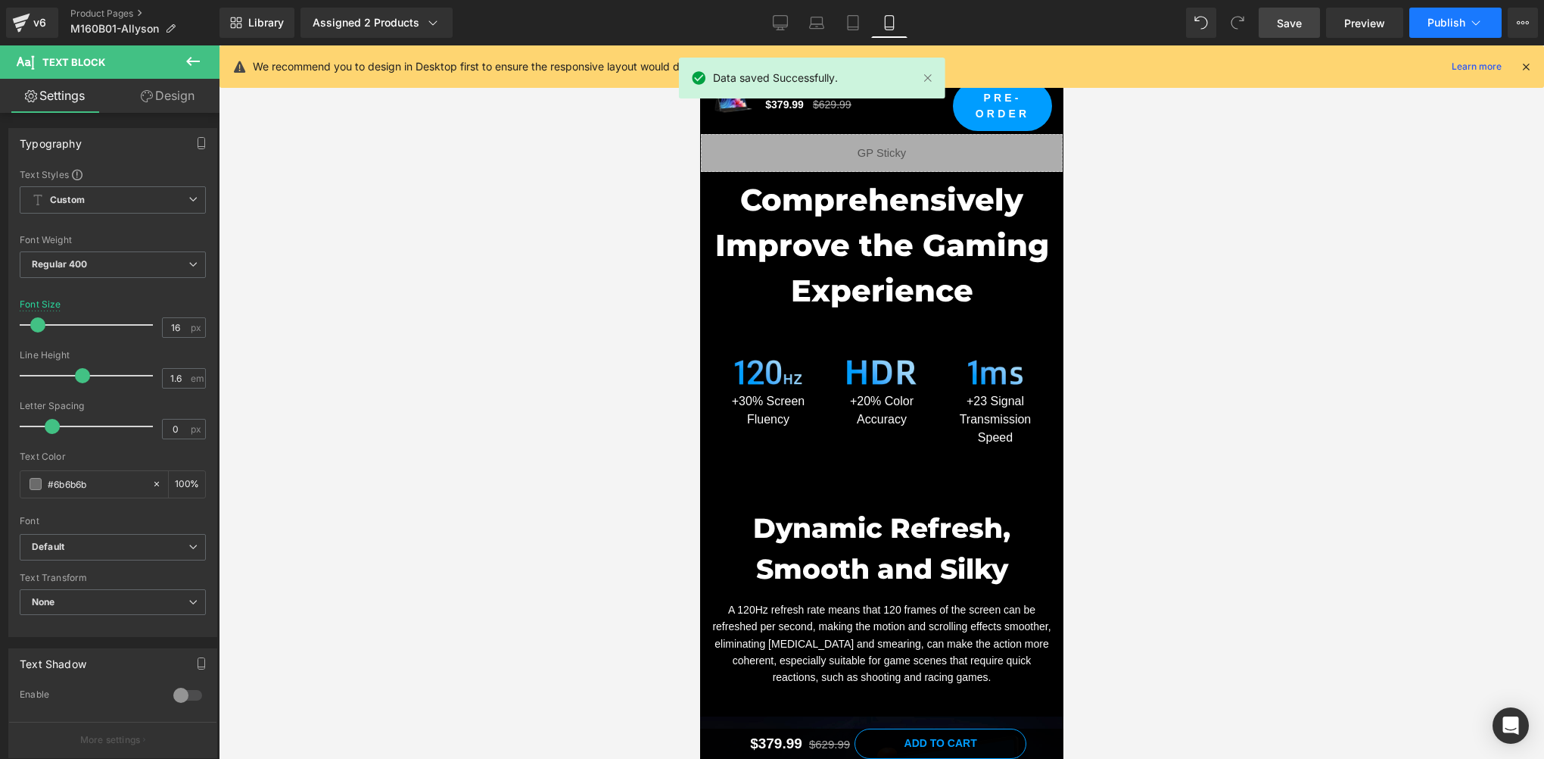
click at [1438, 25] on span "Publish" at bounding box center [1447, 23] width 38 height 12
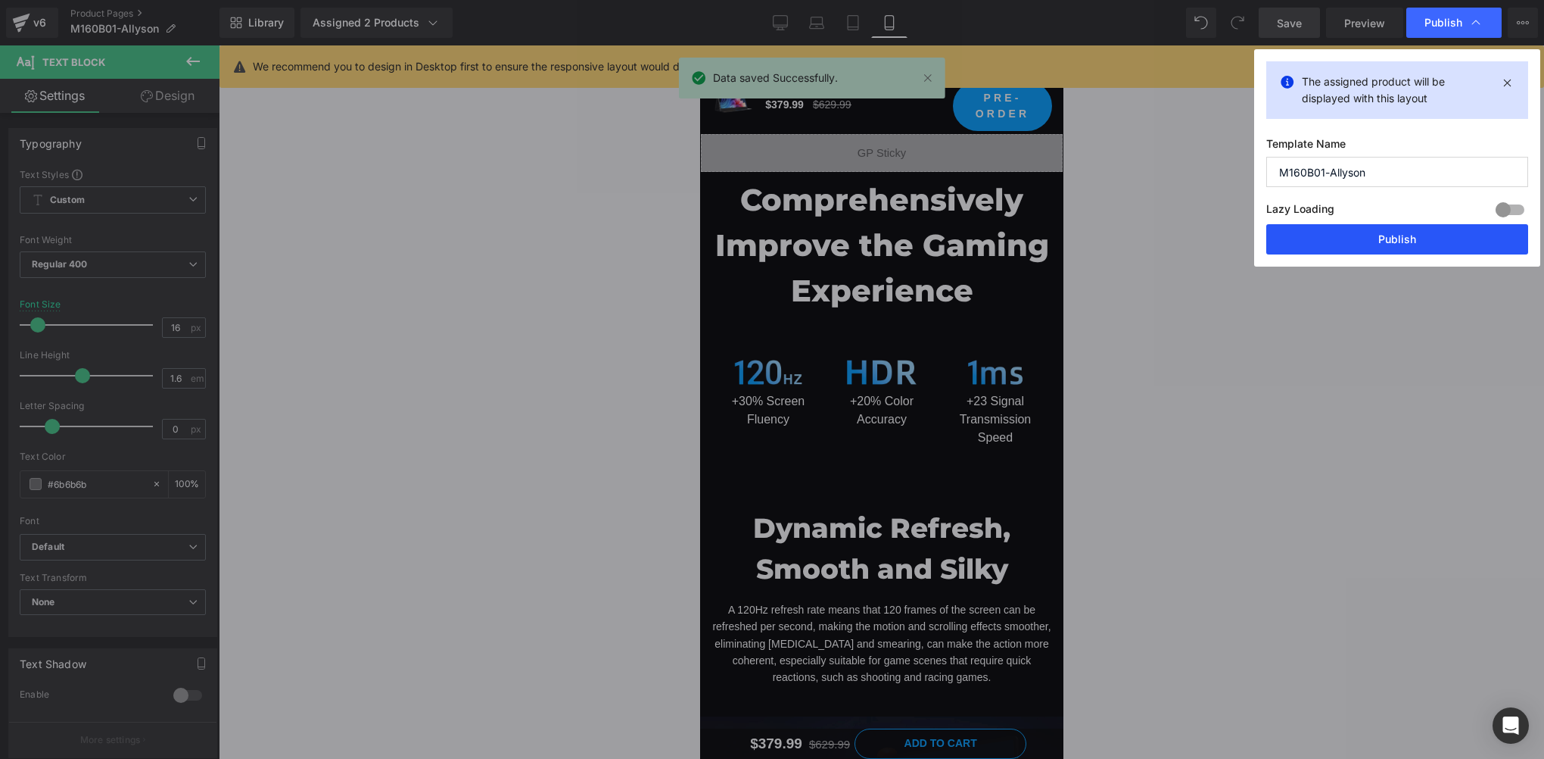
click at [1381, 241] on button "Publish" at bounding box center [1398, 239] width 262 height 30
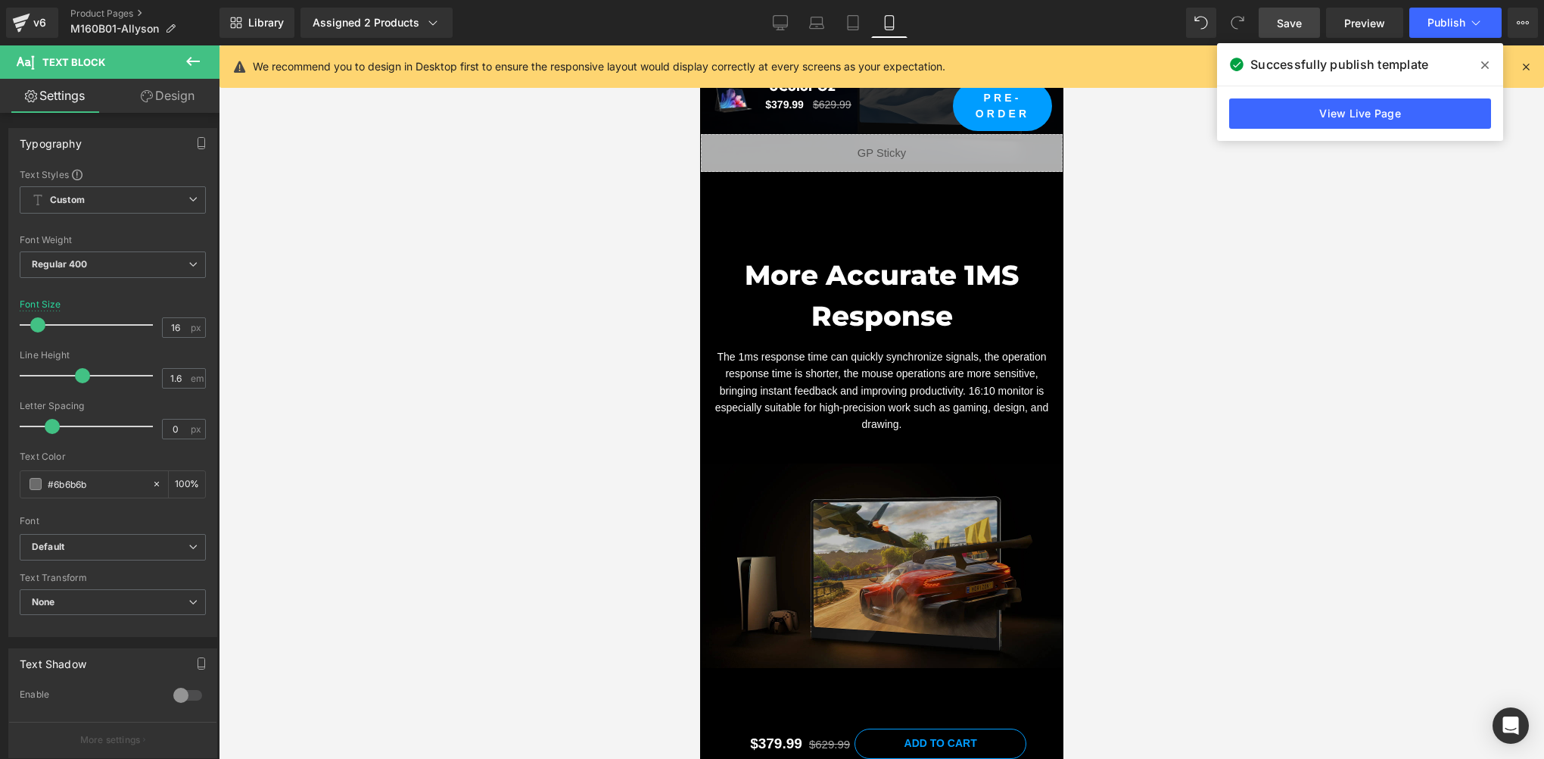
scroll to position [9431, 0]
